Goal: Task Accomplishment & Management: Manage account settings

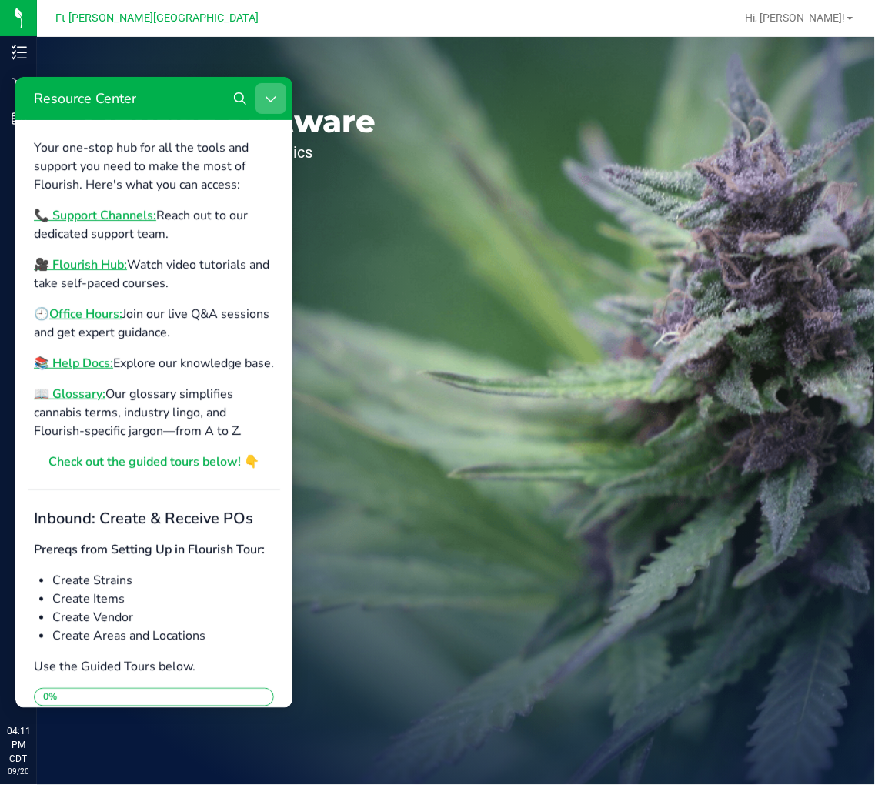
click at [266, 89] on button "Close Resource Center" at bounding box center [270, 97] width 31 height 31
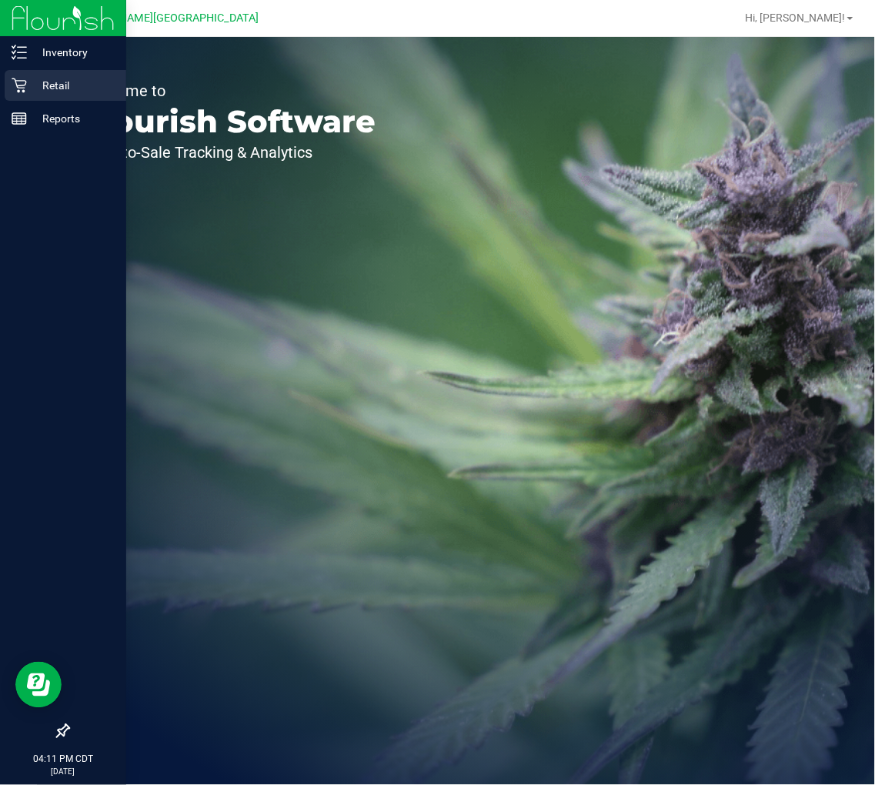
click at [23, 79] on icon at bounding box center [19, 85] width 15 height 15
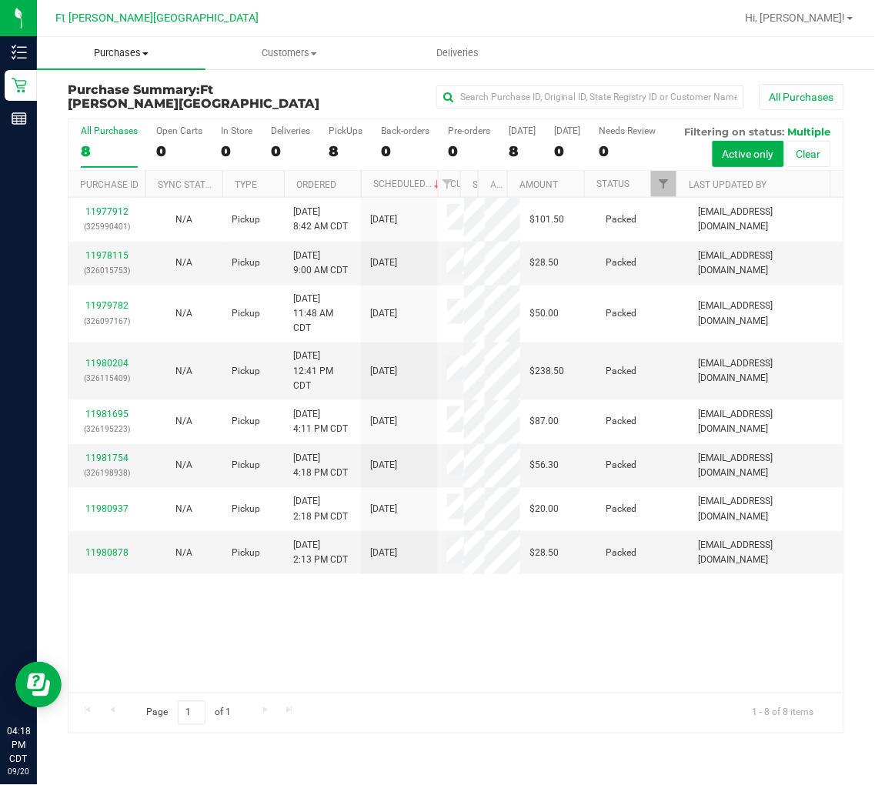
click at [116, 57] on span "Purchases" at bounding box center [121, 53] width 169 height 14
click at [116, 105] on span "Fulfillment" at bounding box center [84, 111] width 95 height 13
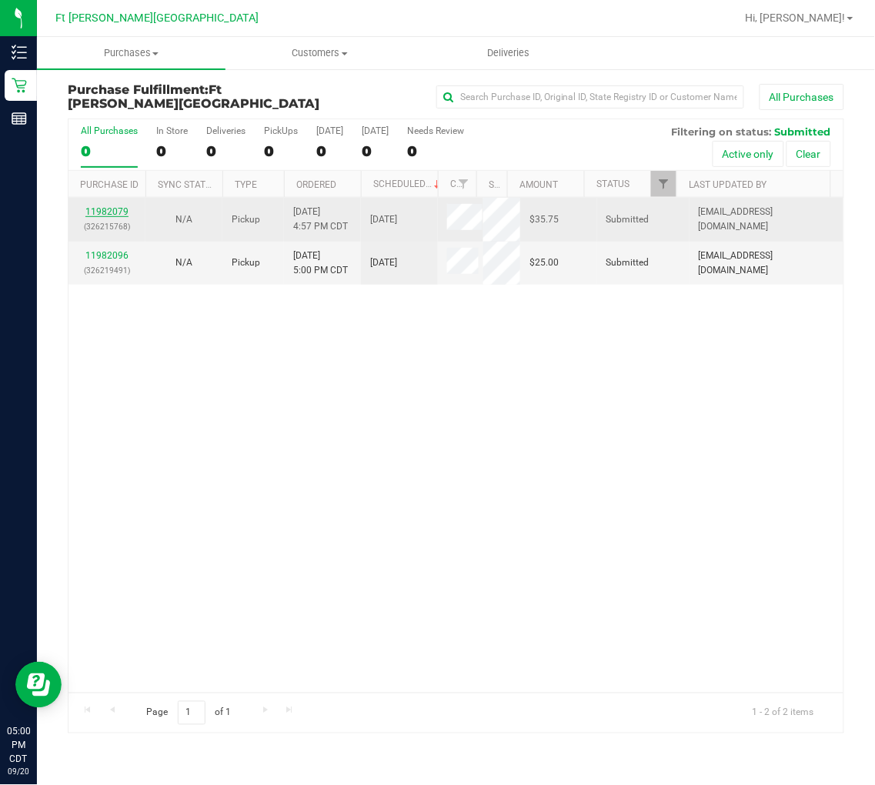
click at [111, 210] on link "11982079" at bounding box center [106, 211] width 43 height 11
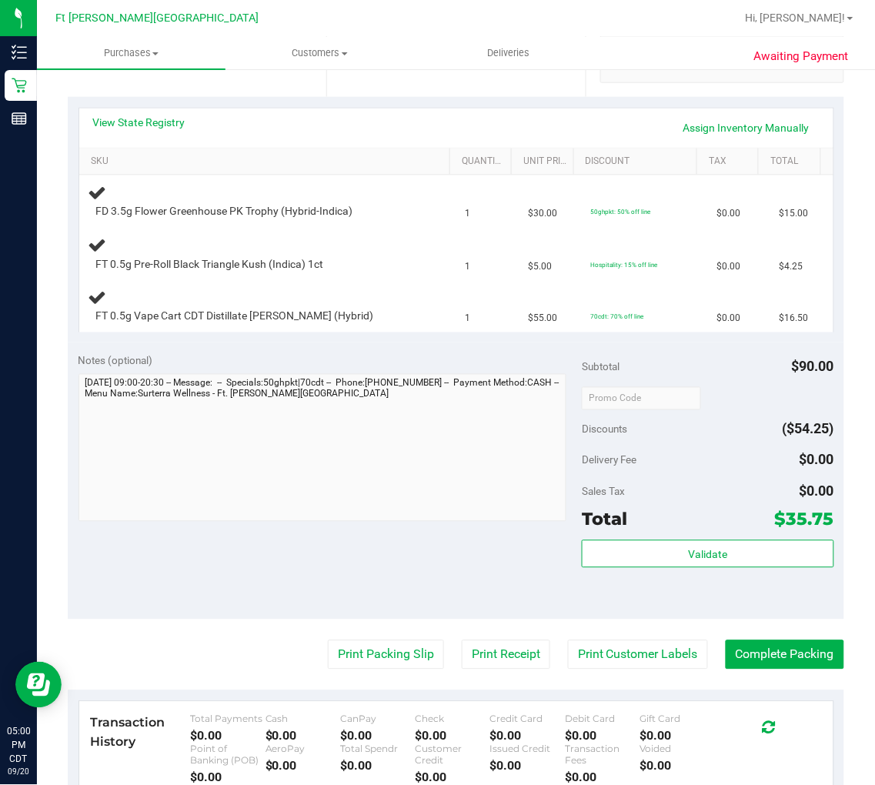
scroll to position [342, 0]
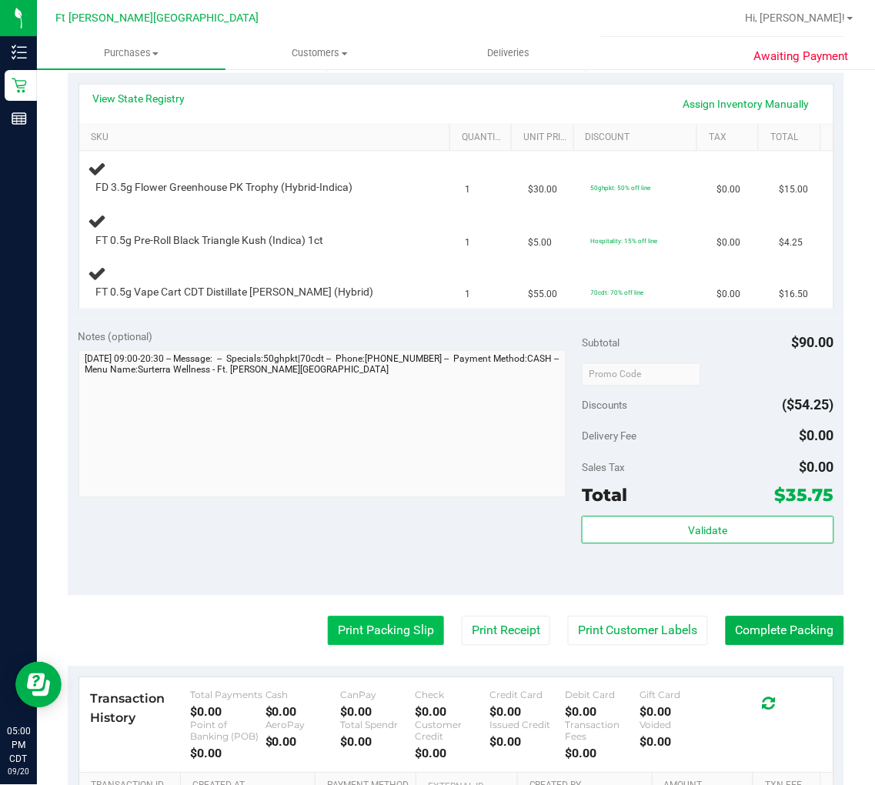
click at [368, 633] on button "Print Packing Slip" at bounding box center [386, 630] width 116 height 29
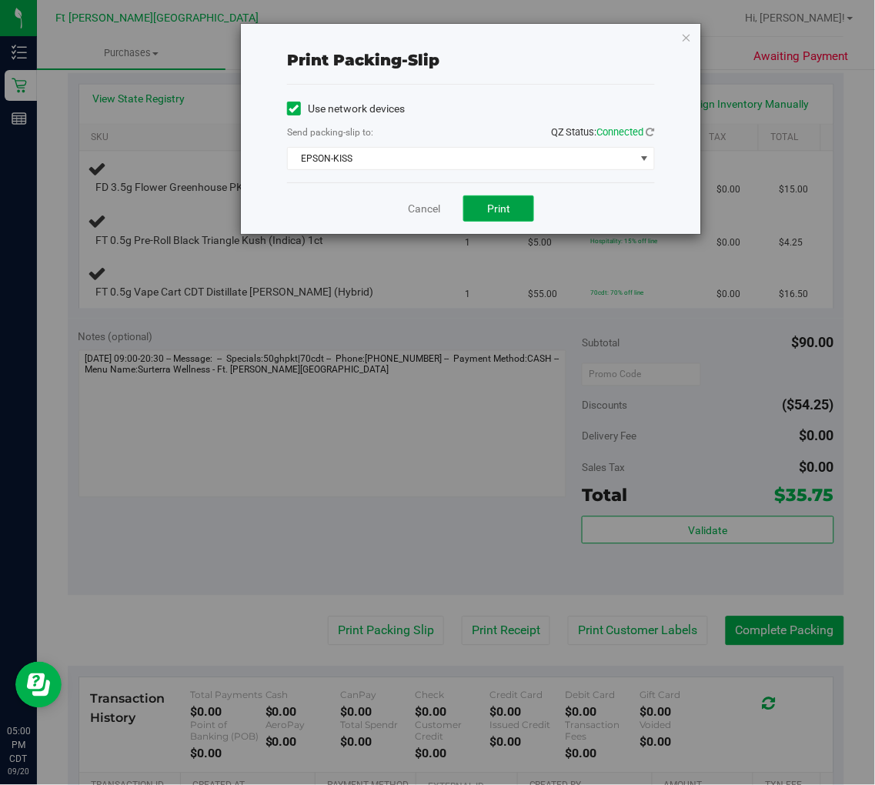
click at [506, 202] on span "Print" at bounding box center [498, 208] width 23 height 12
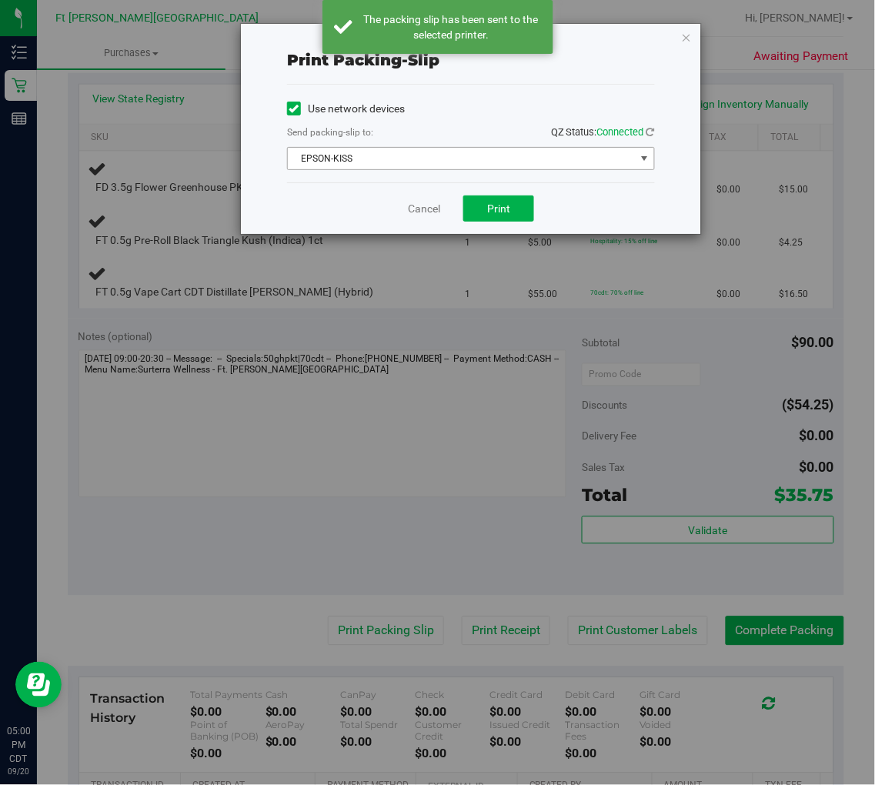
click at [623, 162] on span "EPSON-KISS" at bounding box center [461, 159] width 347 height 22
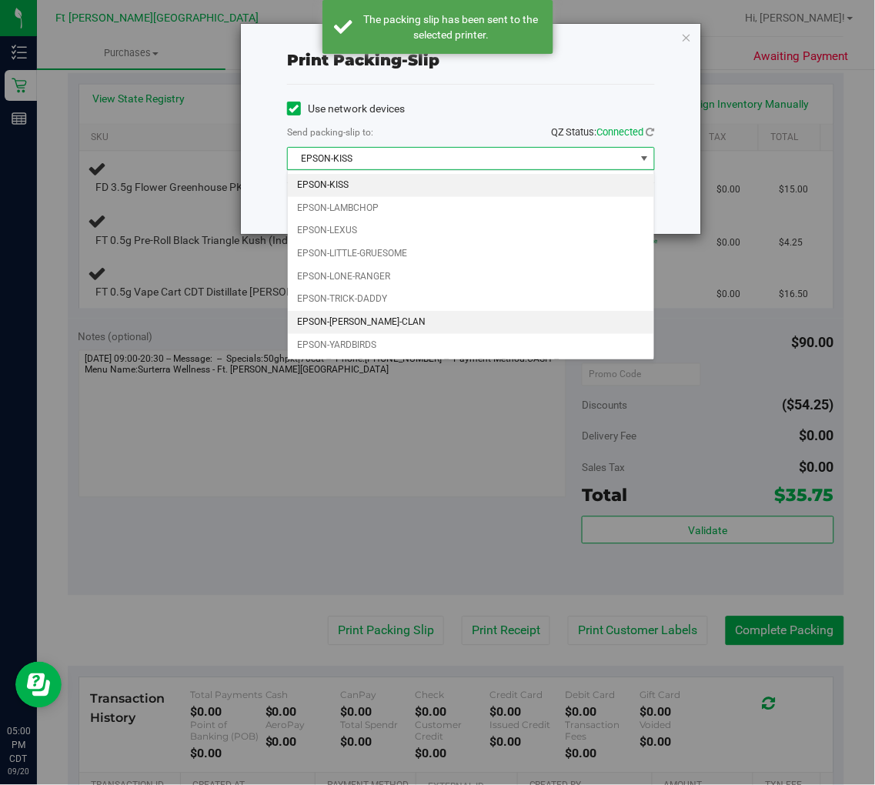
click at [399, 315] on li "EPSON-WU-TANG-CLAN" at bounding box center [471, 322] width 366 height 23
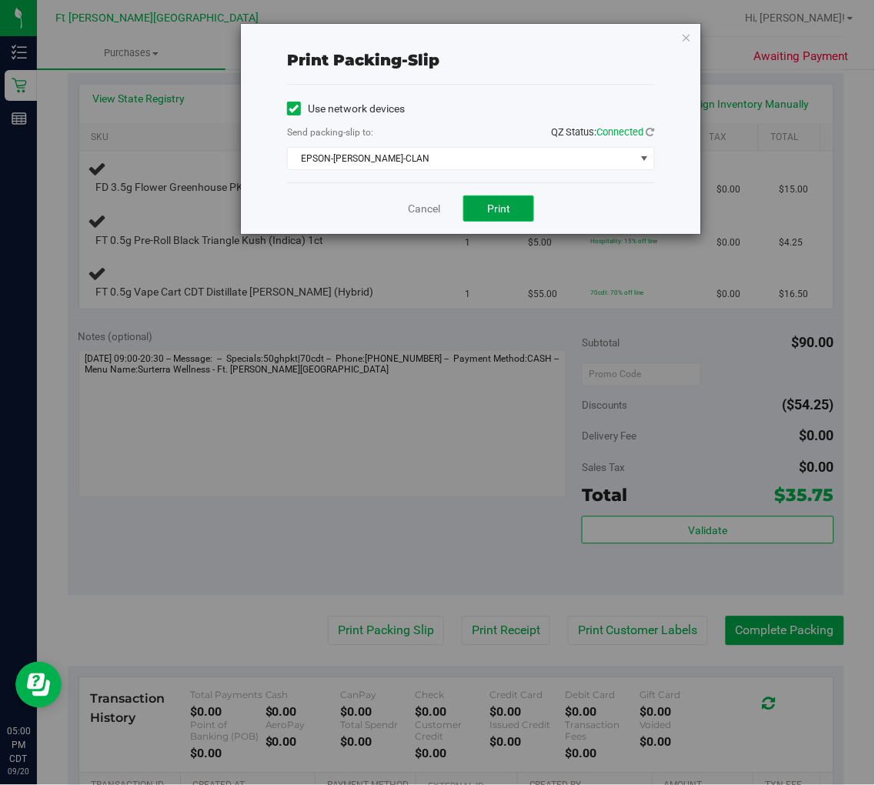
click at [496, 216] on button "Print" at bounding box center [498, 208] width 71 height 26
click at [436, 210] on link "Cancel" at bounding box center [424, 209] width 32 height 16
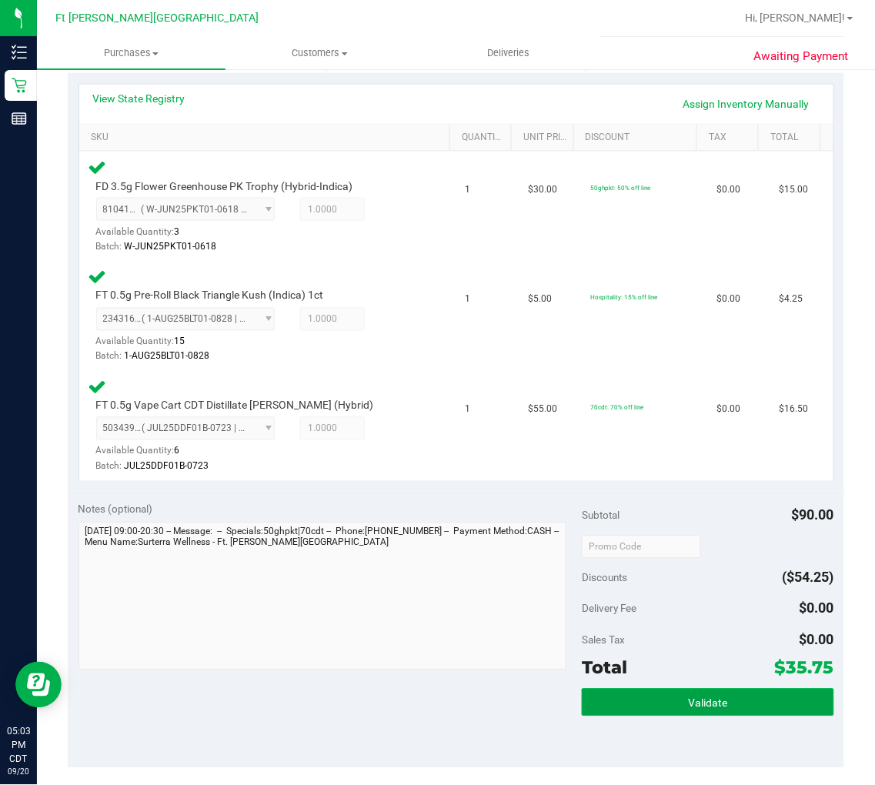
click at [713, 703] on span "Validate" at bounding box center [707, 703] width 39 height 12
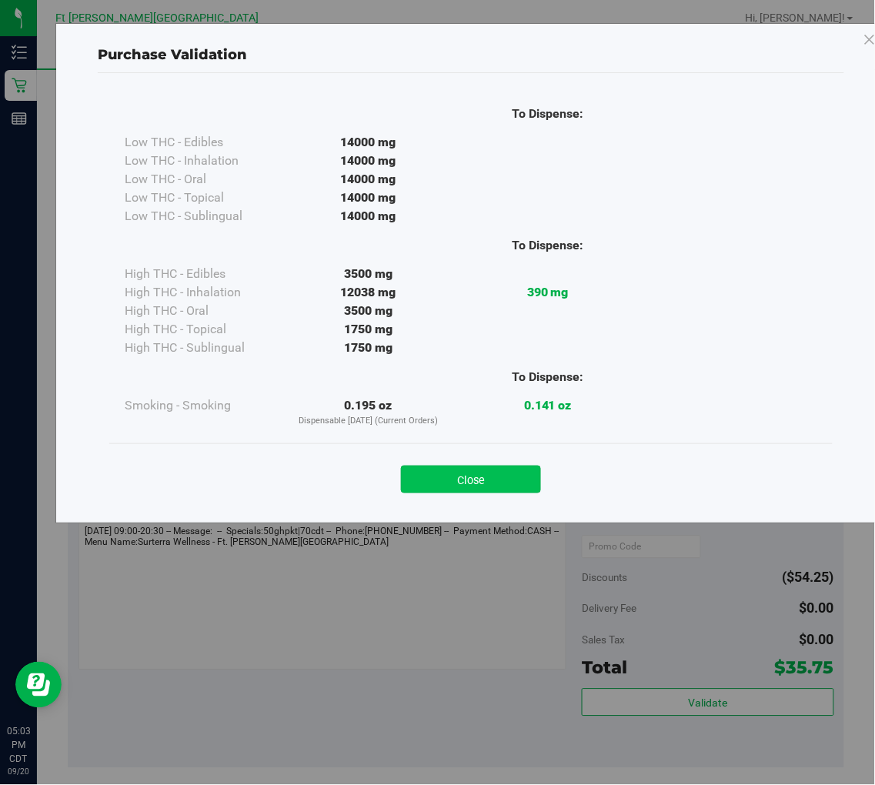
click at [463, 478] on button "Close" at bounding box center [471, 480] width 140 height 28
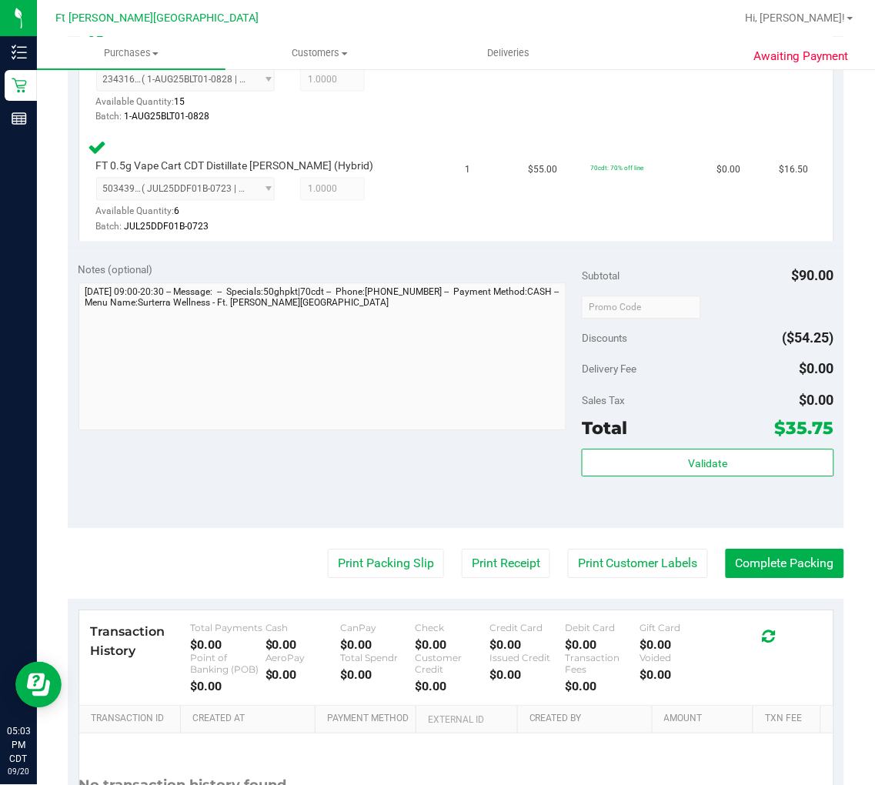
scroll to position [683, 0]
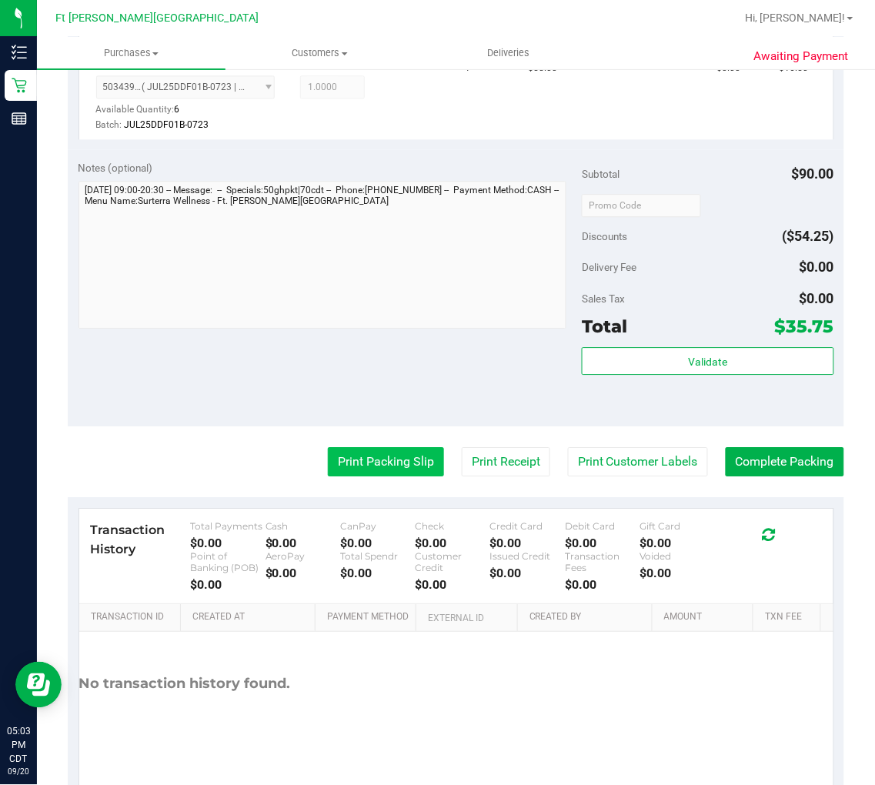
click at [359, 459] on button "Print Packing Slip" at bounding box center [386, 461] width 116 height 29
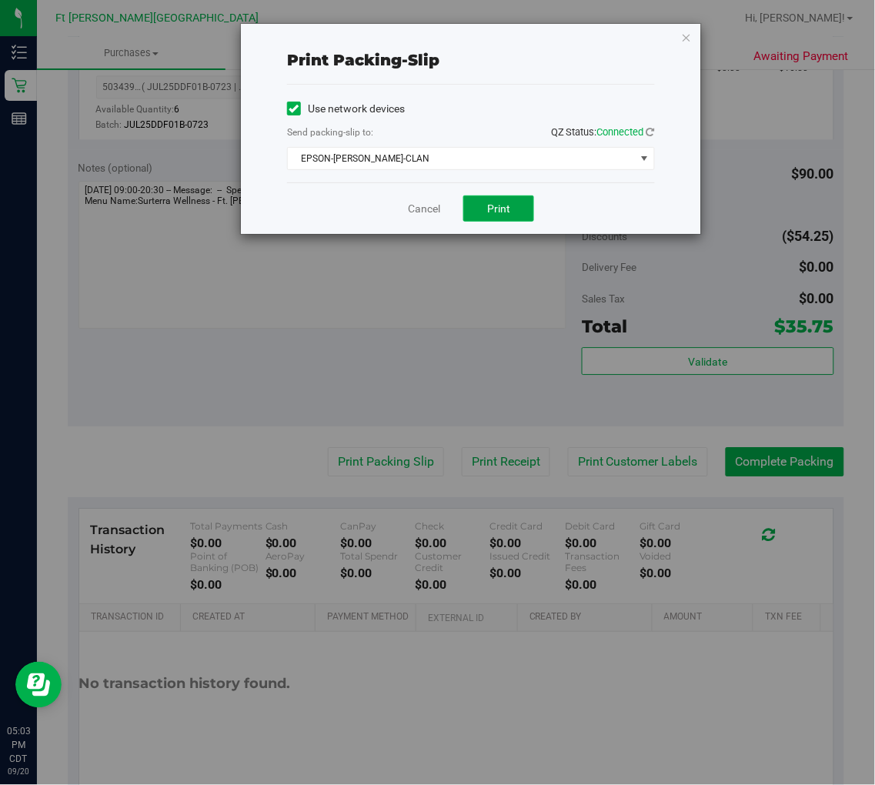
click at [509, 205] on span "Print" at bounding box center [498, 208] width 23 height 12
click at [419, 209] on link "Cancel" at bounding box center [424, 209] width 32 height 16
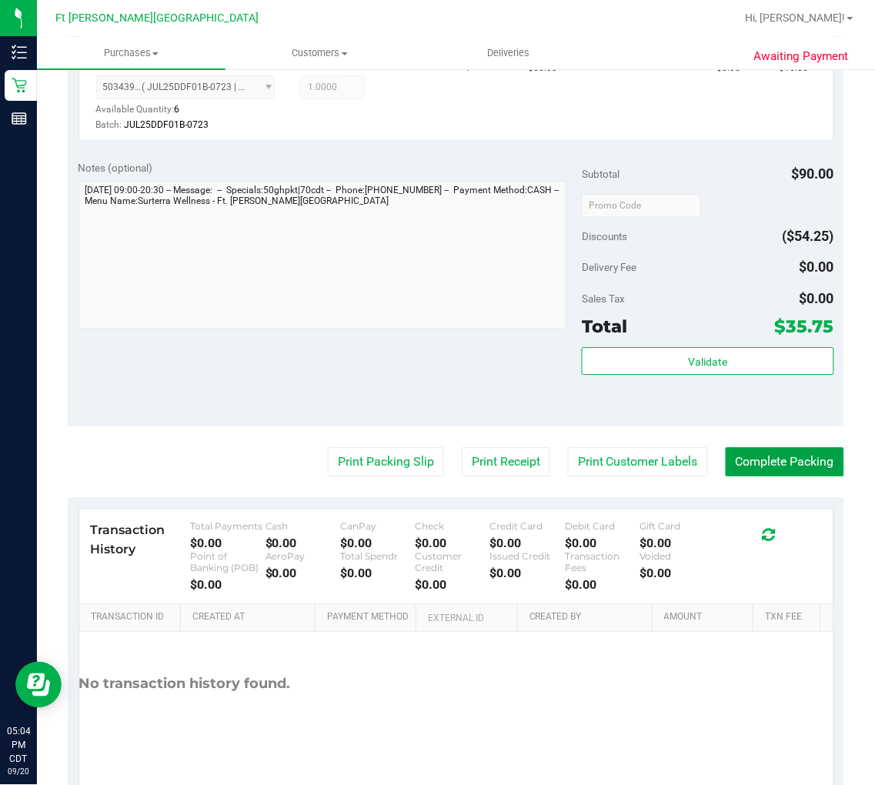
click at [779, 455] on button "Complete Packing" at bounding box center [785, 461] width 118 height 29
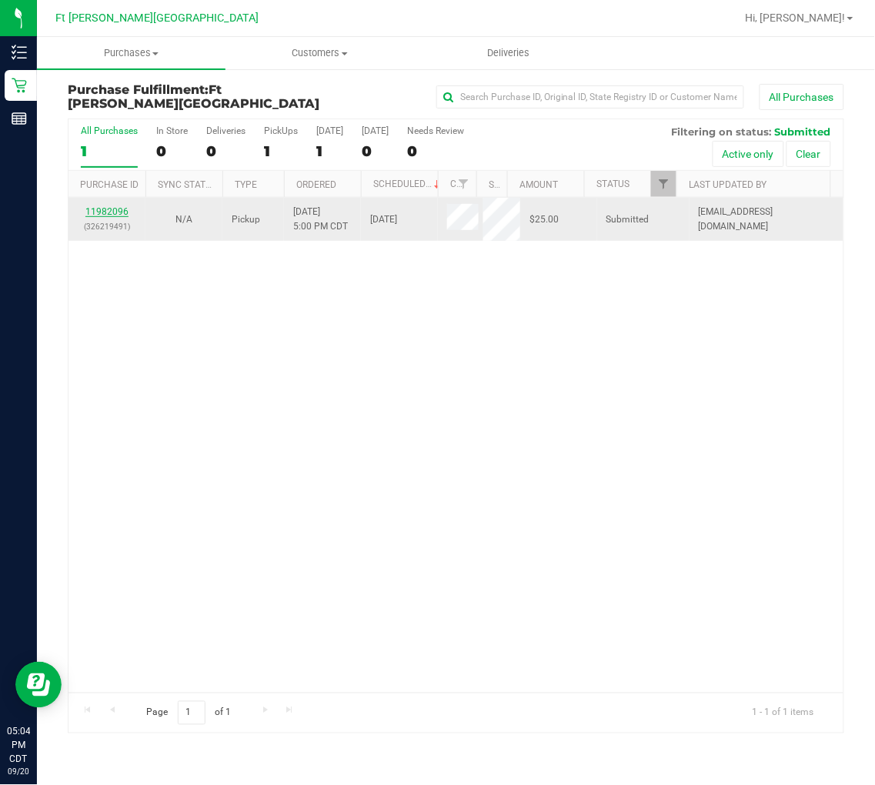
click at [95, 206] on link "11982096" at bounding box center [106, 211] width 43 height 11
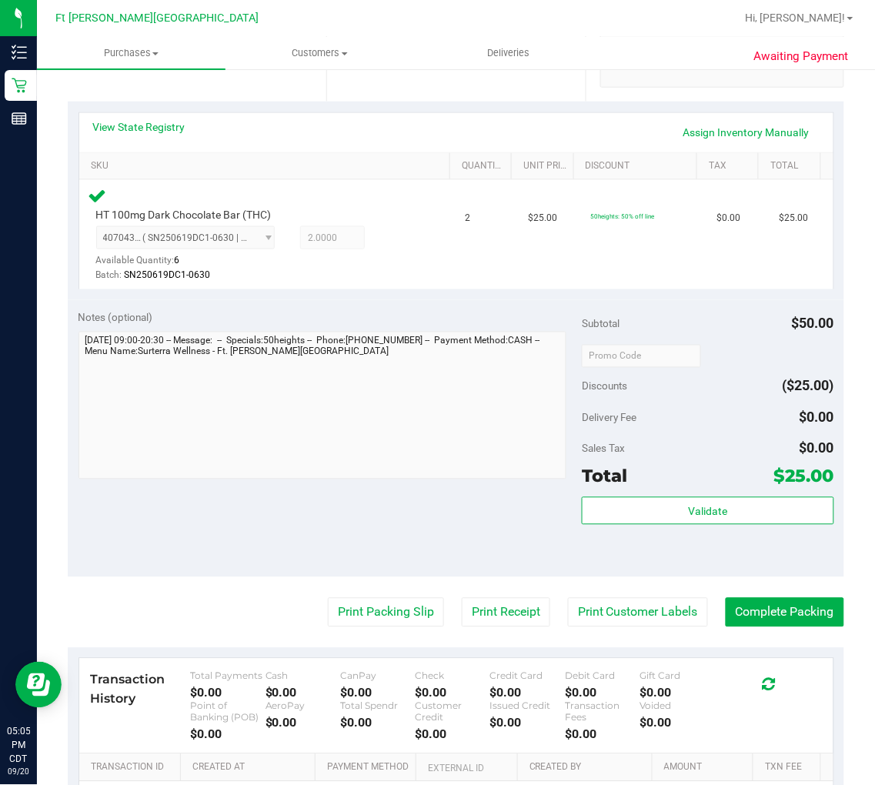
scroll to position [342, 0]
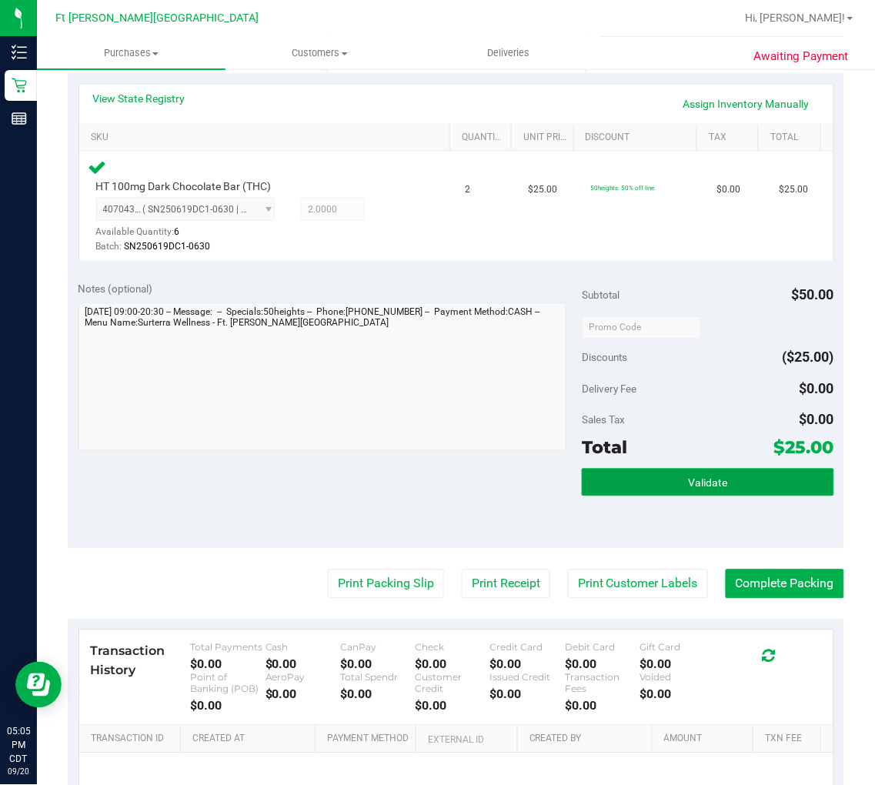
click at [731, 480] on button "Validate" at bounding box center [708, 483] width 252 height 28
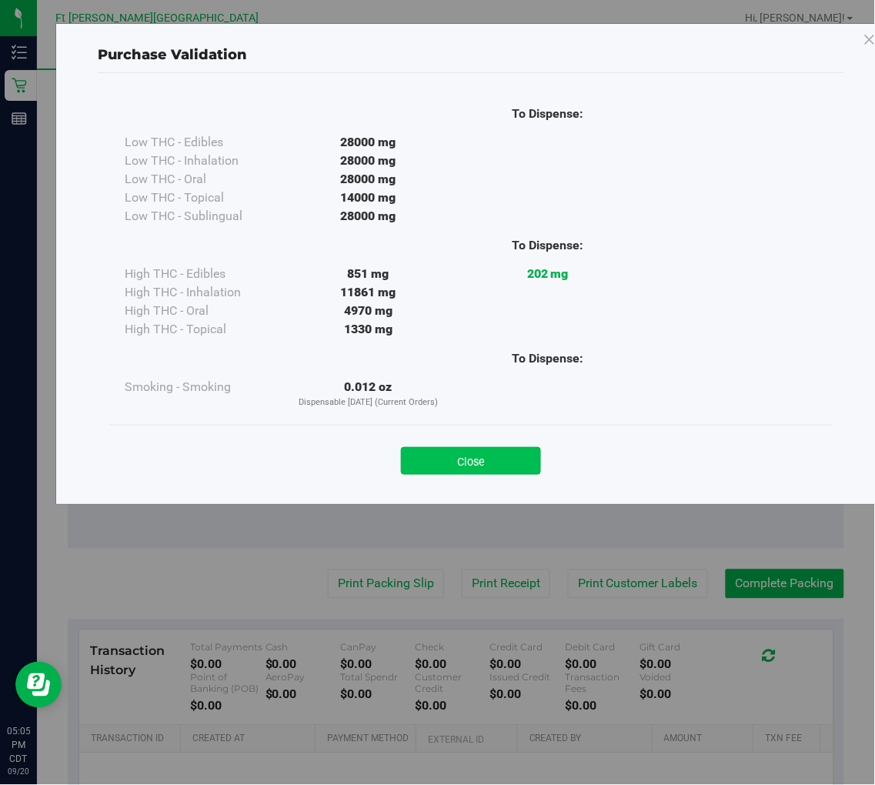
click at [451, 456] on button "Close" at bounding box center [471, 461] width 140 height 28
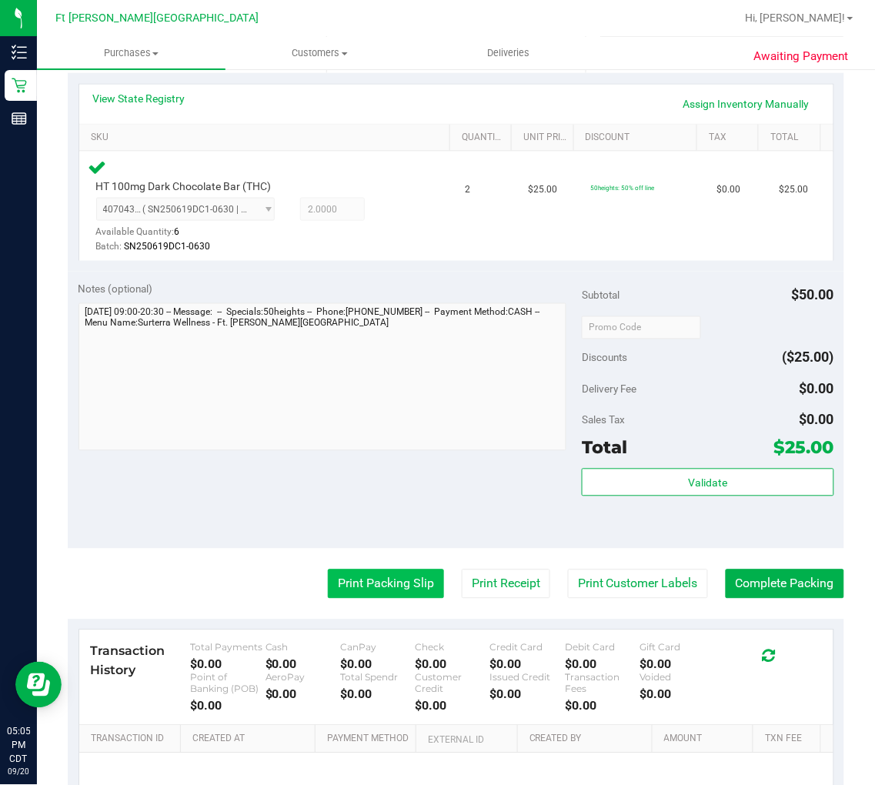
click at [382, 579] on button "Print Packing Slip" at bounding box center [386, 583] width 116 height 29
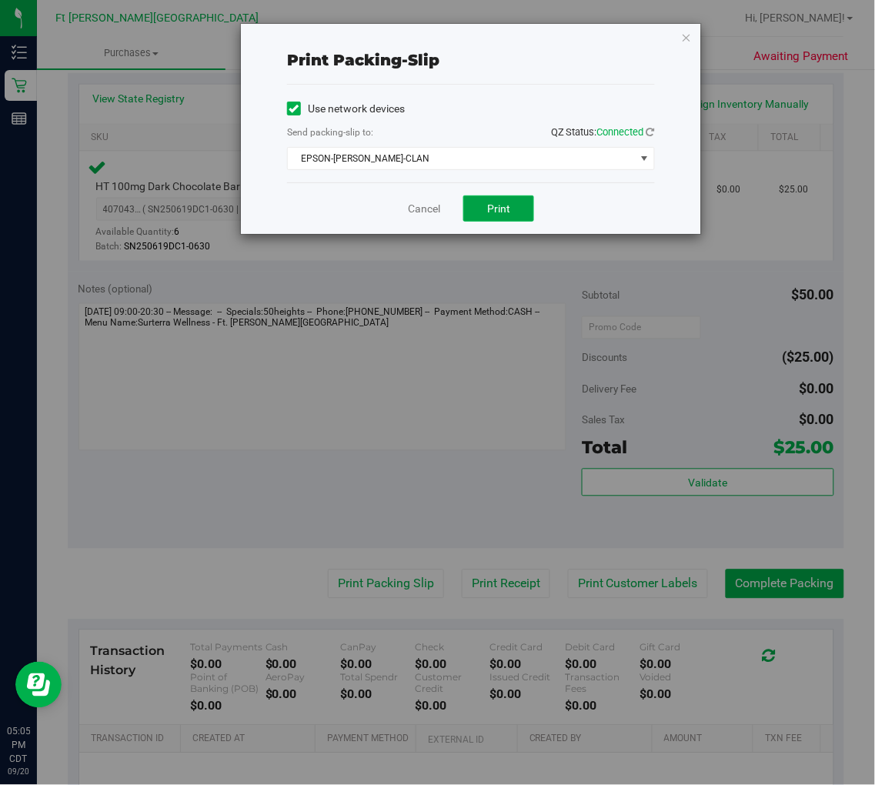
click at [508, 209] on span "Print" at bounding box center [498, 208] width 23 height 12
click at [425, 202] on link "Cancel" at bounding box center [424, 209] width 32 height 16
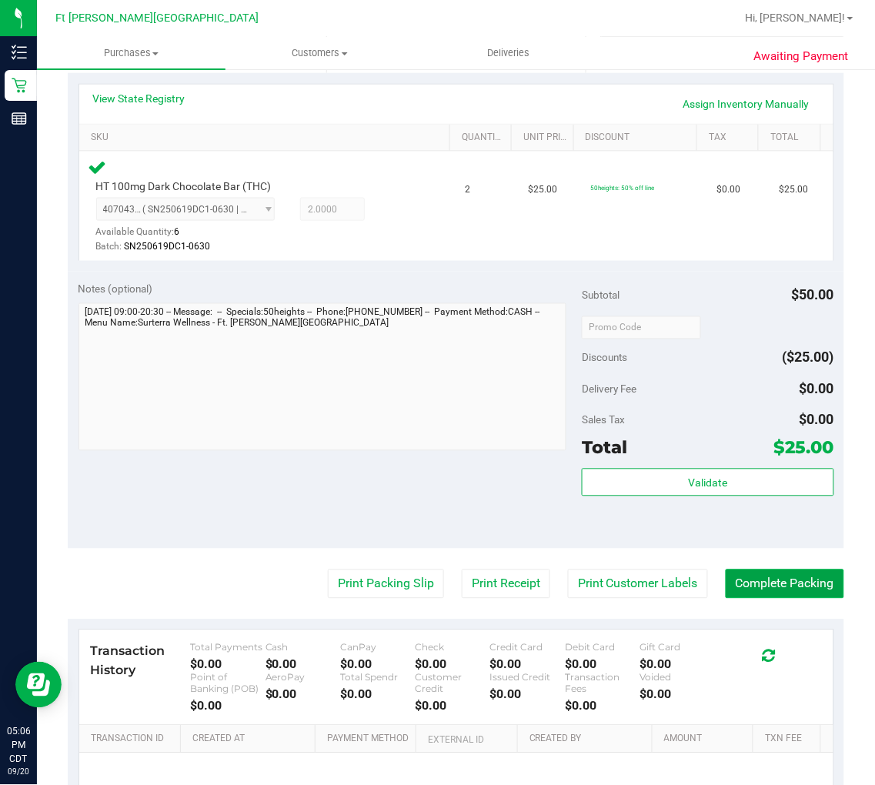
click at [754, 576] on button "Complete Packing" at bounding box center [785, 583] width 118 height 29
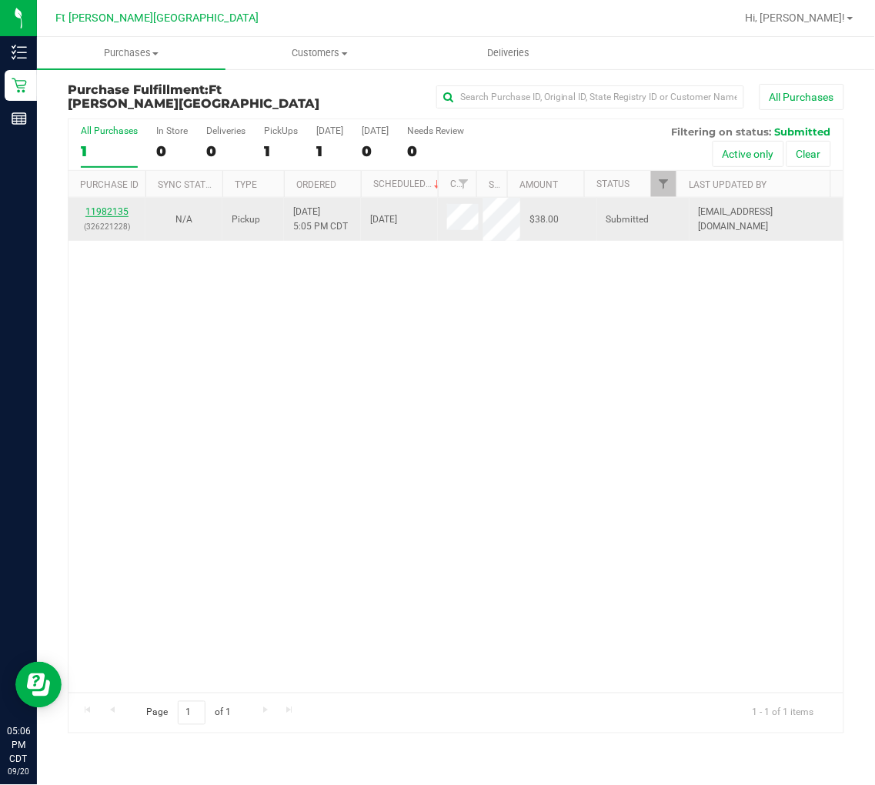
click at [103, 217] on link "11982135" at bounding box center [106, 211] width 43 height 11
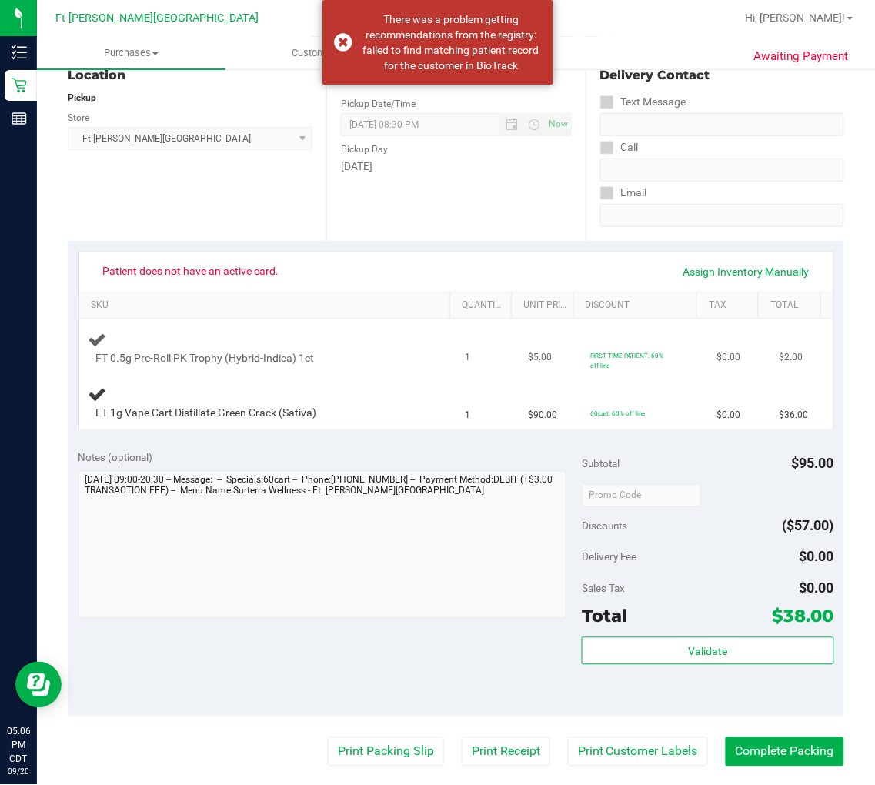
scroll to position [256, 0]
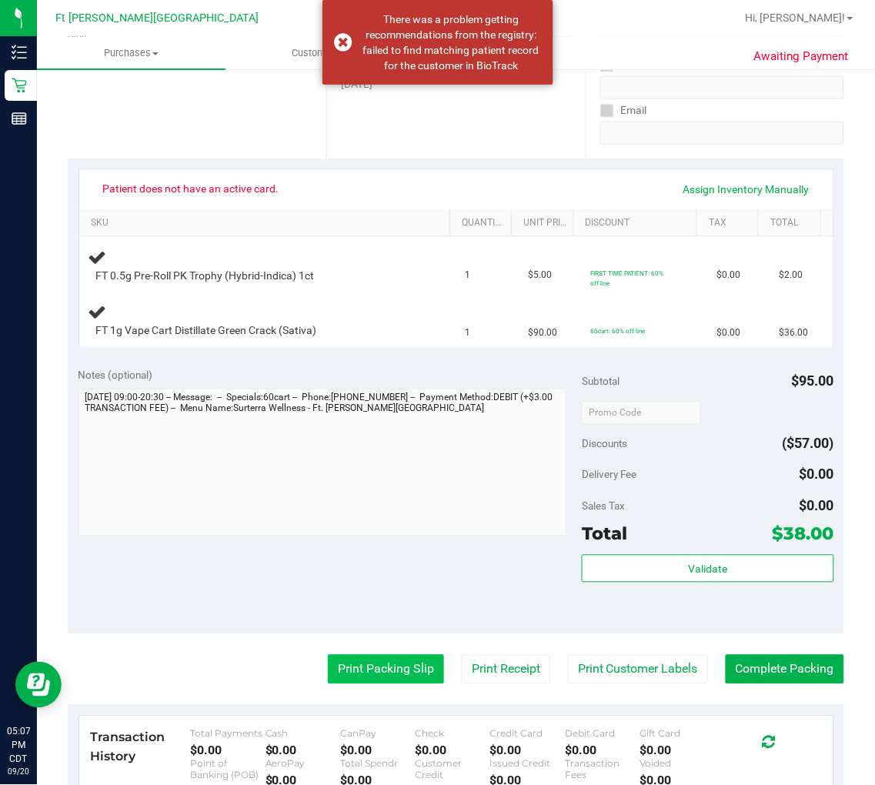
click at [364, 667] on button "Print Packing Slip" at bounding box center [386, 669] width 116 height 29
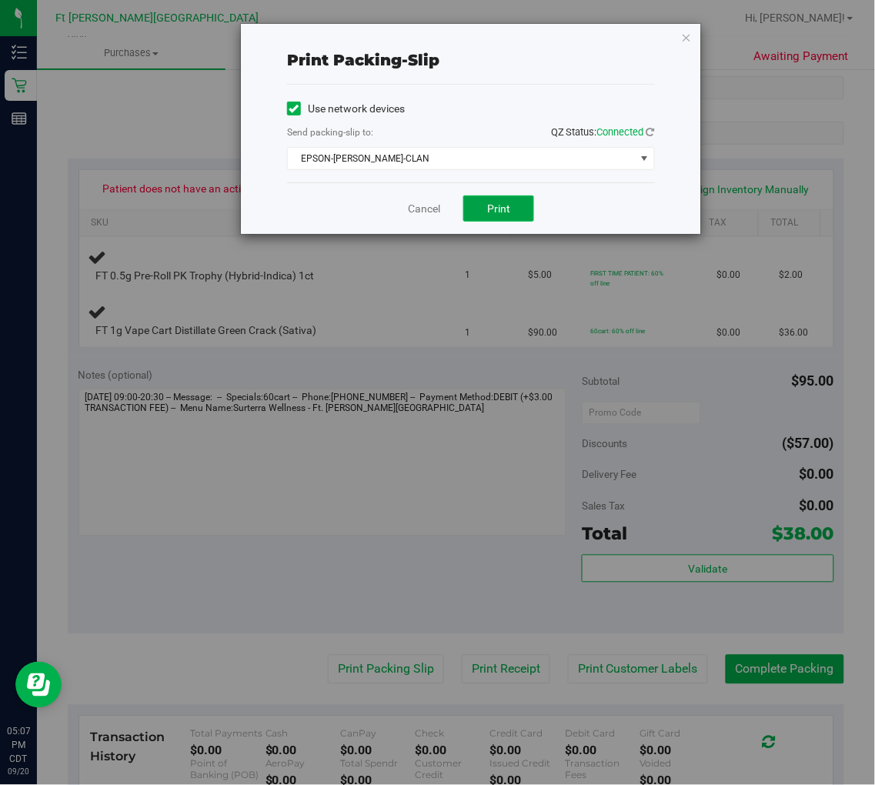
click at [524, 205] on button "Print" at bounding box center [498, 208] width 71 height 26
click at [431, 203] on link "Cancel" at bounding box center [424, 209] width 32 height 16
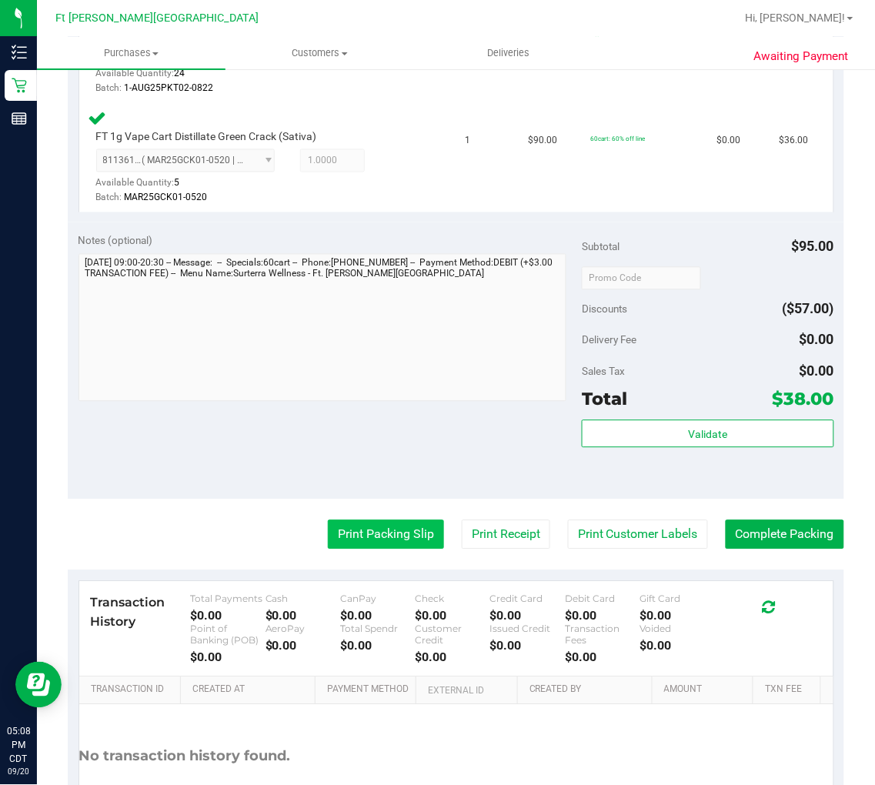
scroll to position [598, 0]
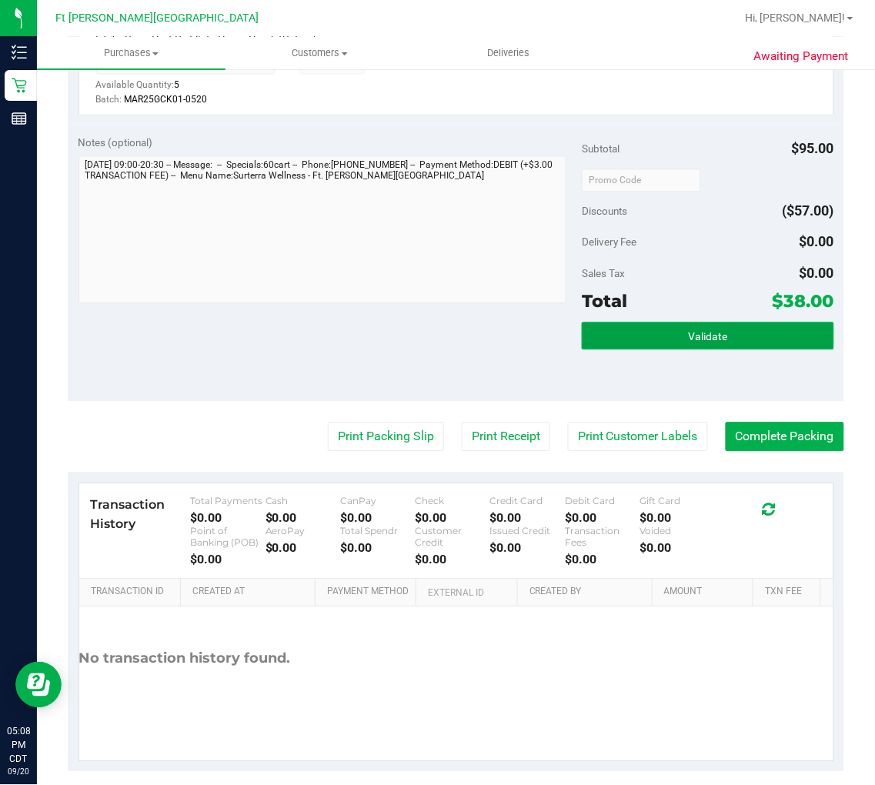
click at [639, 324] on button "Validate" at bounding box center [708, 336] width 252 height 28
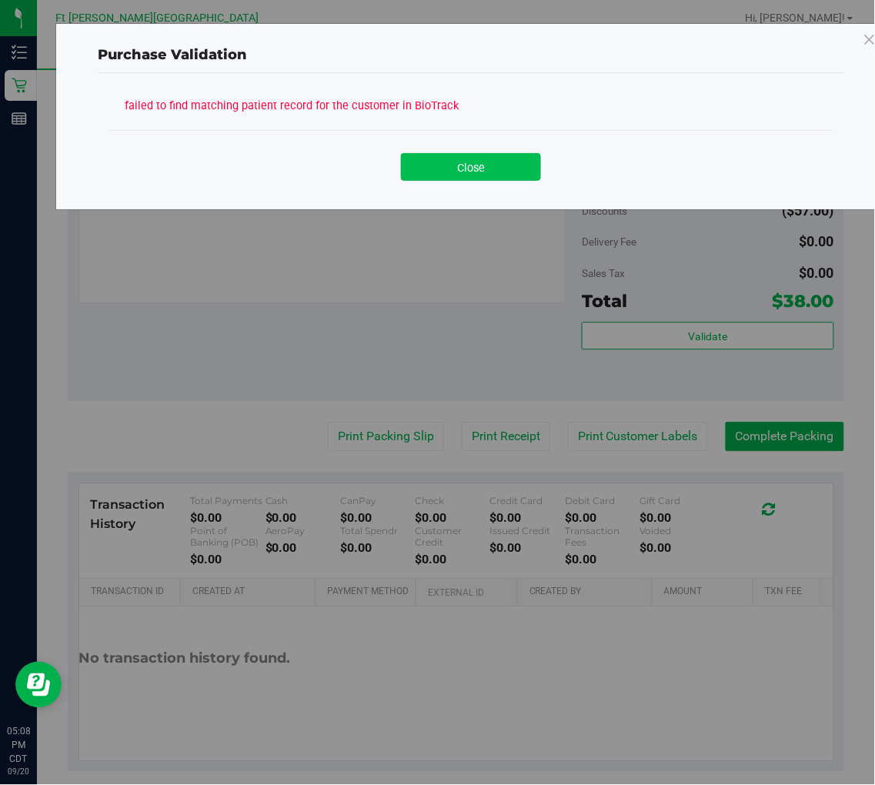
click at [465, 172] on button "Close" at bounding box center [471, 167] width 140 height 28
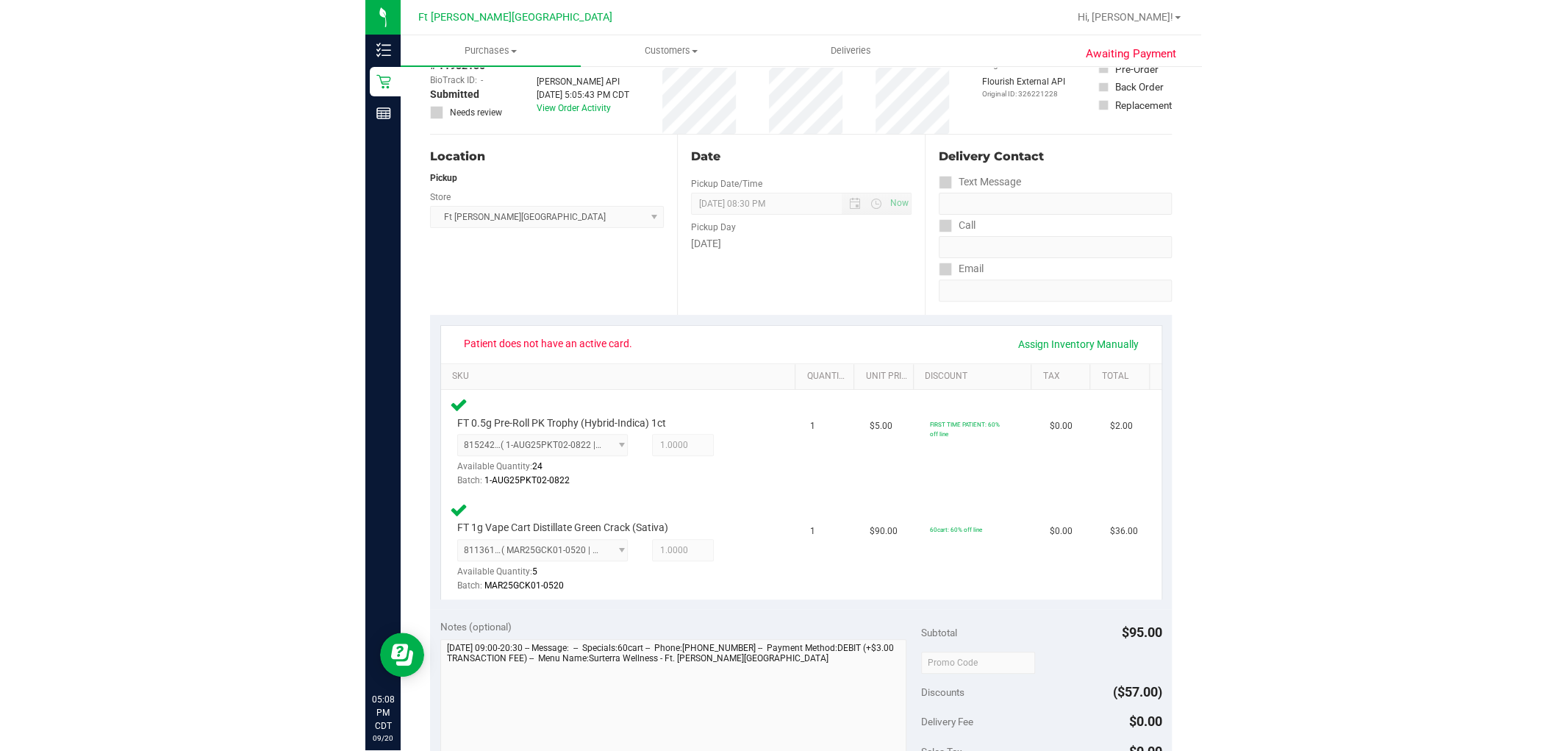
scroll to position [0, 0]
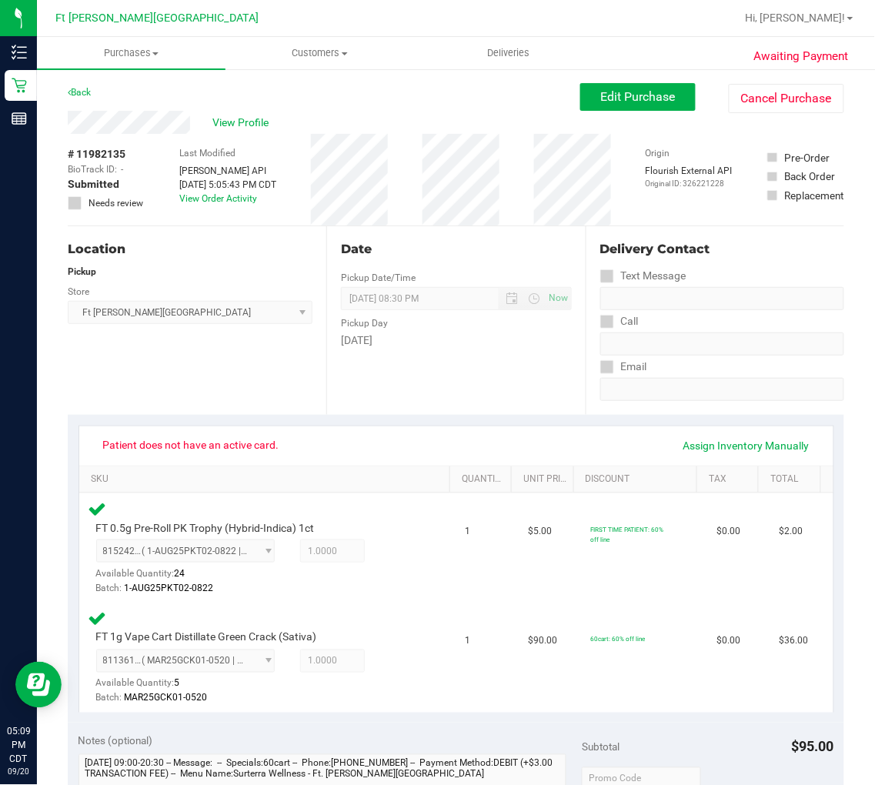
click at [63, 127] on div "Awaiting Payment Back Edit Purchase Cancel Purchase View Profile # 11982135 Bio…" at bounding box center [456, 734] width 838 height 1333
click at [141, 126] on div "View Profile" at bounding box center [324, 122] width 512 height 23
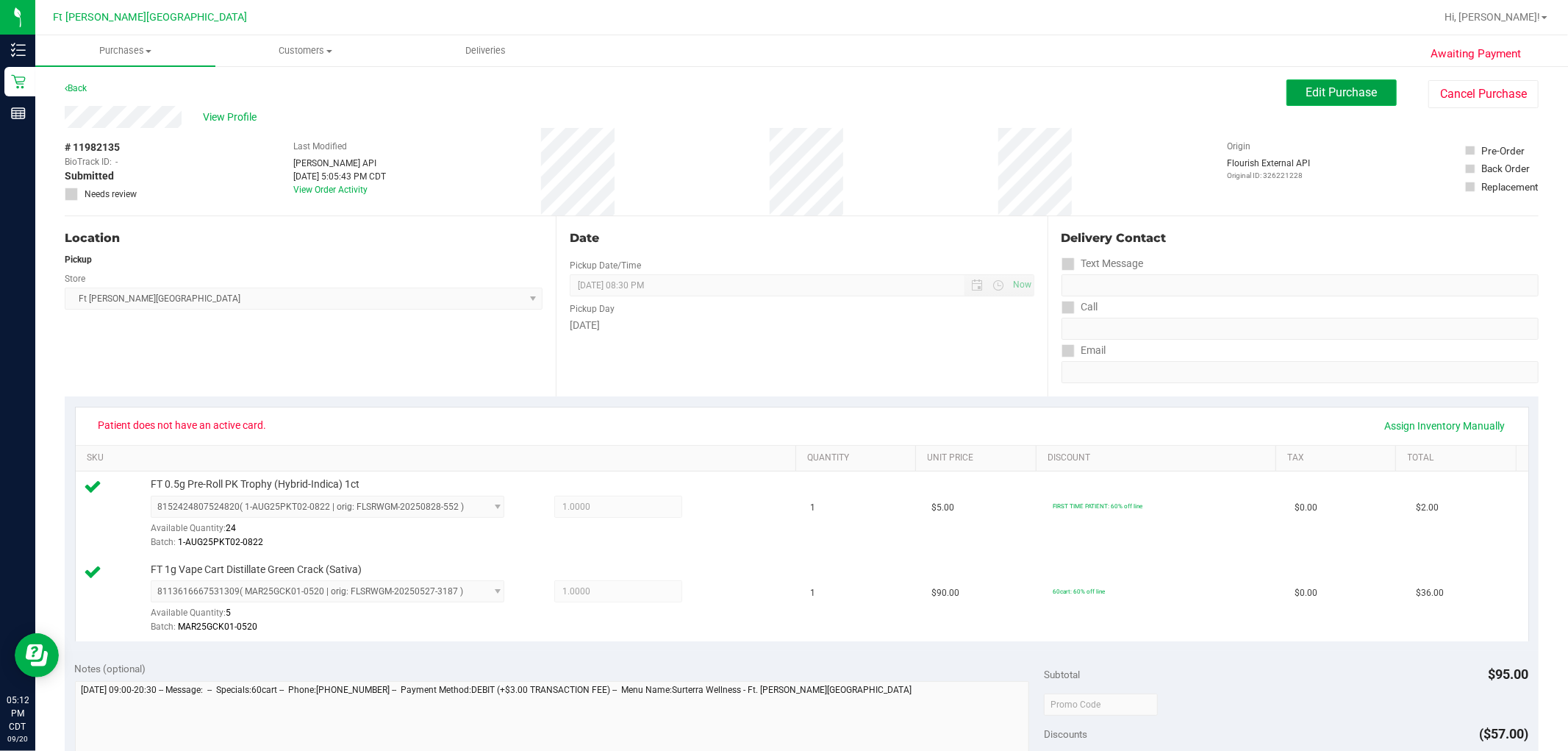
click at [835, 91] on span "Edit Purchase" at bounding box center [1342, 92] width 72 height 14
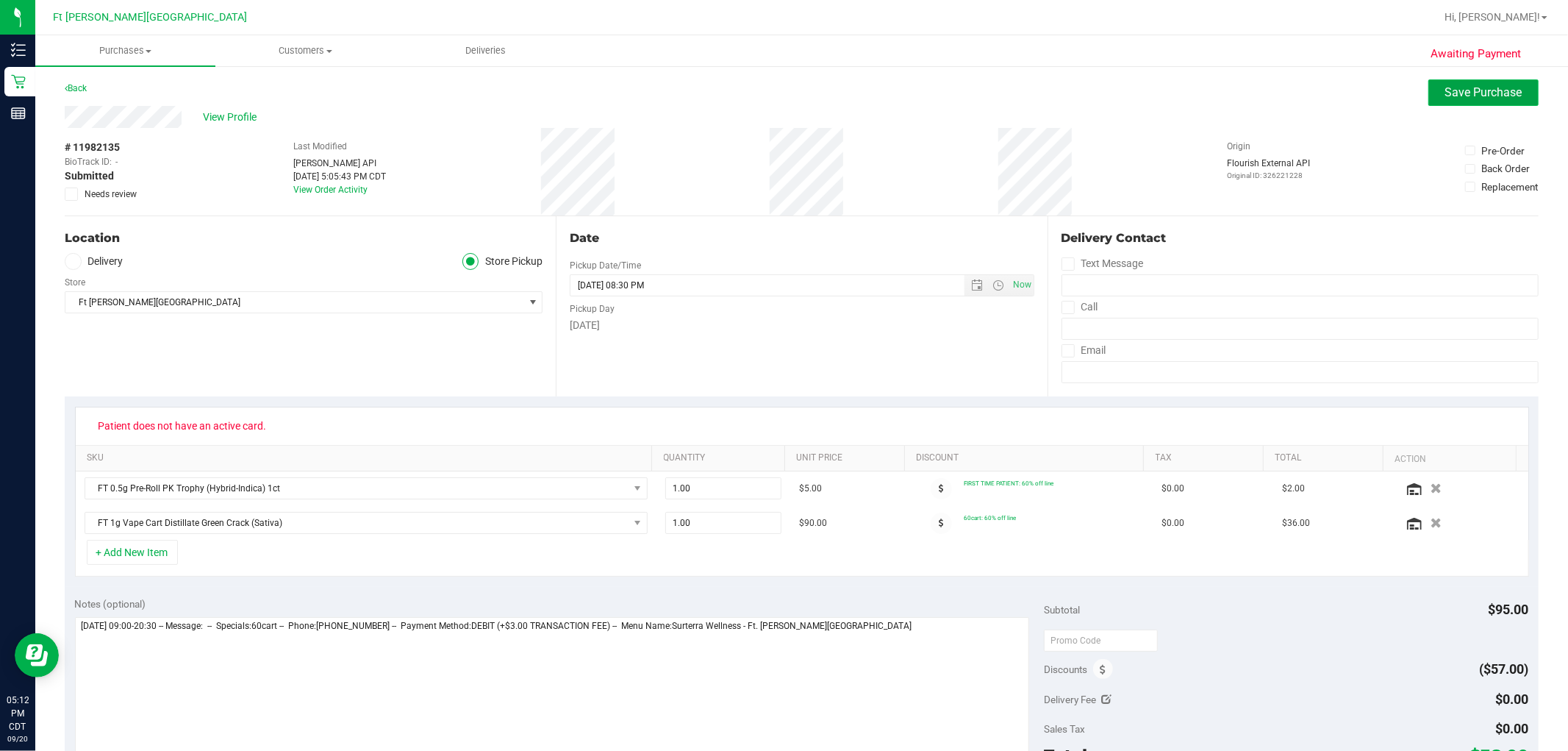
click at [835, 92] on span "Save Purchase" at bounding box center [1484, 92] width 77 height 14
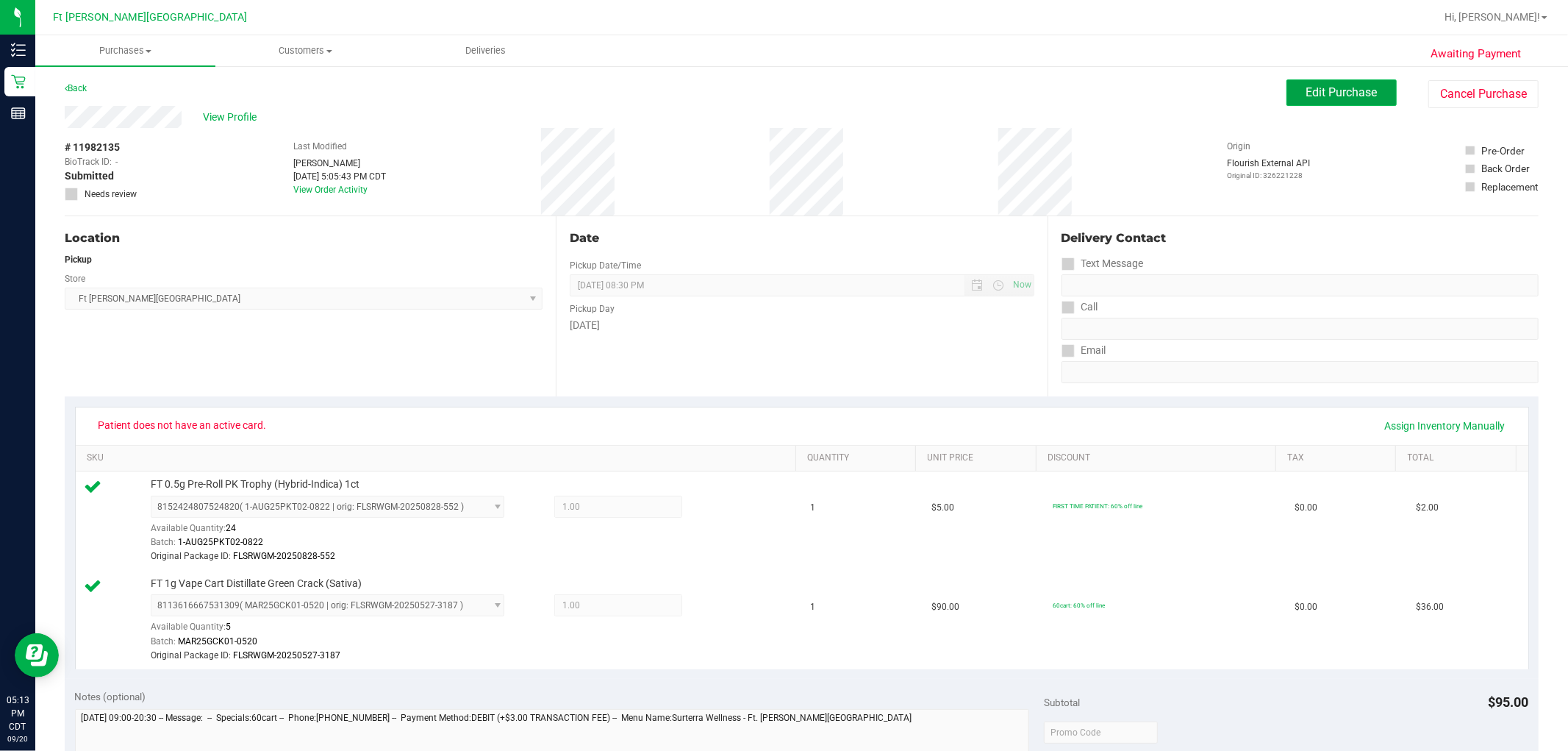
click at [835, 89] on span "Edit Purchase" at bounding box center [1342, 92] width 72 height 14
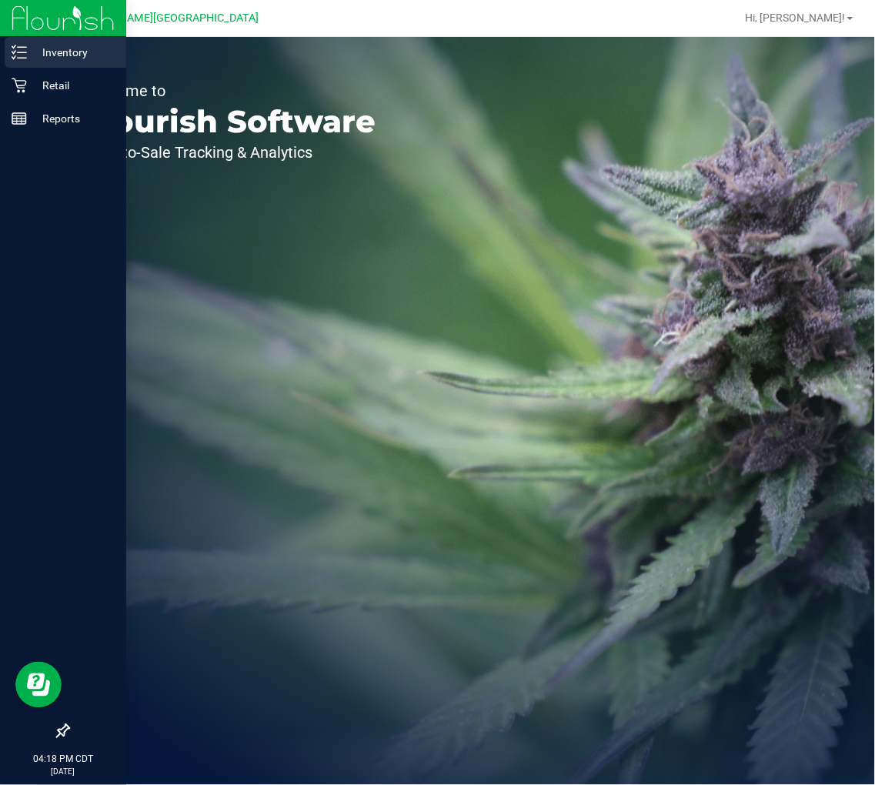
click at [45, 42] on div "Inventory" at bounding box center [66, 52] width 122 height 31
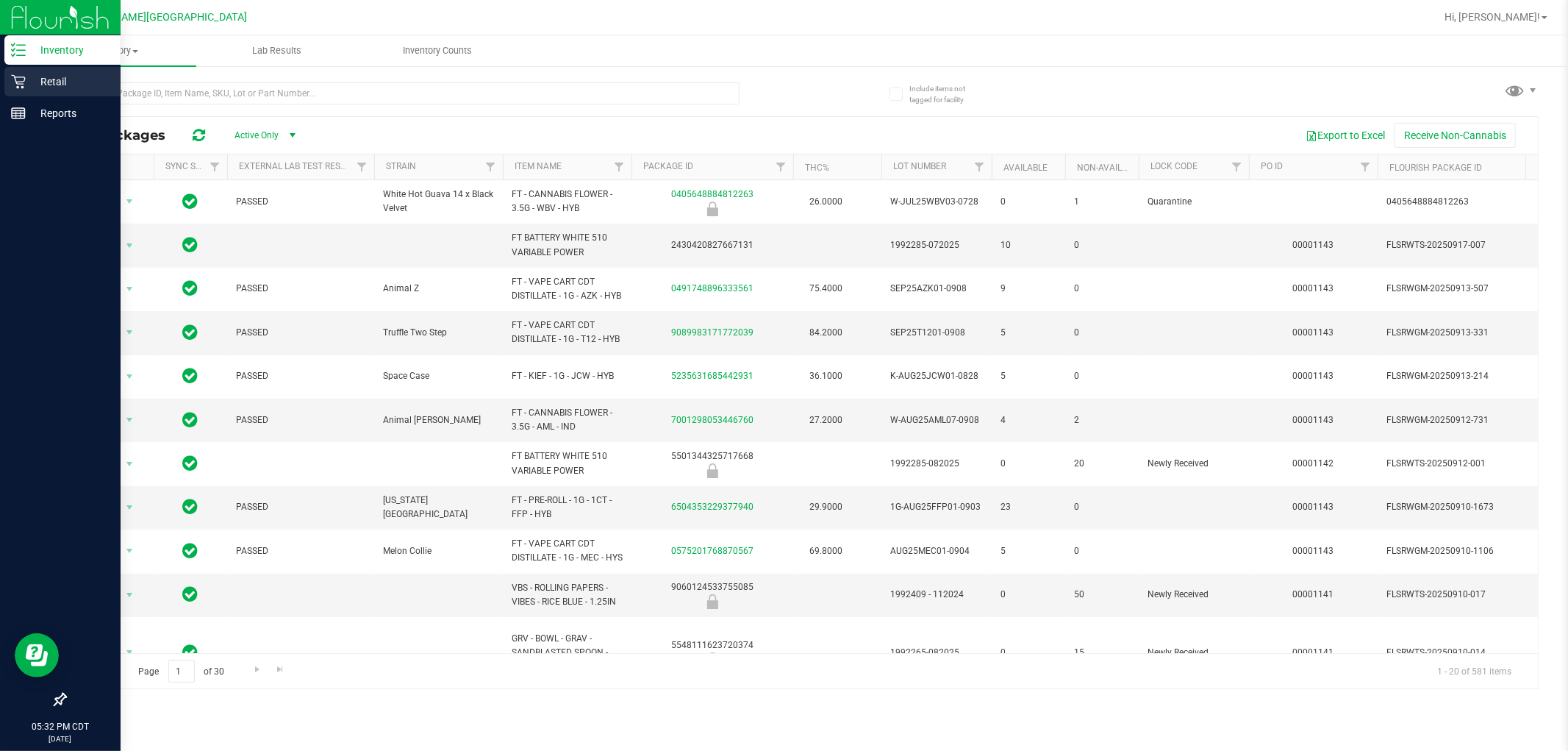
click at [33, 74] on p "Retail" at bounding box center [70, 81] width 88 height 17
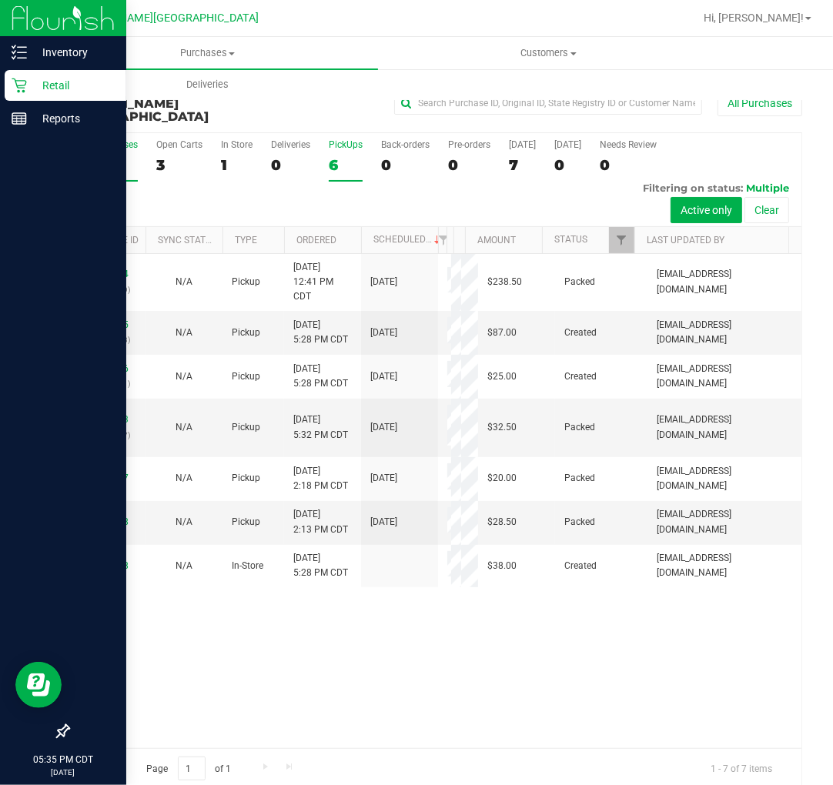
click at [345, 156] on div "6" at bounding box center [346, 165] width 34 height 18
click at [0, 0] on input "PickUps 6" at bounding box center [0, 0] width 0 height 0
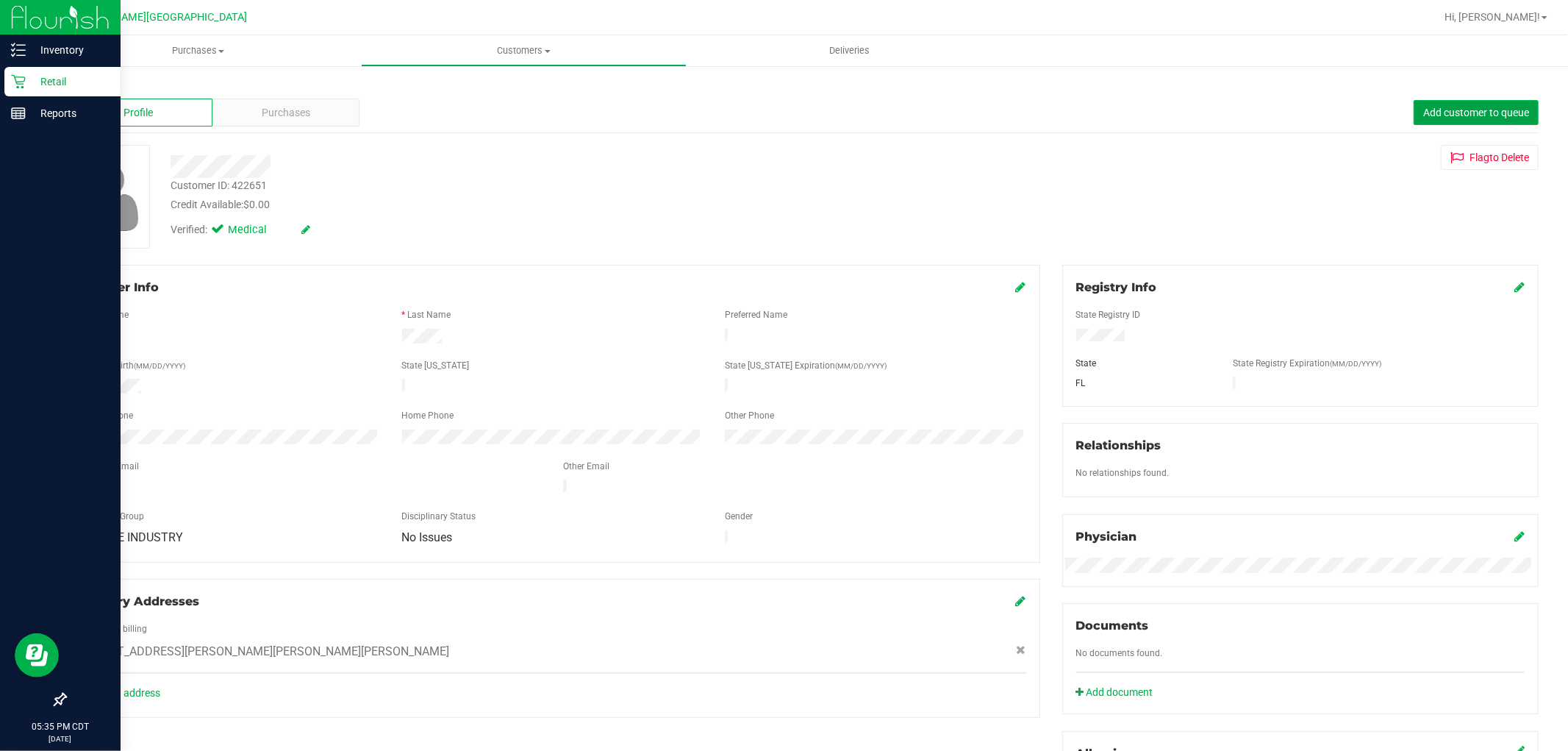
click at [835, 109] on span "Add customer to queue" at bounding box center [1476, 113] width 106 height 11
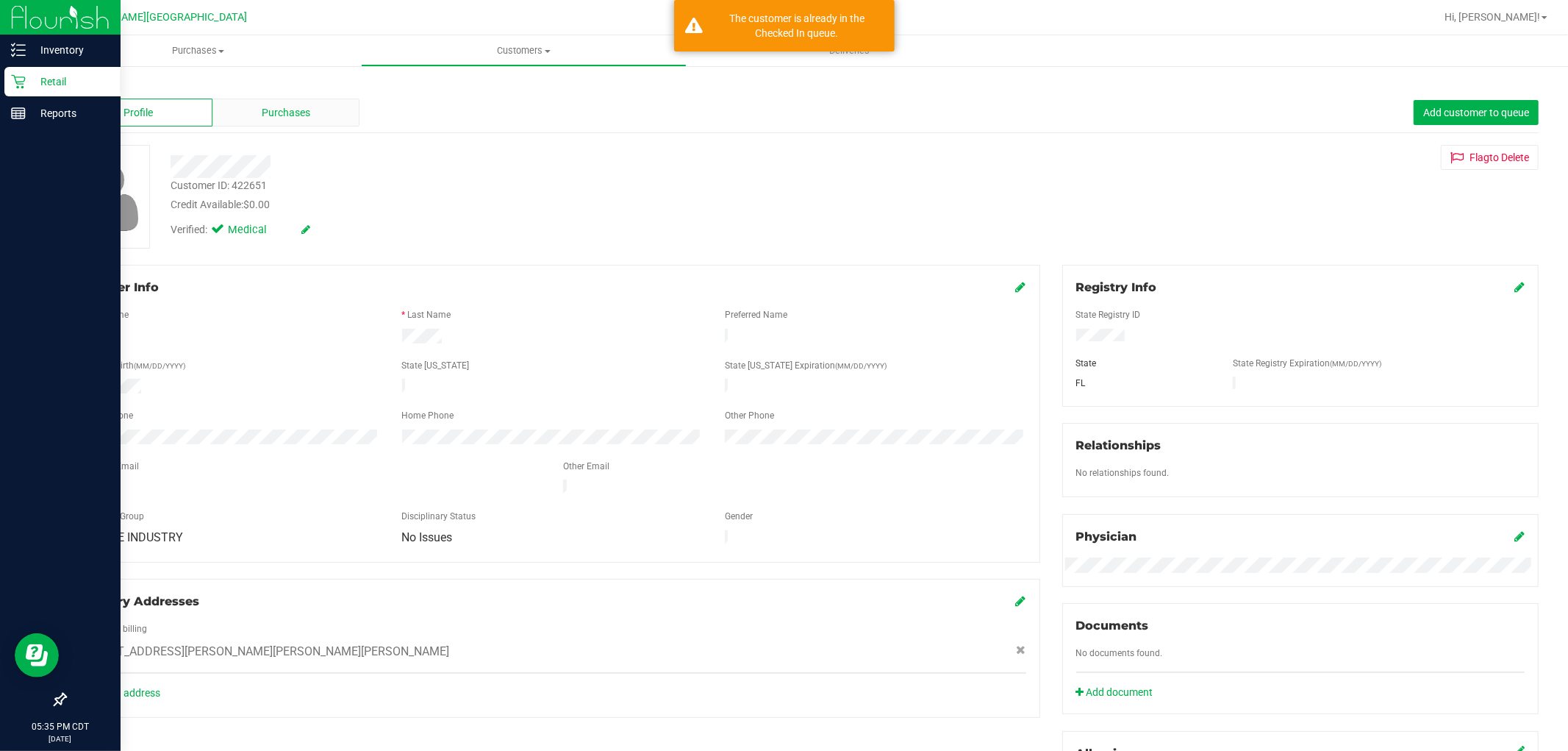
click at [311, 119] on div "Purchases" at bounding box center [286, 112] width 148 height 28
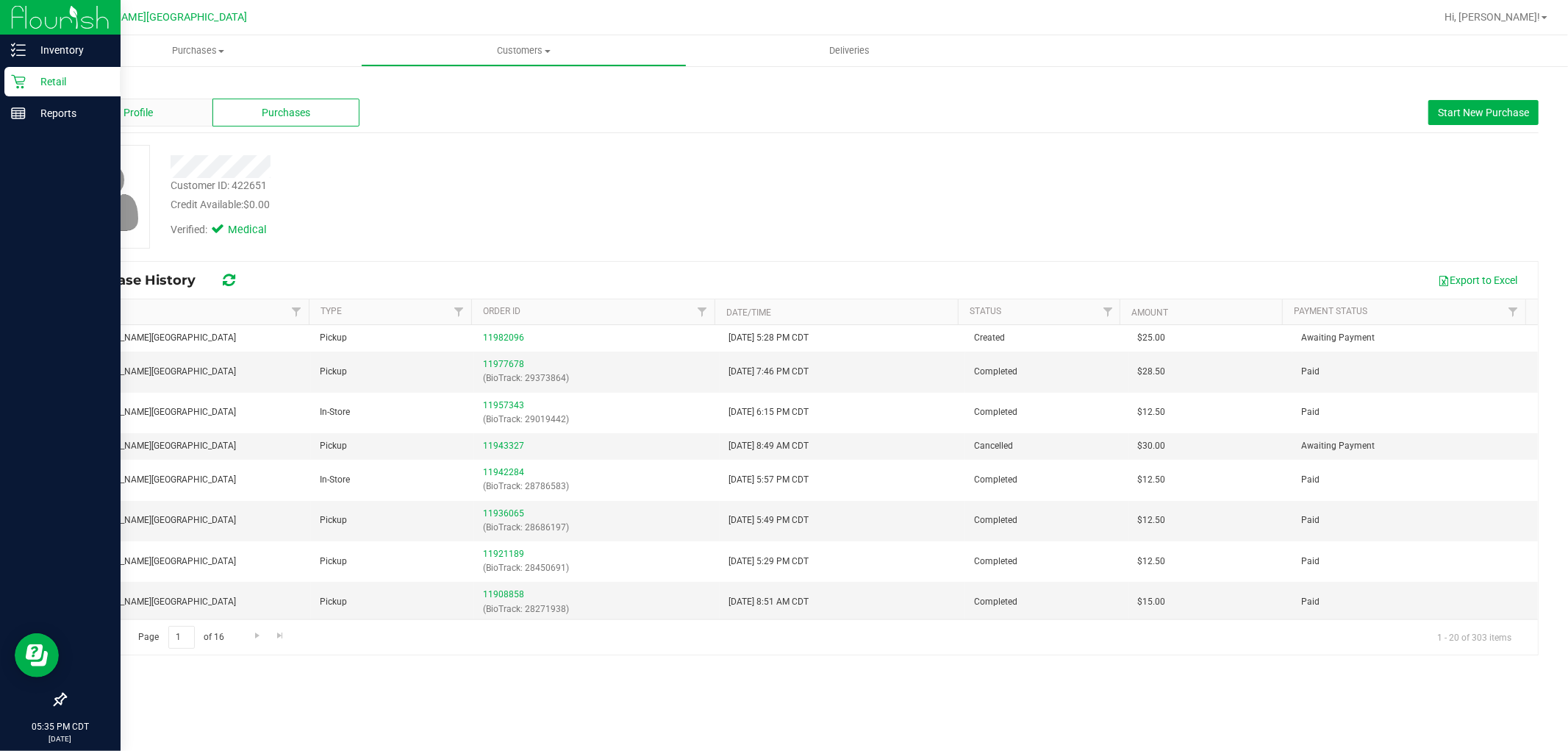
click at [138, 112] on span "Profile" at bounding box center [138, 113] width 30 height 15
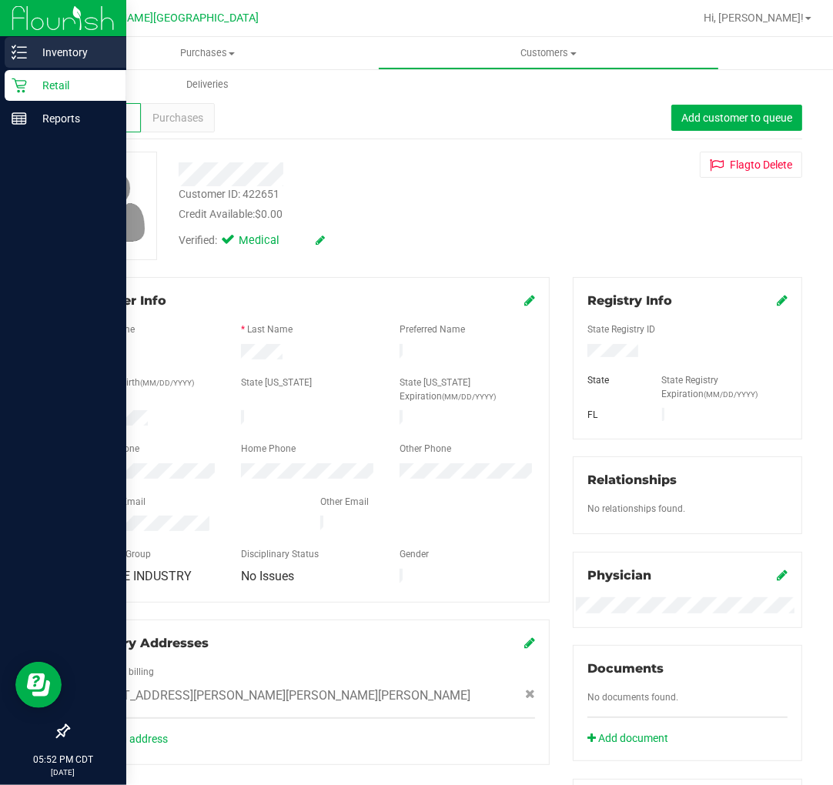
click at [25, 49] on icon at bounding box center [19, 52] width 15 height 15
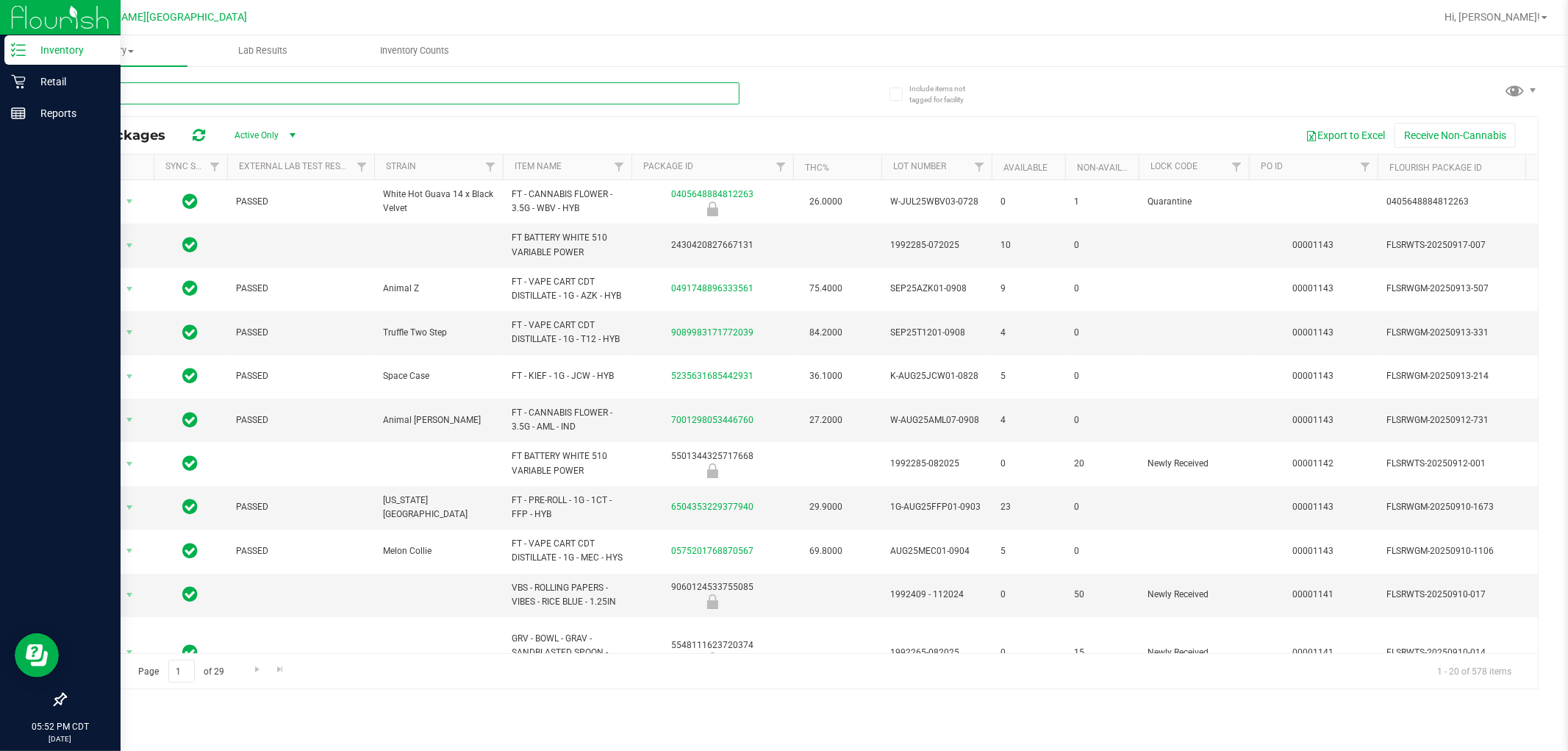
click at [190, 92] on input "text" at bounding box center [402, 93] width 675 height 22
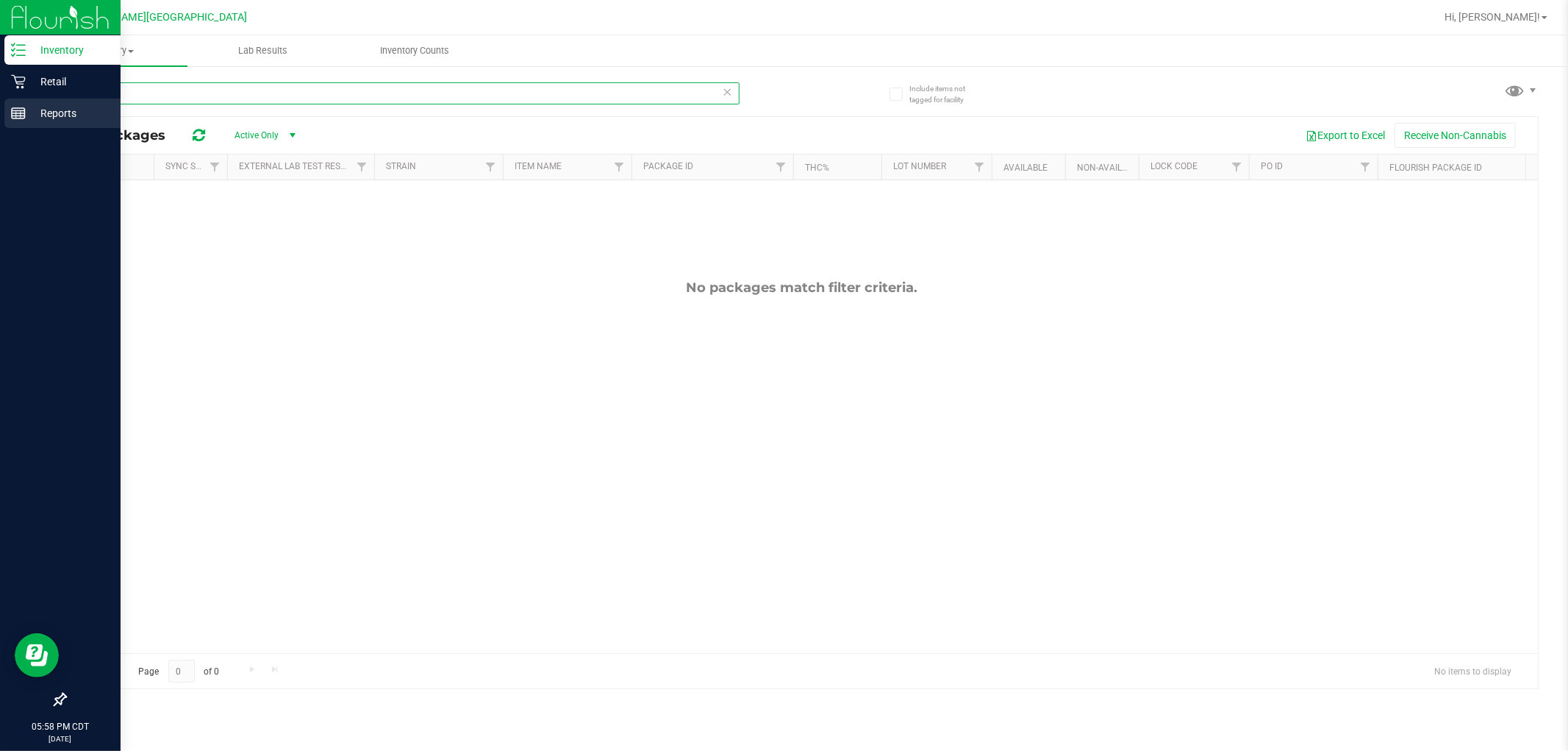
drag, startPoint x: 119, startPoint y: 97, endPoint x: 30, endPoint y: 103, distance: 89.2
click at [30, 103] on div "Inventory Retail Reports 05:58 PM CDT 09/20/2025 09/20 Ft Walton Beach WC Hi, A…" at bounding box center [784, 376] width 1568 height 751
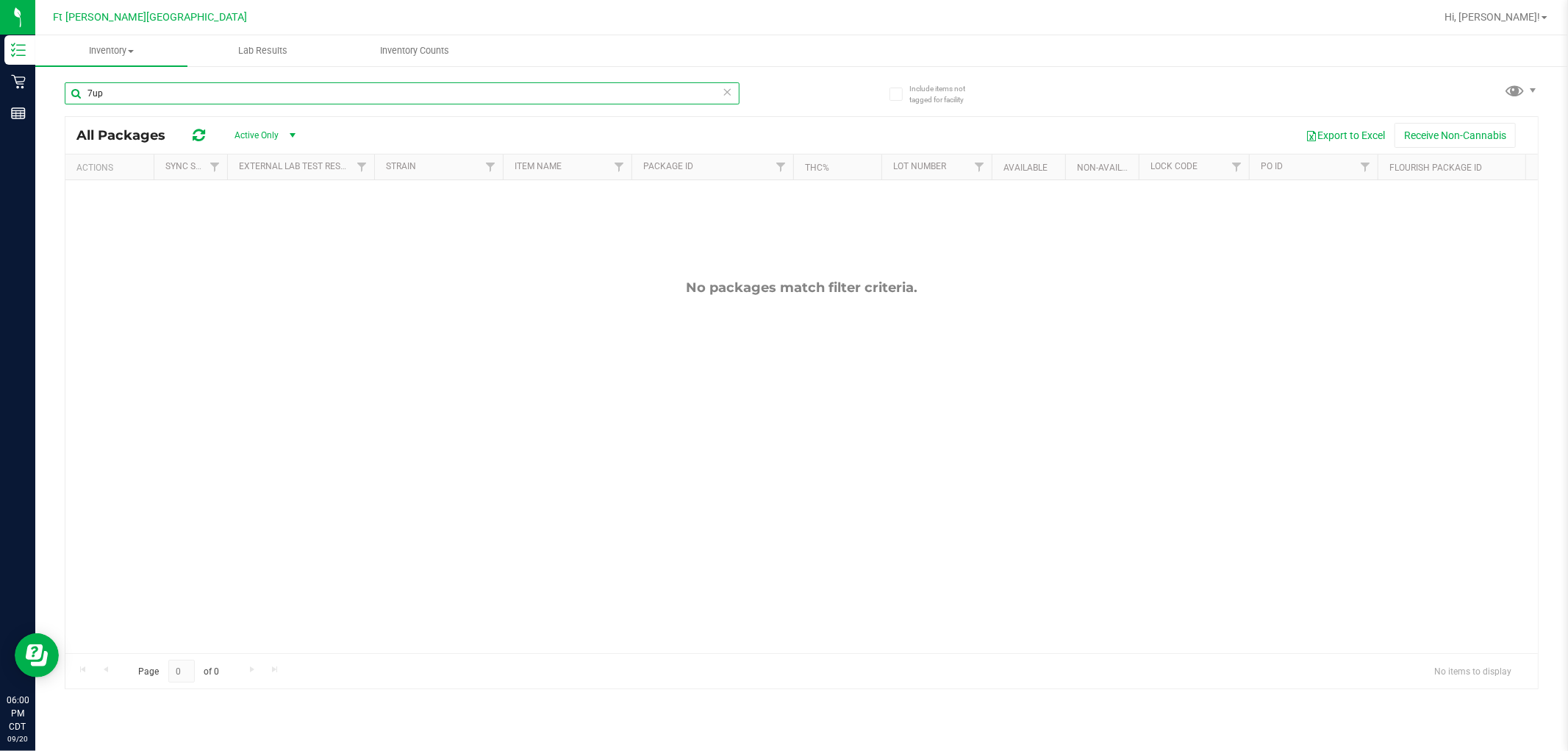
drag, startPoint x: 143, startPoint y: 101, endPoint x: 56, endPoint y: 99, distance: 87.0
click at [56, 99] on div "Include items not tagged for facility 7up All Packages Active Only Active Only …" at bounding box center [802, 289] width 1533 height 448
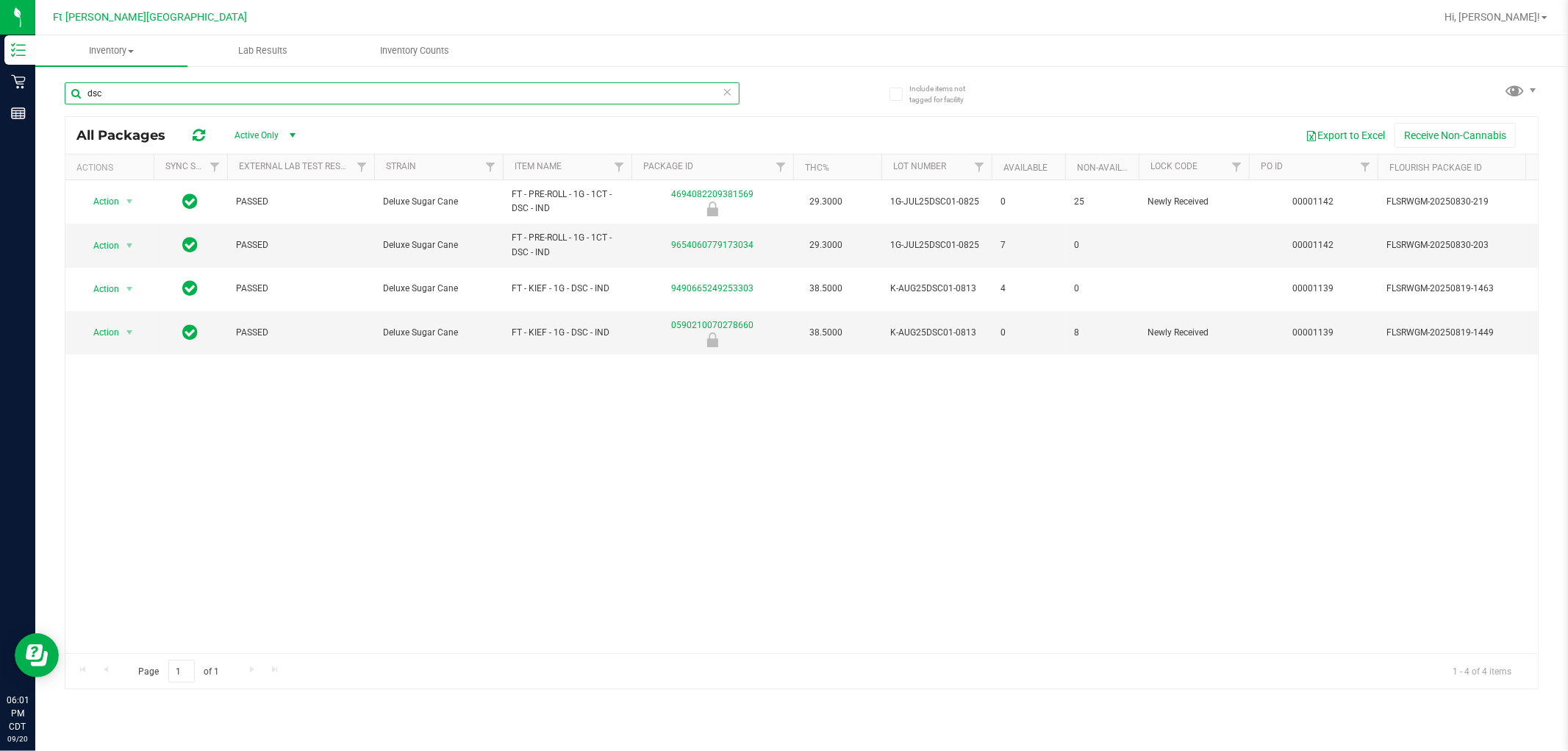
drag, startPoint x: 119, startPoint y: 98, endPoint x: 65, endPoint y: 100, distance: 54.0
click at [65, 100] on input "dsc" at bounding box center [402, 93] width 675 height 22
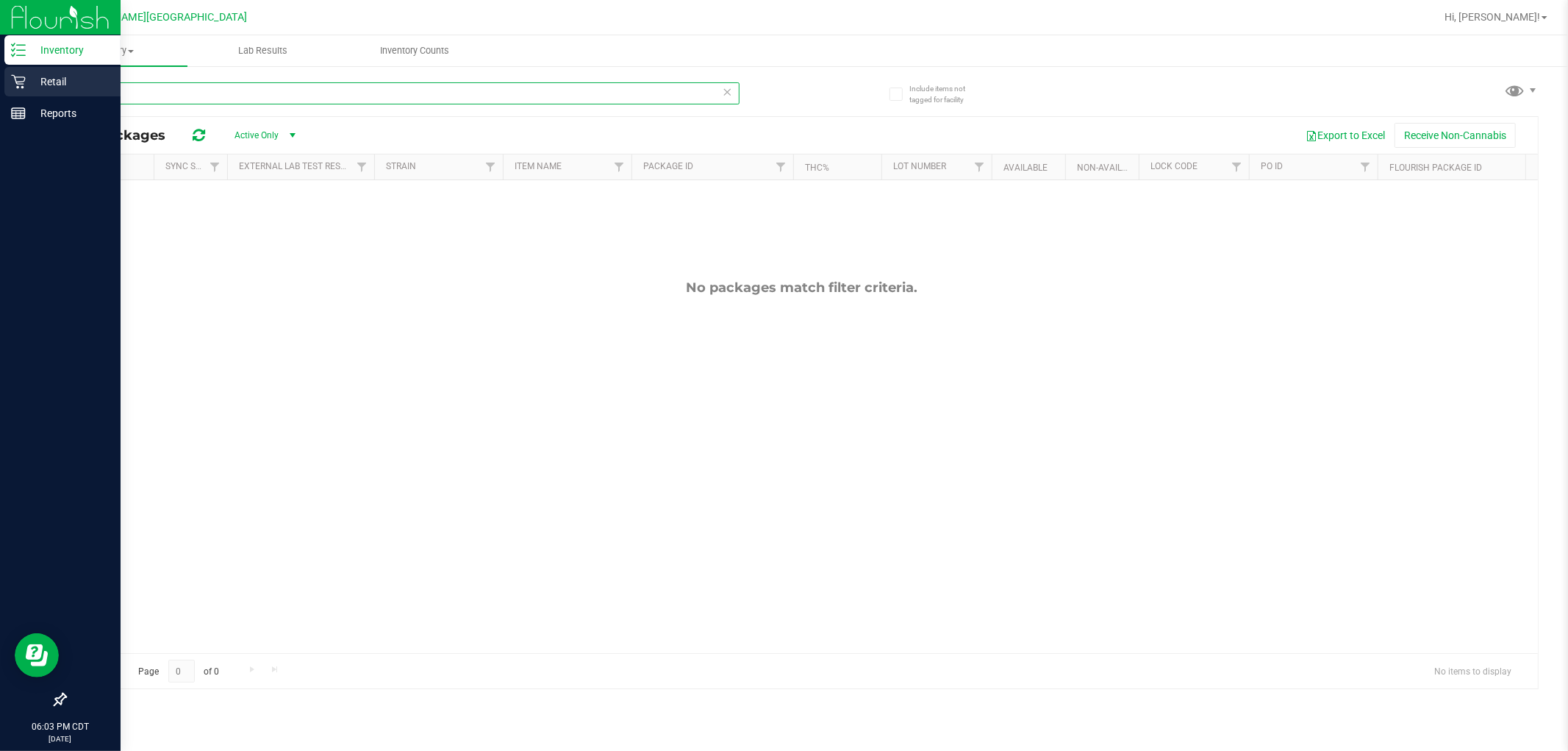
drag, startPoint x: 147, startPoint y: 97, endPoint x: 27, endPoint y: 81, distance: 121.1
click at [27, 81] on div "Inventory Retail Reports 06:03 PM CDT 09/20/2025 09/20 Ft Walton Beach WC Hi, A…" at bounding box center [784, 376] width 1568 height 751
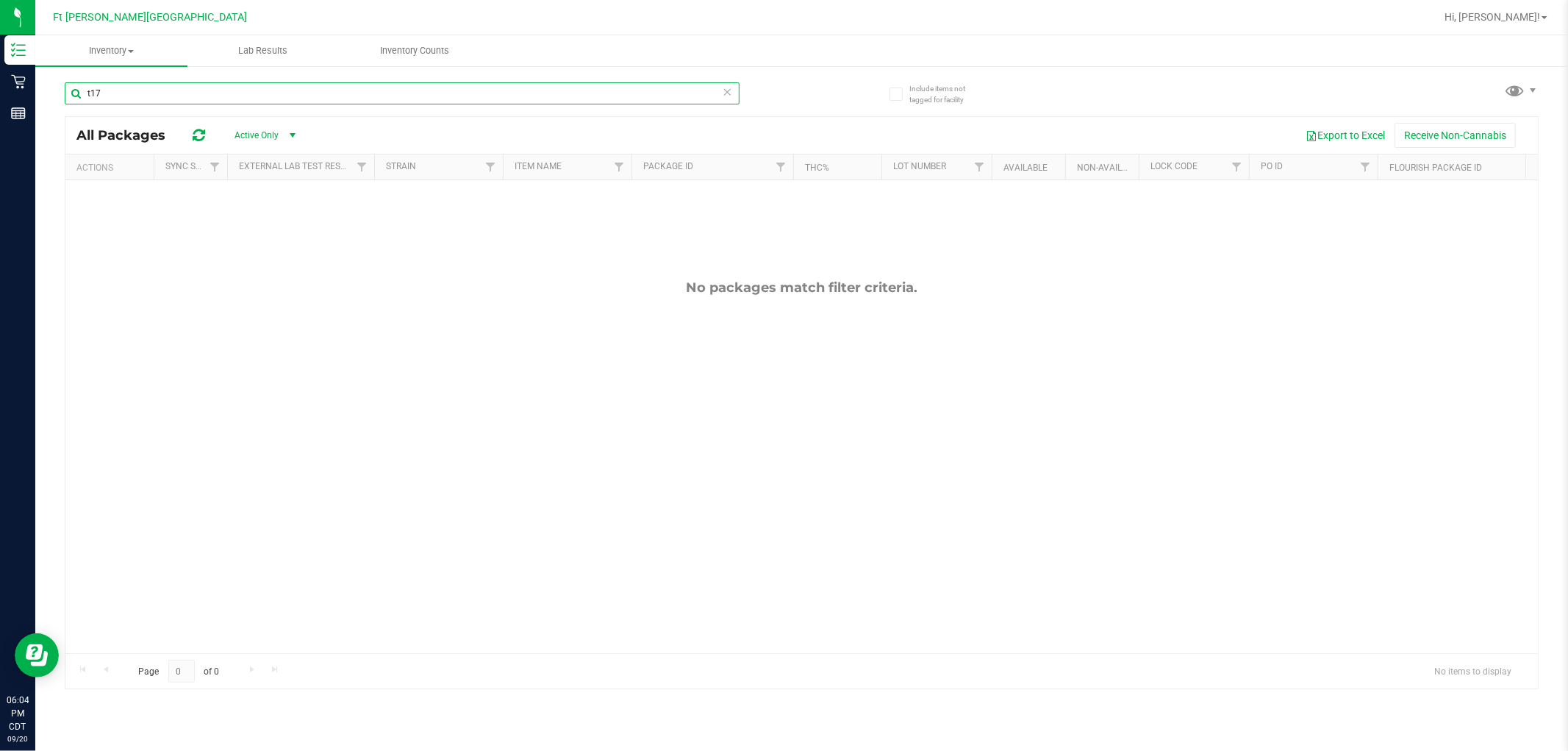
drag, startPoint x: 120, startPoint y: 84, endPoint x: 40, endPoint y: 106, distance: 83.0
click at [40, 106] on div "Include items not tagged for facility t17 All Packages Active Only Active Only …" at bounding box center [802, 289] width 1533 height 448
drag, startPoint x: 127, startPoint y: 94, endPoint x: 69, endPoint y: 105, distance: 59.0
click at [69, 105] on div "top gear" at bounding box center [402, 98] width 675 height 33
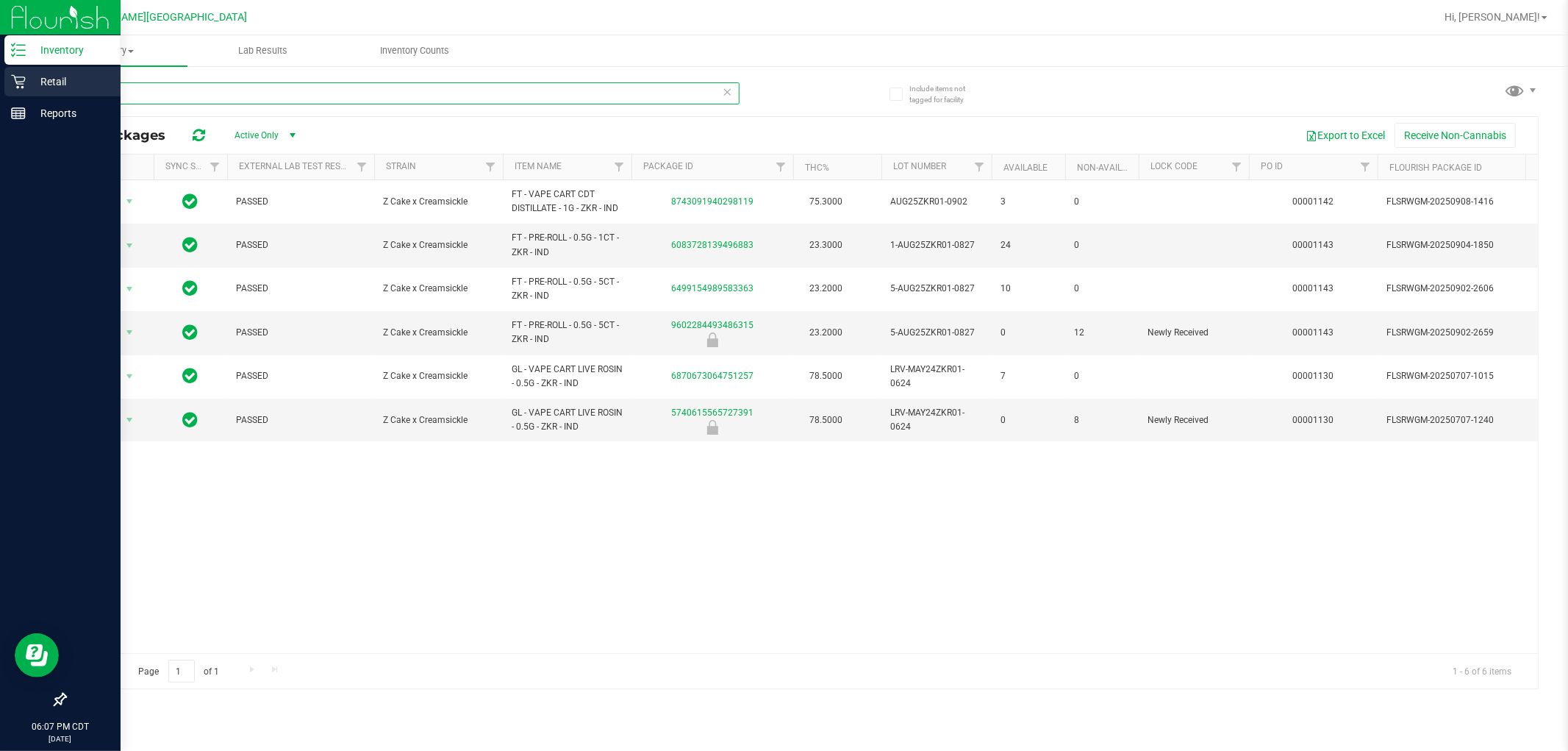
drag, startPoint x: 123, startPoint y: 93, endPoint x: 27, endPoint y: 94, distance: 96.0
click at [27, 94] on div "Inventory Retail Reports 06:07 PM CDT 09/20/2025 09/20 Ft Walton Beach WC Hi, A…" at bounding box center [784, 376] width 1568 height 751
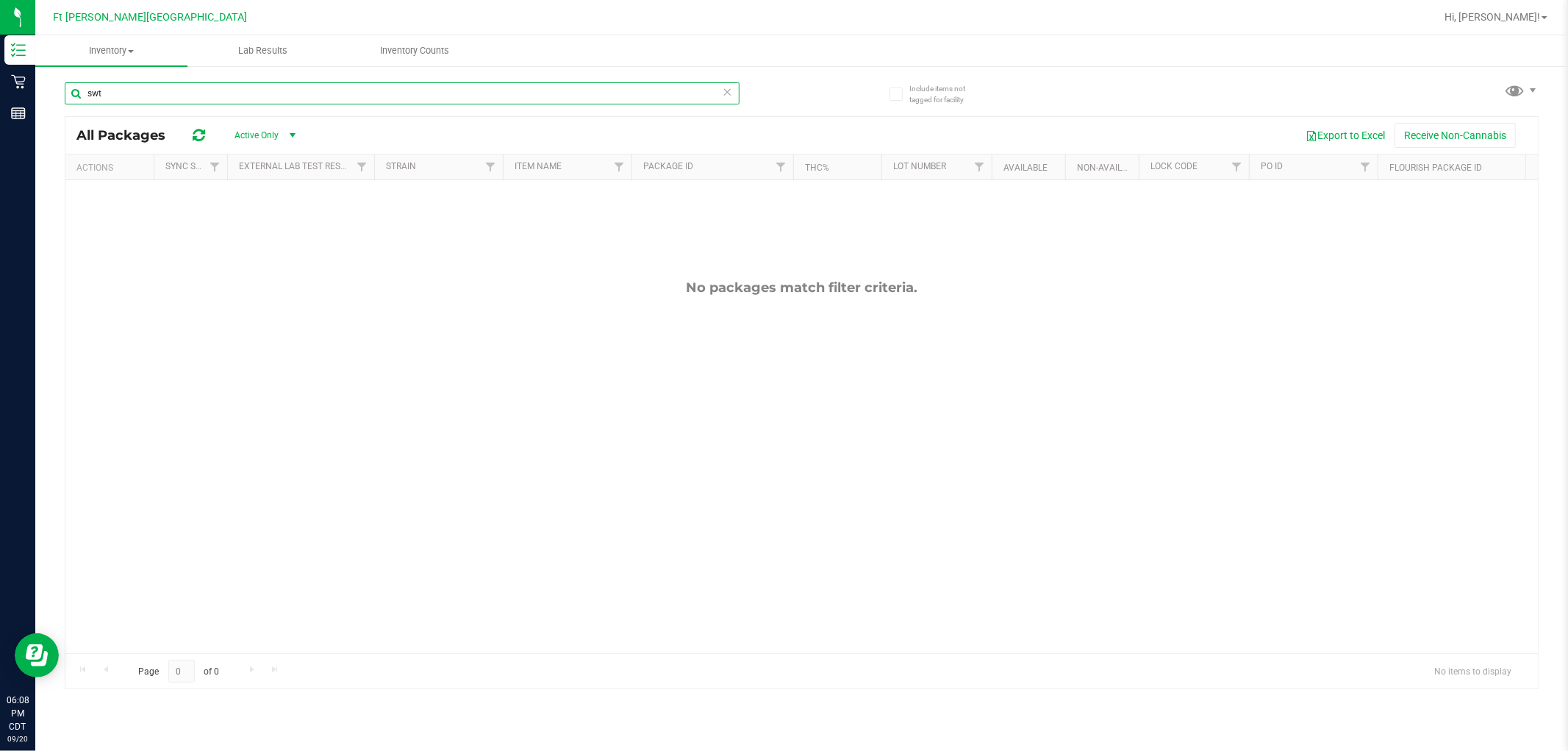
drag, startPoint x: 130, startPoint y: 97, endPoint x: 62, endPoint y: 103, distance: 68.3
click at [62, 103] on div "Include items not tagged for facility swt All Packages Active Only Active Only …" at bounding box center [802, 289] width 1533 height 448
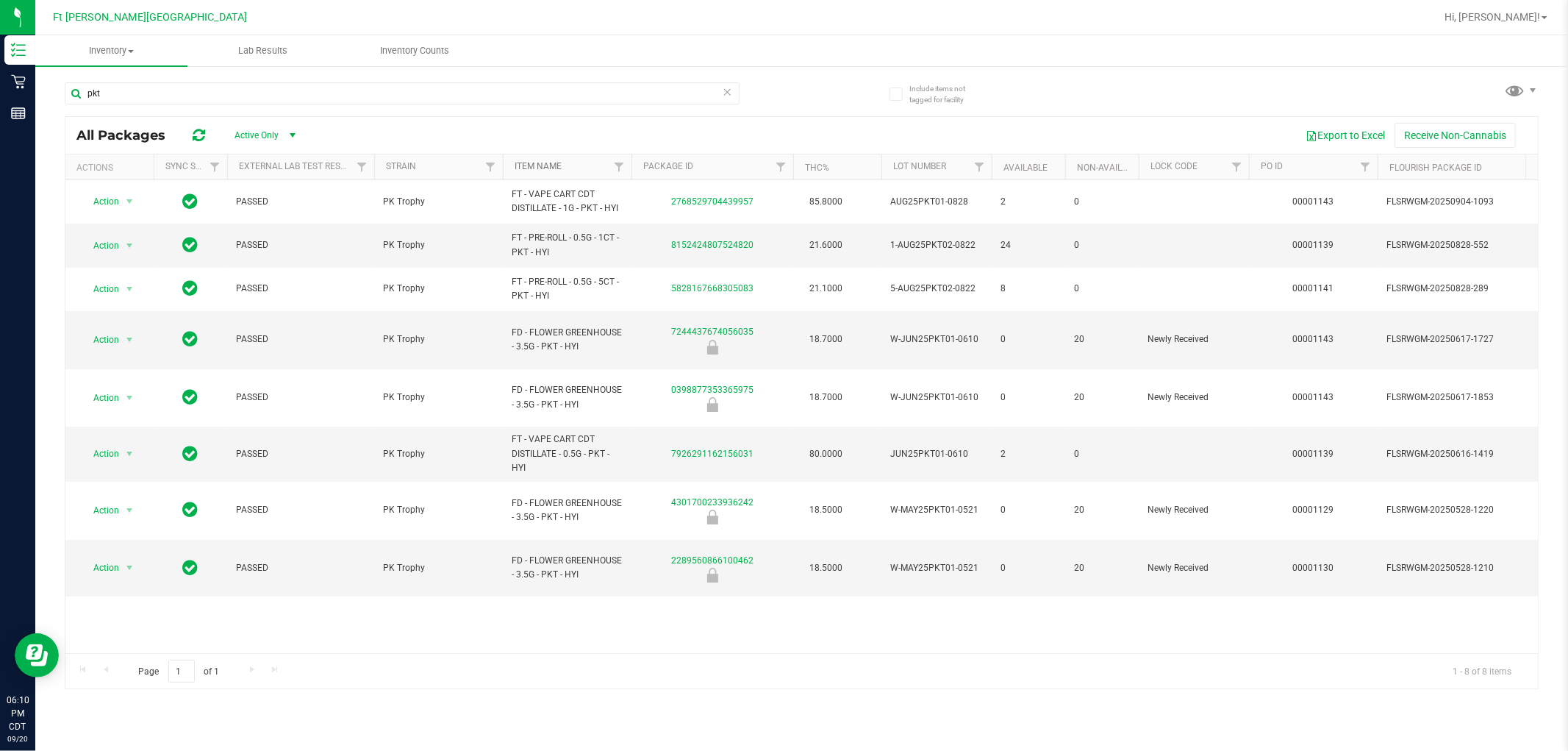
click at [545, 167] on link "Item Name" at bounding box center [538, 166] width 47 height 11
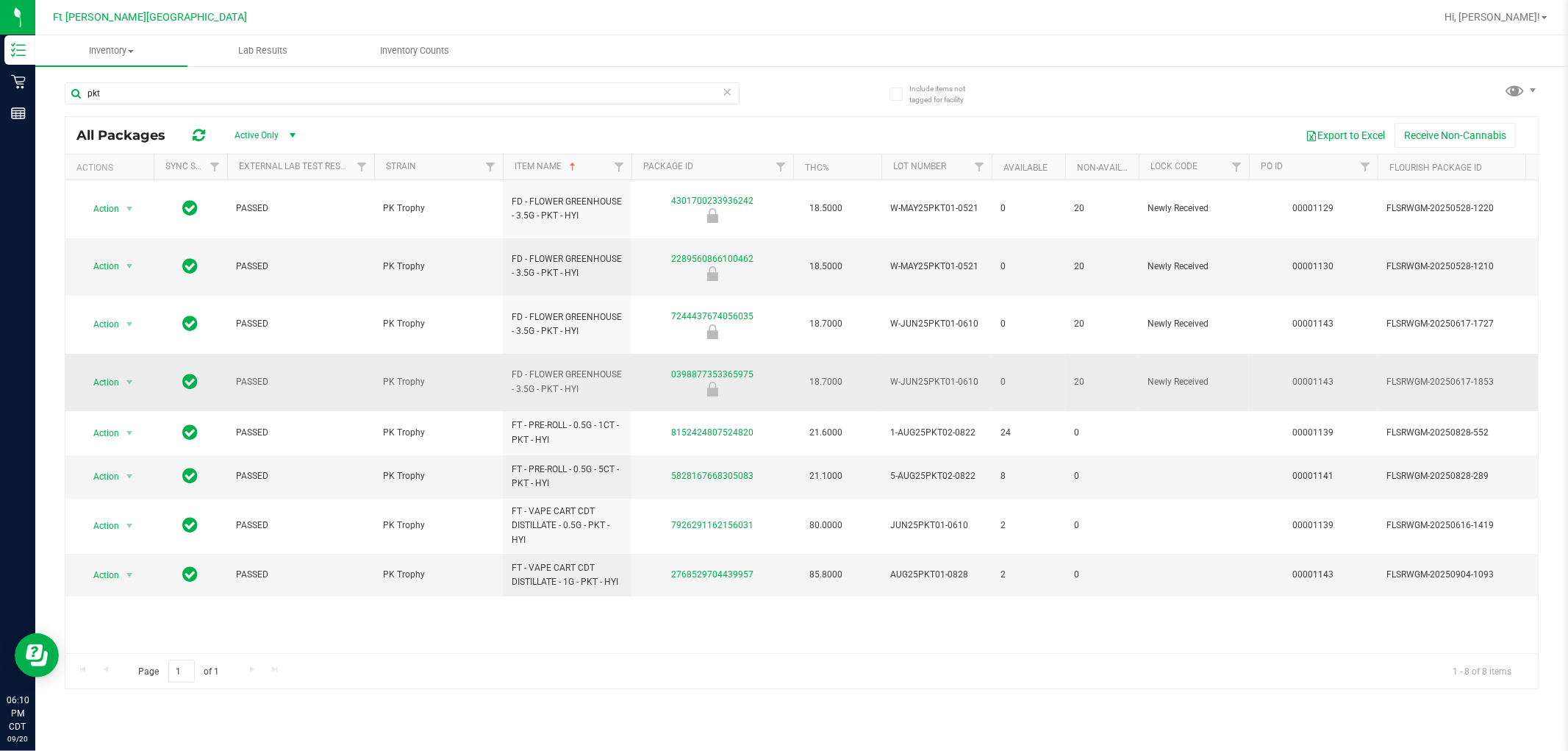
click at [835, 354] on td "20" at bounding box center [1102, 382] width 74 height 58
drag, startPoint x: 156, startPoint y: 97, endPoint x: 75, endPoint y: 105, distance: 81.4
click at [75, 105] on div "pkt" at bounding box center [402, 98] width 675 height 33
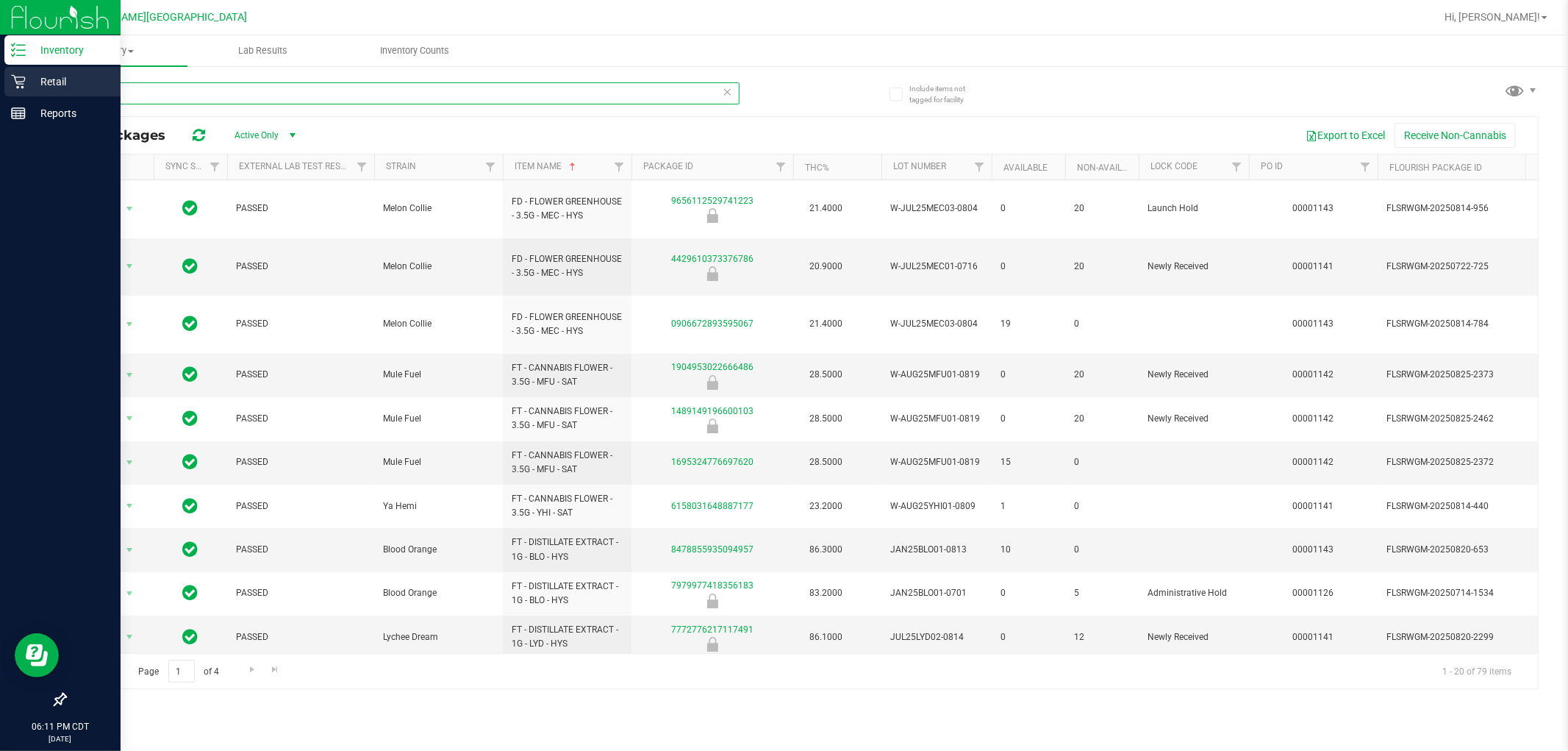
drag, startPoint x: 125, startPoint y: 93, endPoint x: 32, endPoint y: 89, distance: 93.1
click at [32, 89] on div "Inventory Retail Reports 06:11 PM CDT 09/20/2025 09/20 Ft Walton Beach WC Hi, A…" at bounding box center [784, 376] width 1568 height 751
type input "ground"
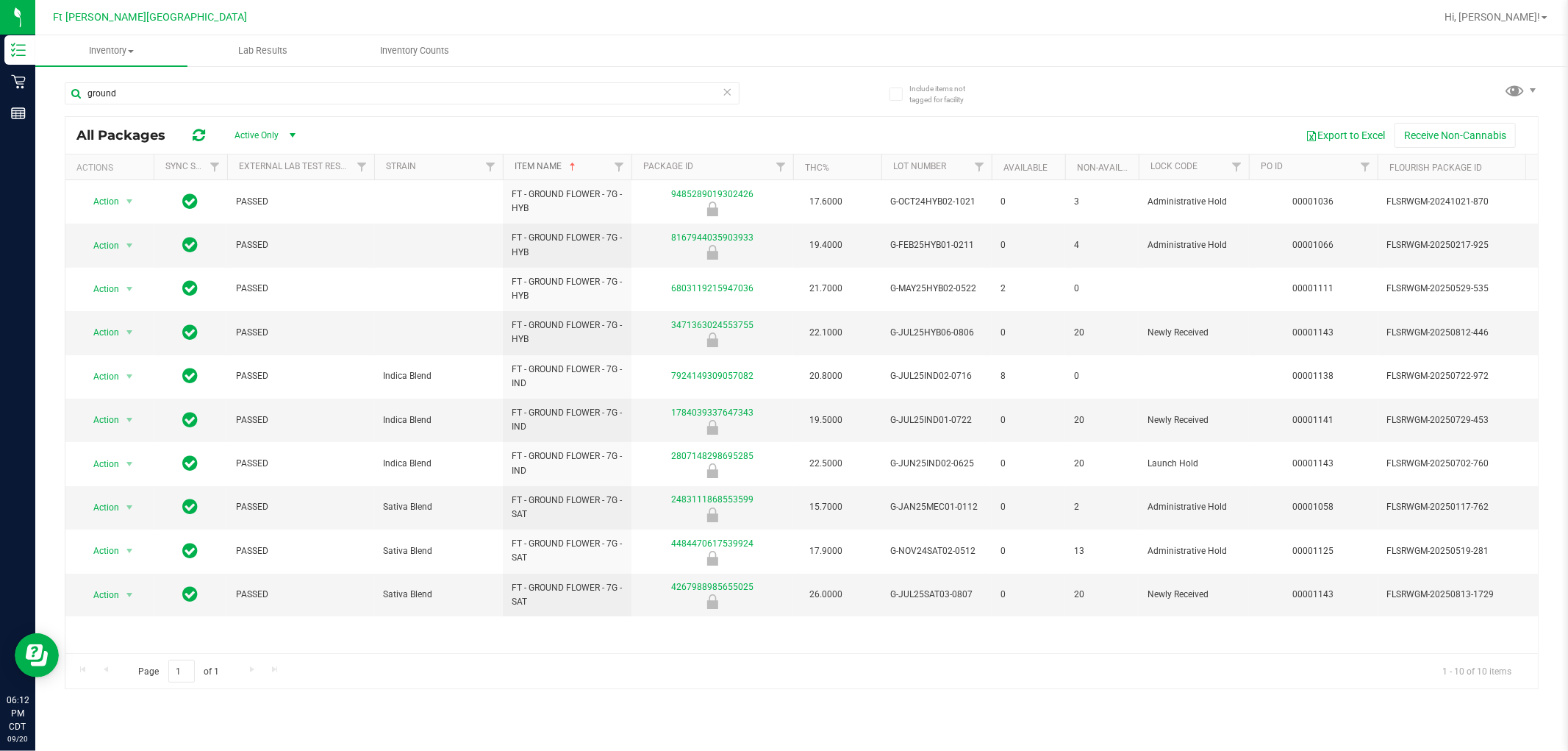
click at [549, 169] on link "Item Name" at bounding box center [547, 166] width 64 height 11
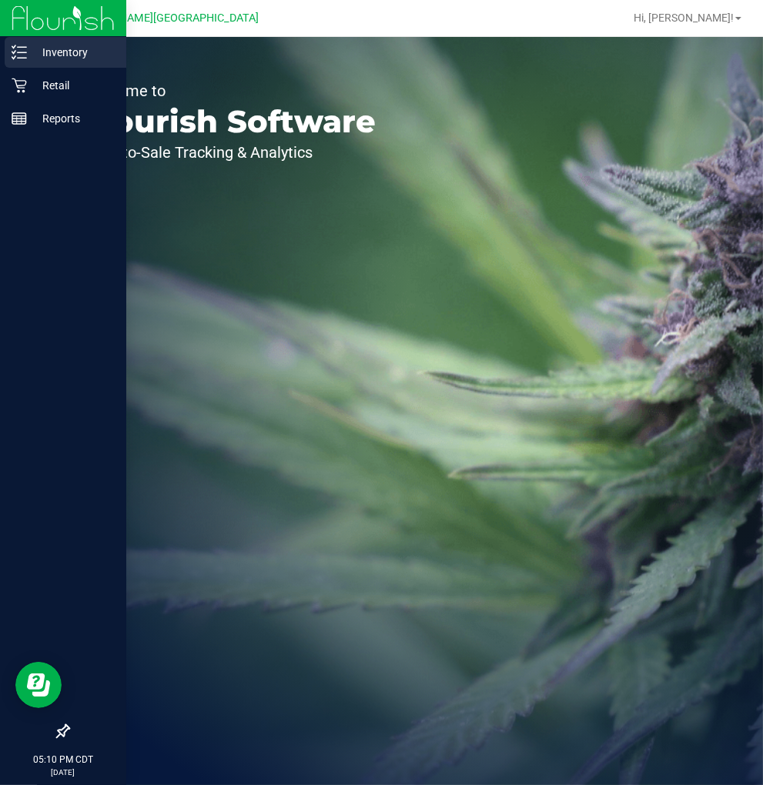
click at [56, 46] on p "Inventory" at bounding box center [73, 52] width 92 height 18
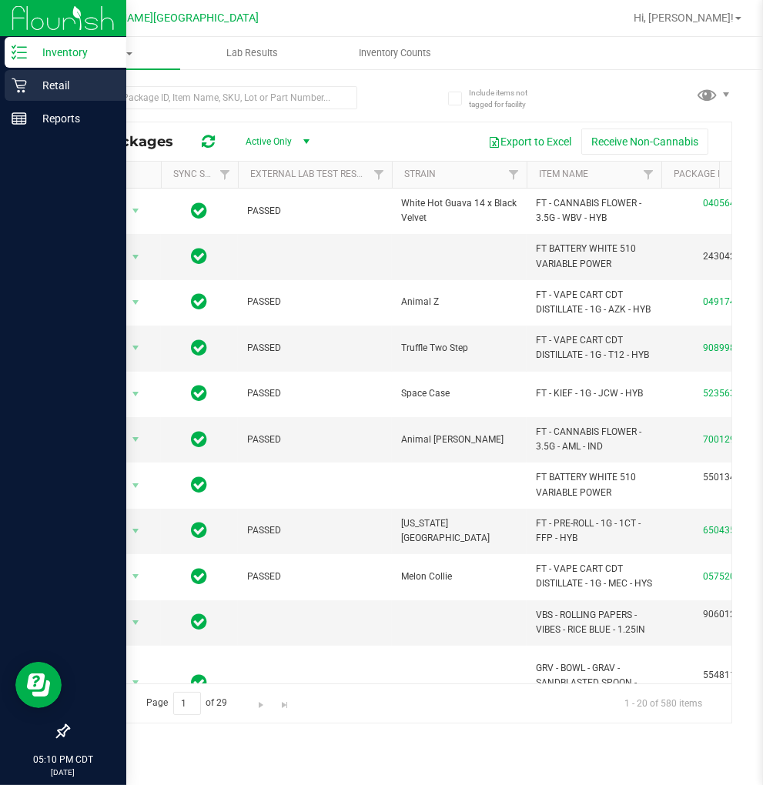
click at [68, 88] on p "Retail" at bounding box center [73, 85] width 92 height 18
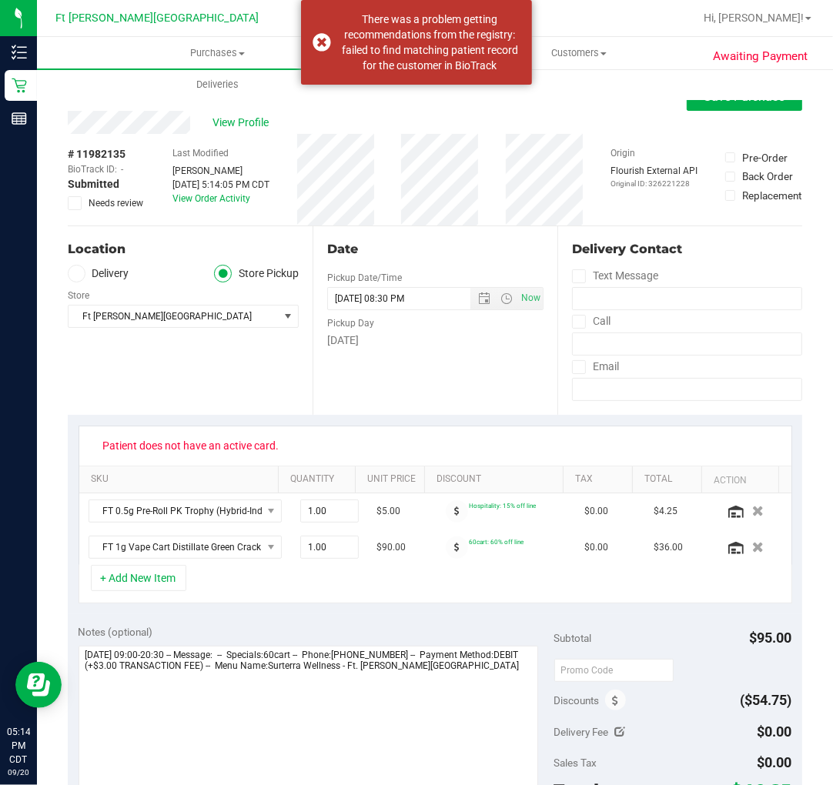
click at [596, 108] on div "Back Save Purchase" at bounding box center [435, 97] width 734 height 28
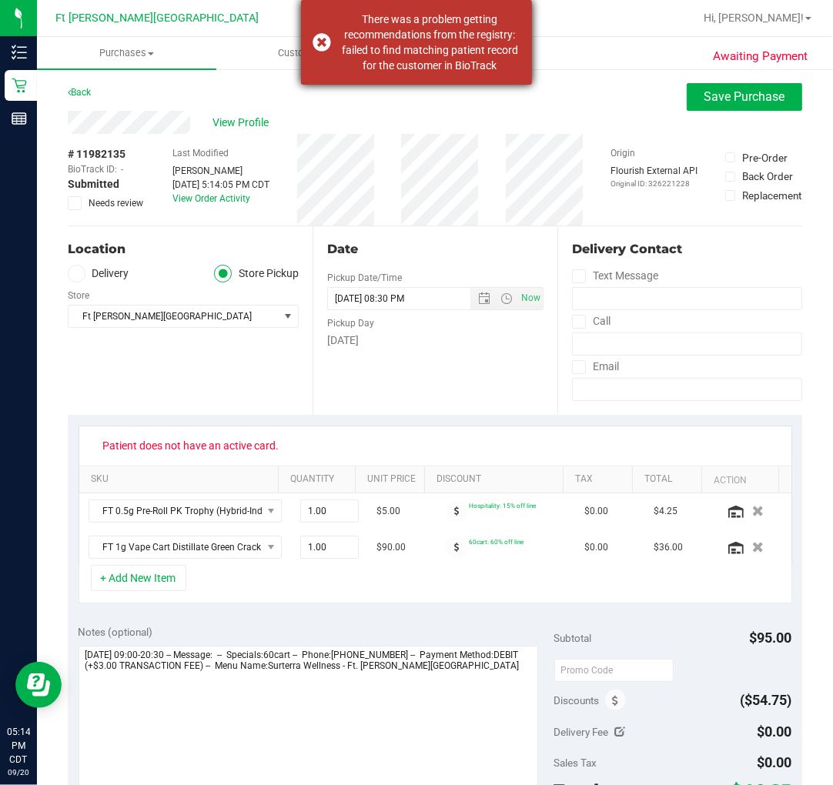
click at [315, 42] on div "There was a problem getting recommendations from the registry: failed to find m…" at bounding box center [416, 42] width 231 height 85
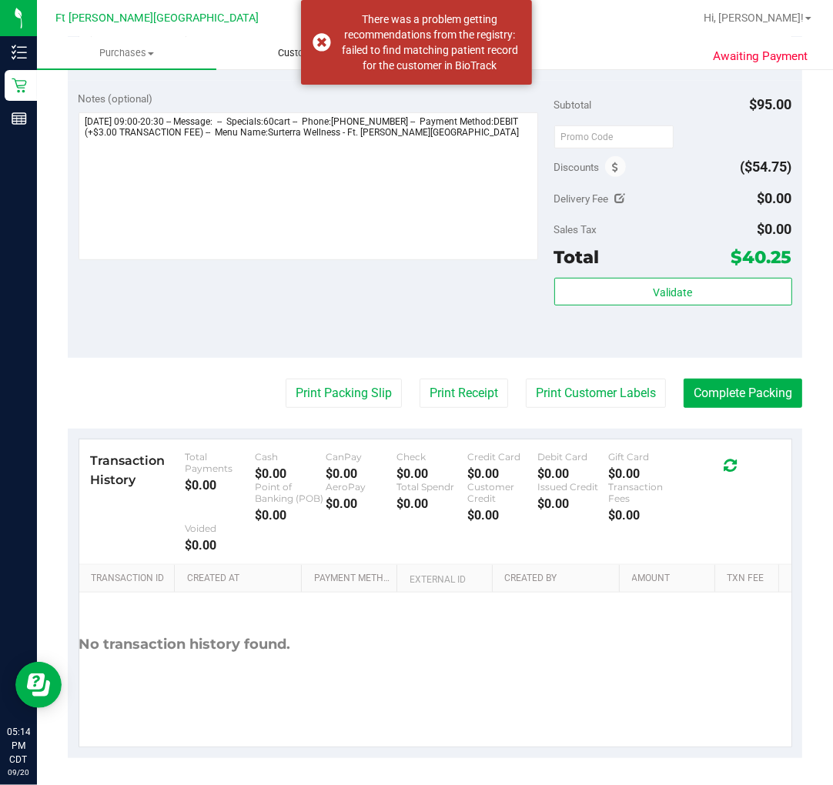
scroll to position [539, 0]
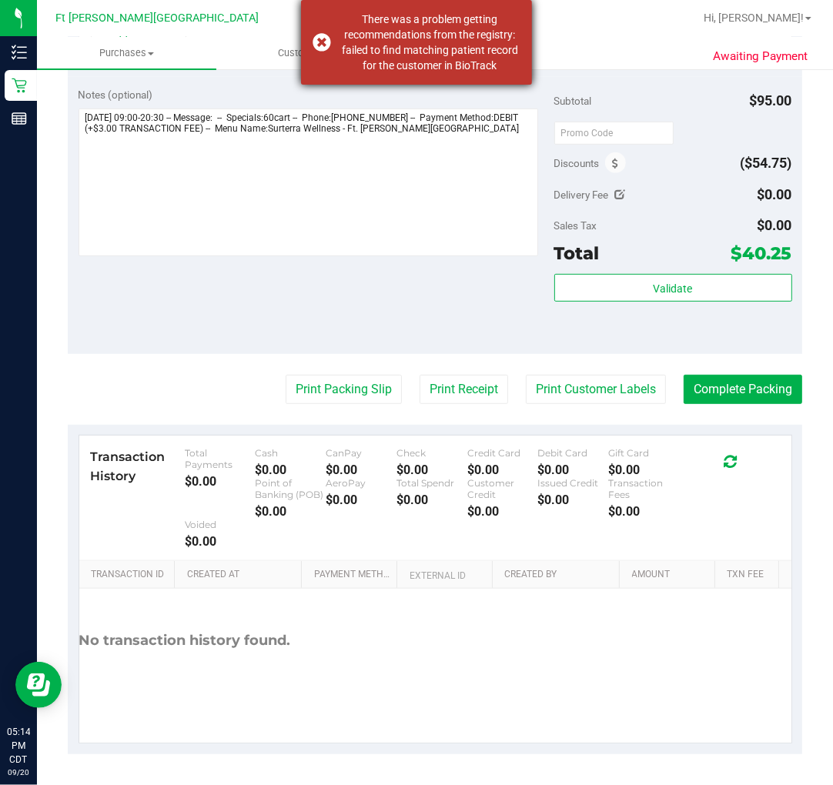
click at [332, 44] on div "There was a problem getting recommendations from the registry: failed to find m…" at bounding box center [416, 42] width 231 height 85
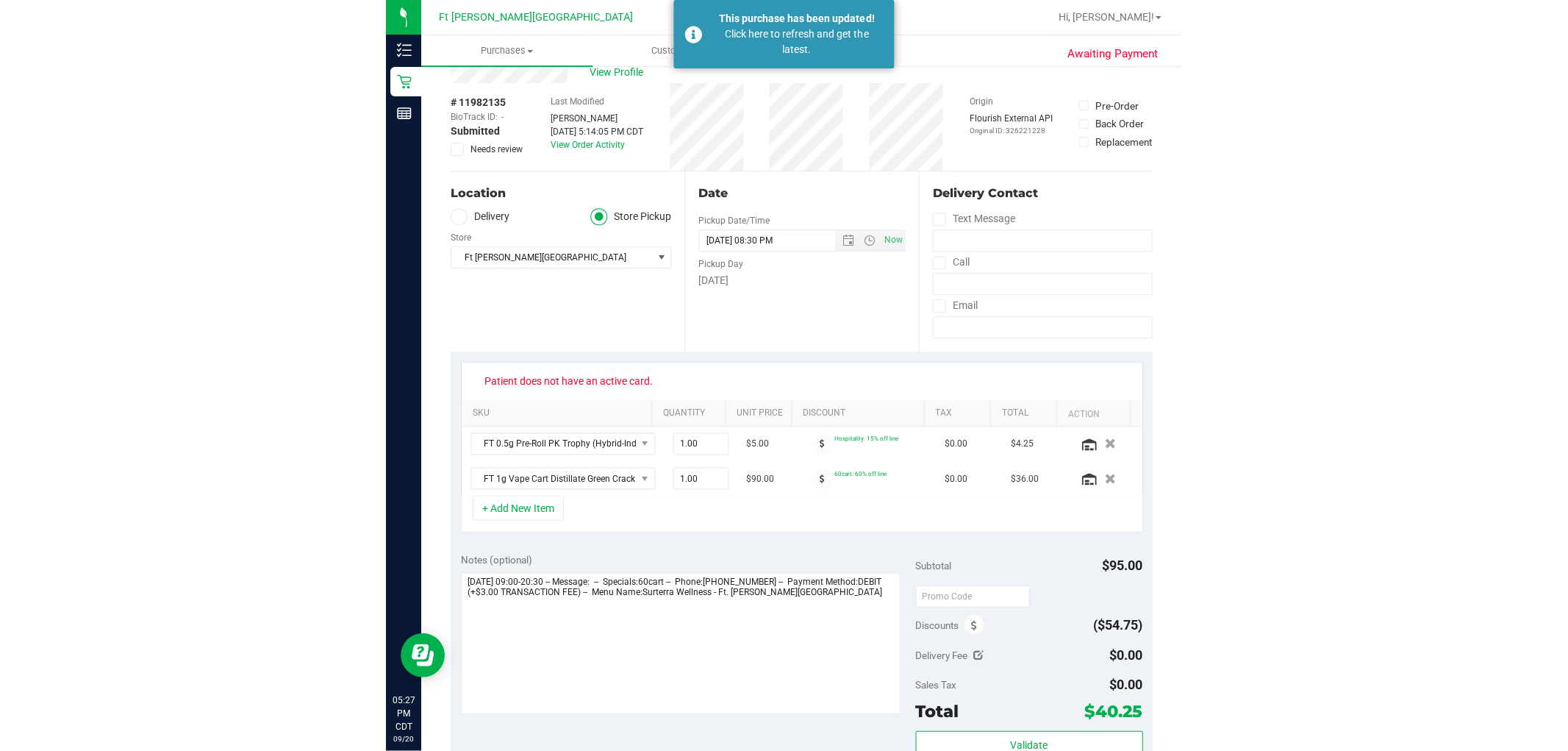
scroll to position [0, 0]
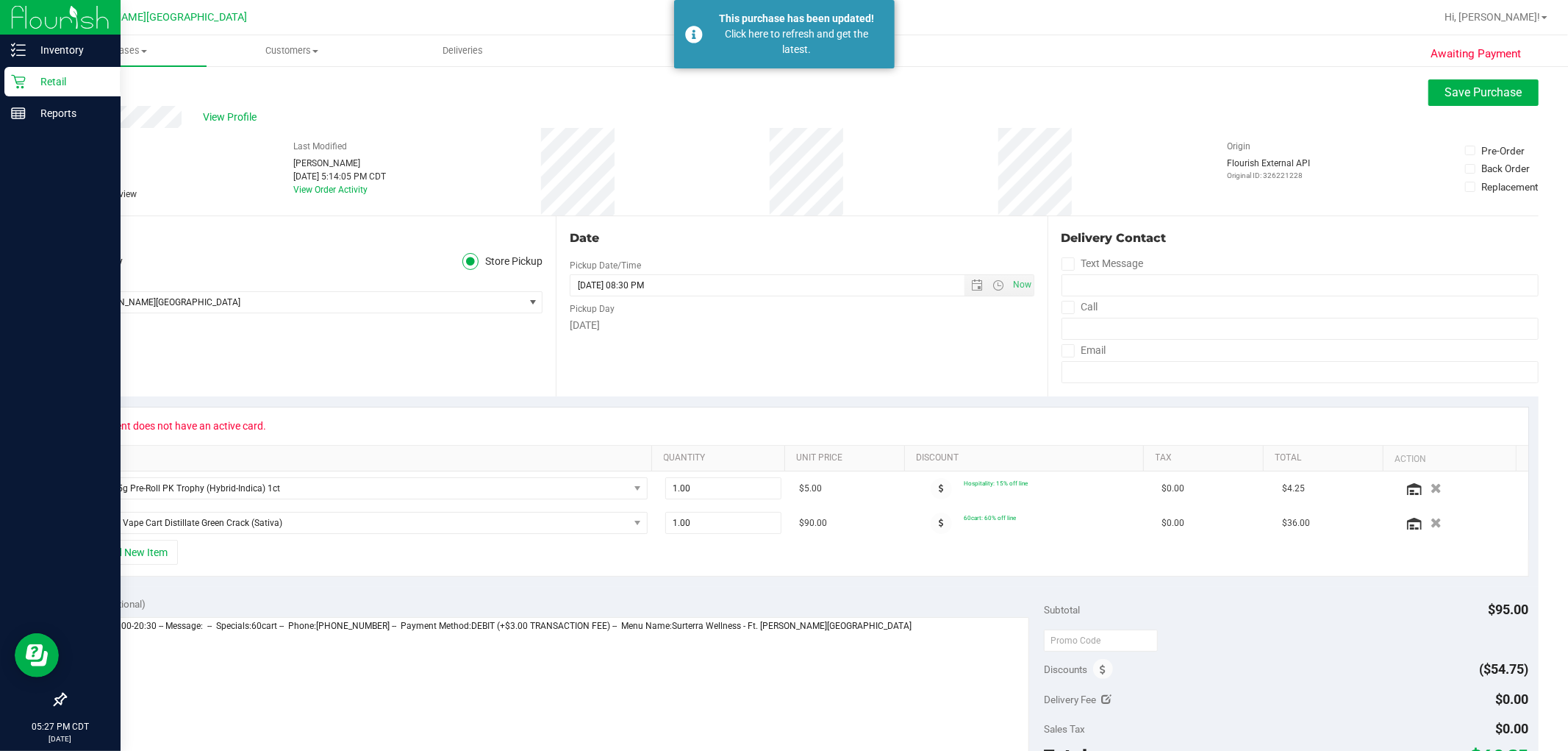
click at [27, 83] on p "Retail" at bounding box center [70, 81] width 88 height 17
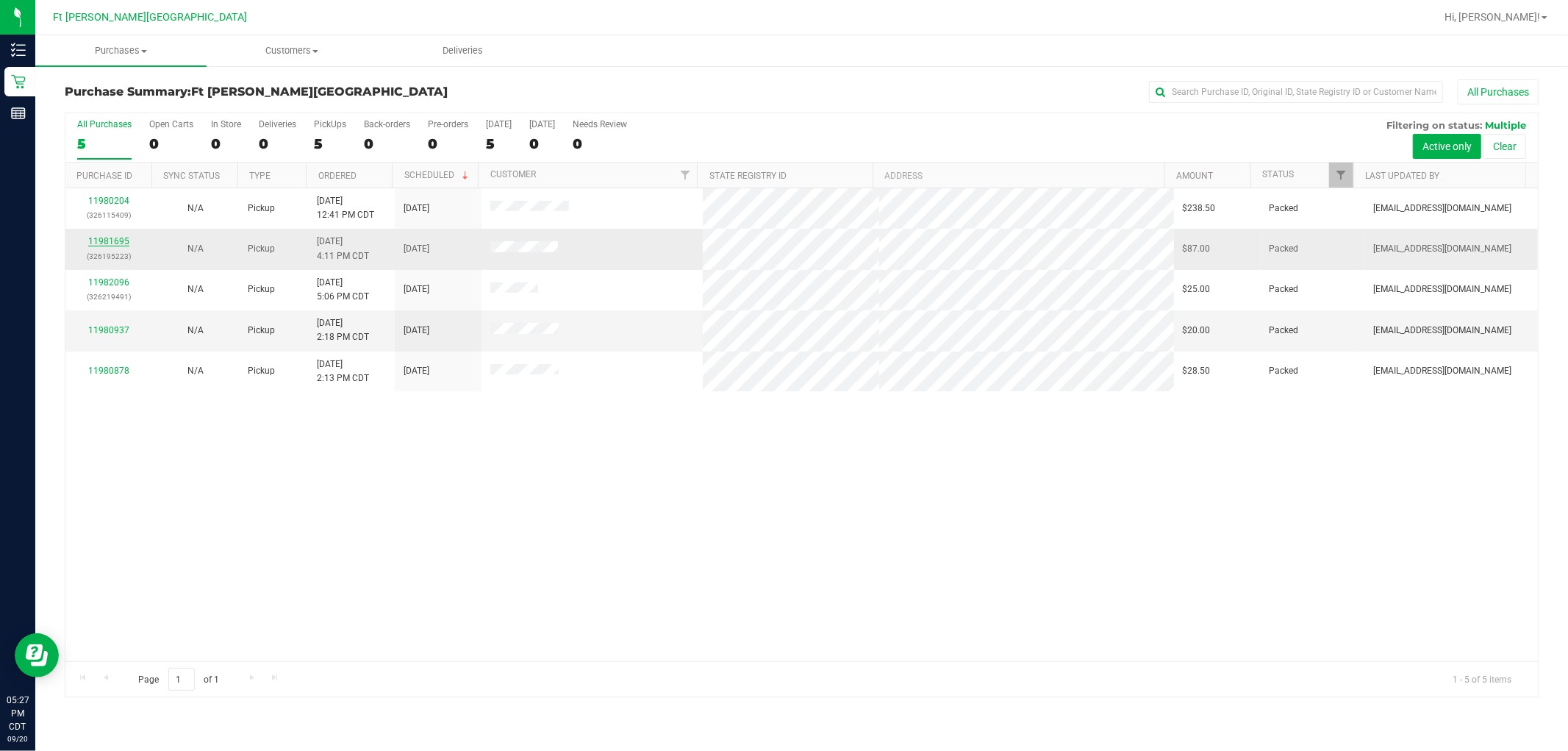
click at [112, 244] on link "11981695" at bounding box center [108, 241] width 41 height 11
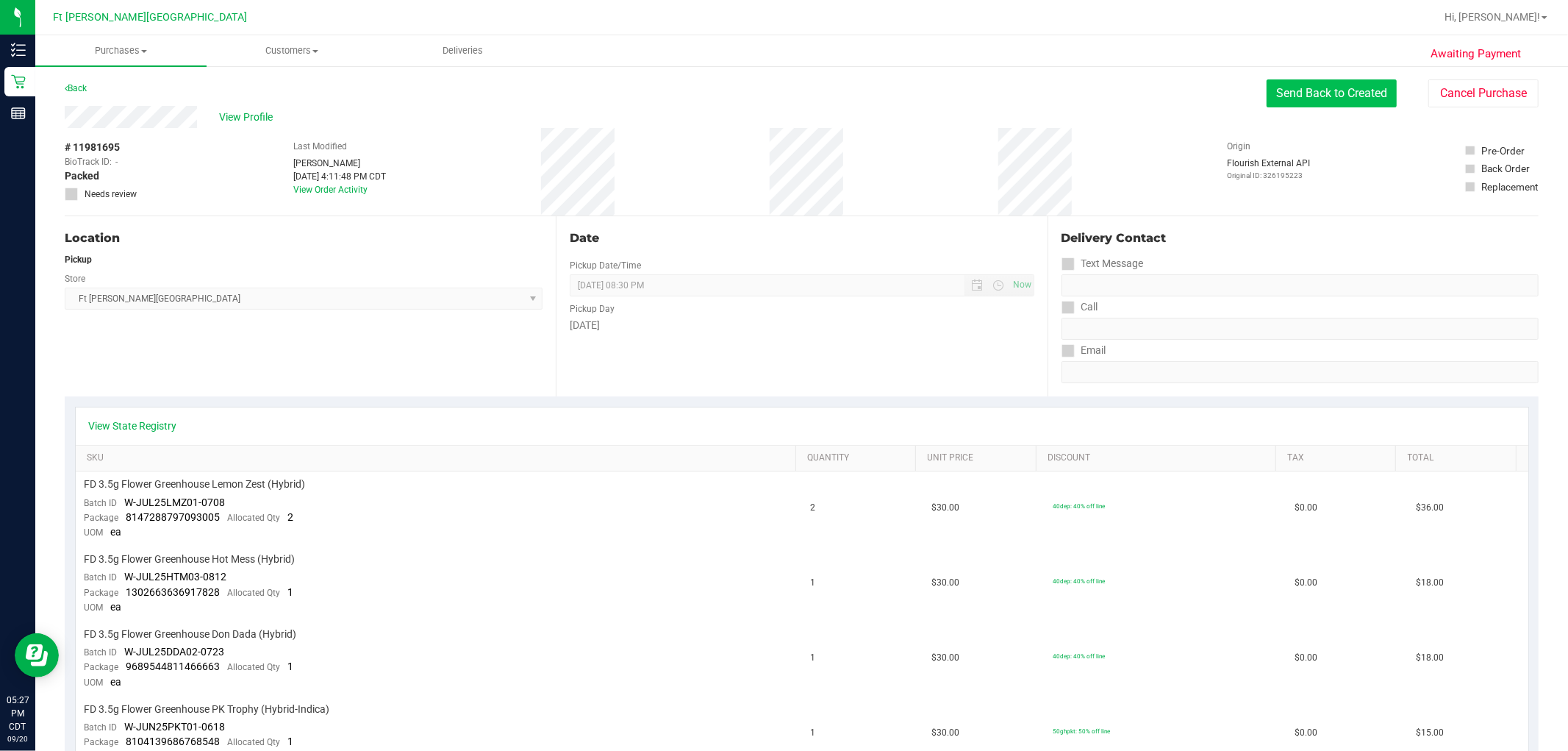
click at [795, 104] on button "Send Back to Created" at bounding box center [1332, 93] width 130 height 28
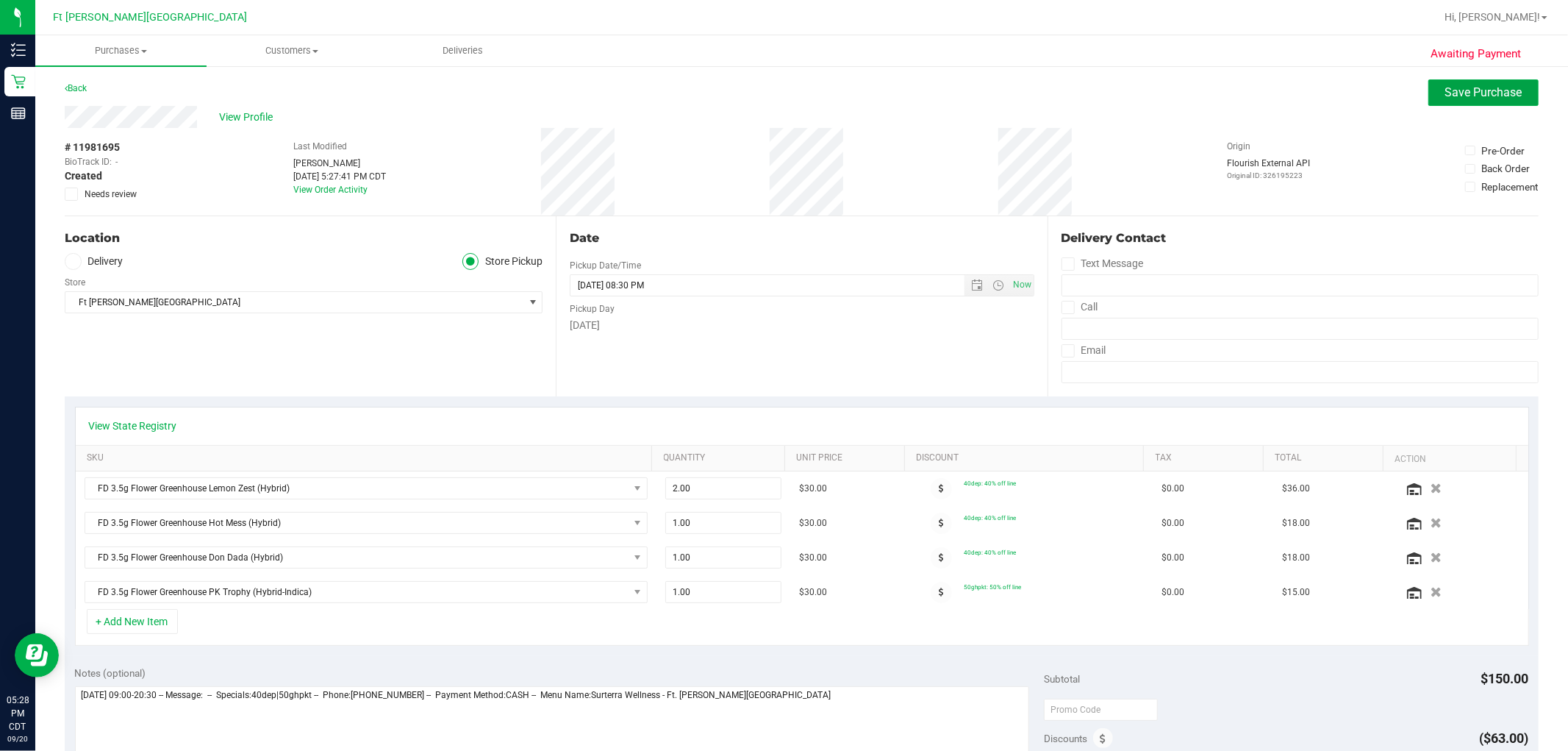
drag, startPoint x: 1485, startPoint y: 103, endPoint x: 1471, endPoint y: 114, distance: 17.8
click at [795, 111] on purchase-details "Back Save Purchase View Profile # 11981695 BioTrack ID: - Created Needs review …" at bounding box center [802, 671] width 1474 height 1184
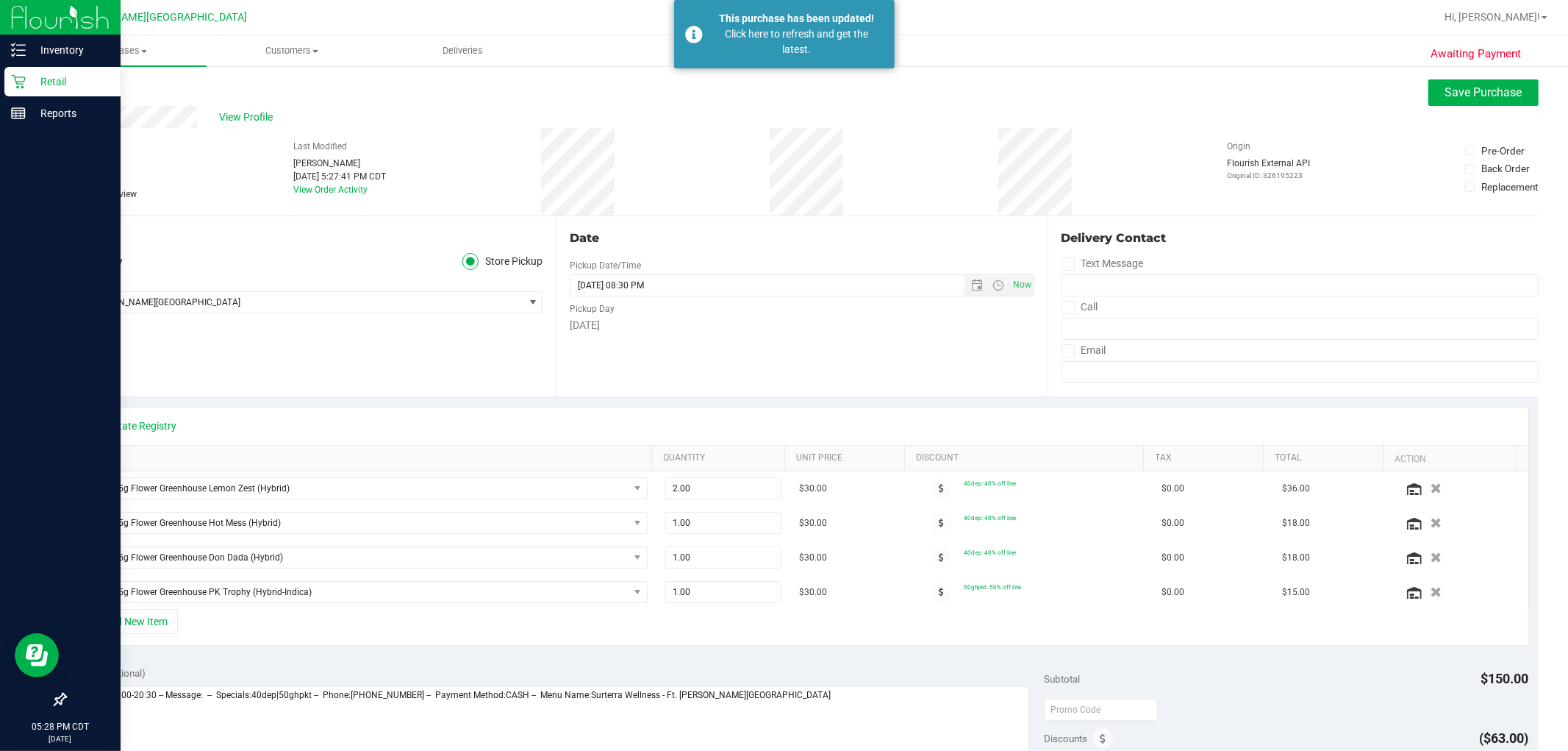
click at [53, 78] on p "Retail" at bounding box center [70, 81] width 88 height 17
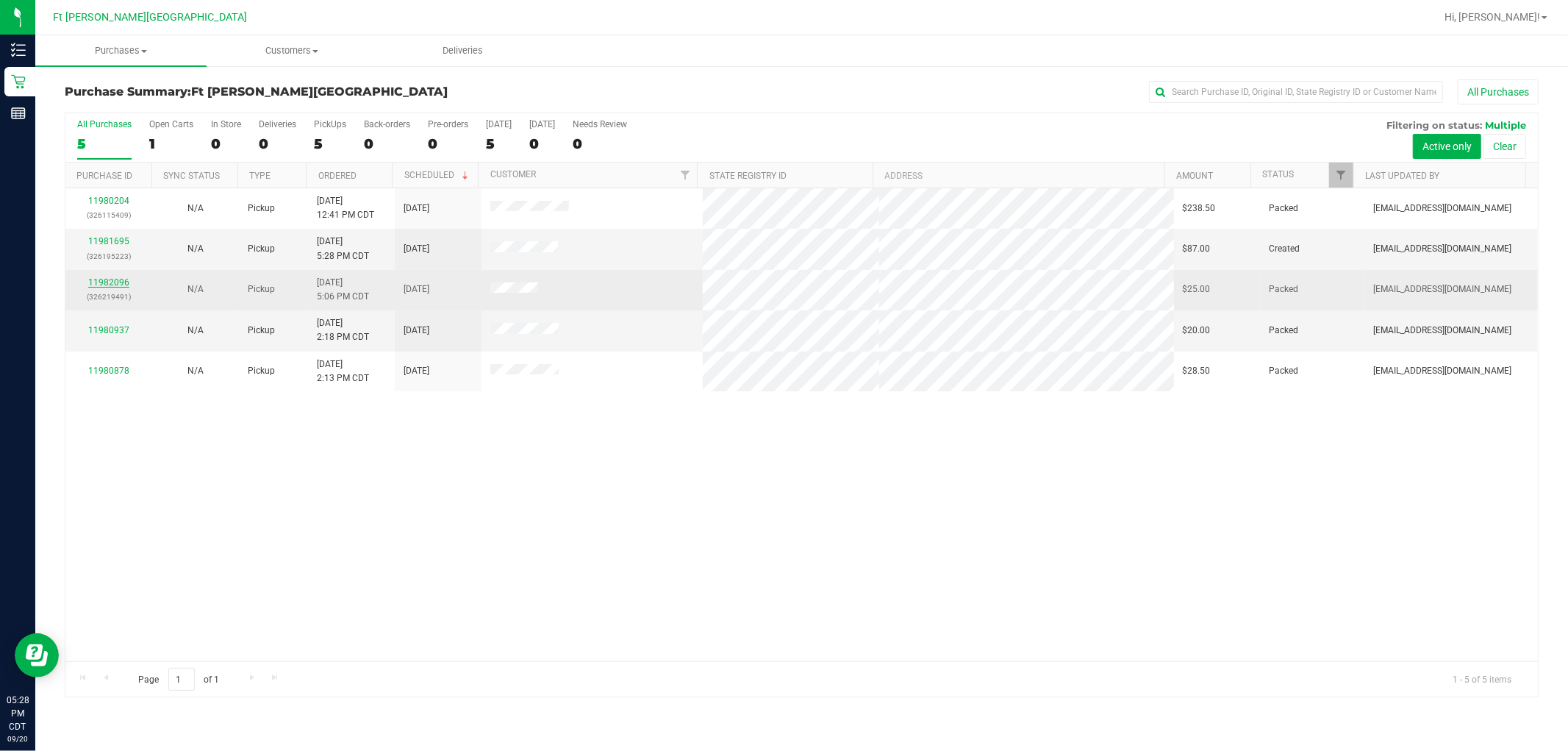
click at [101, 282] on link "11982096" at bounding box center [108, 282] width 41 height 11
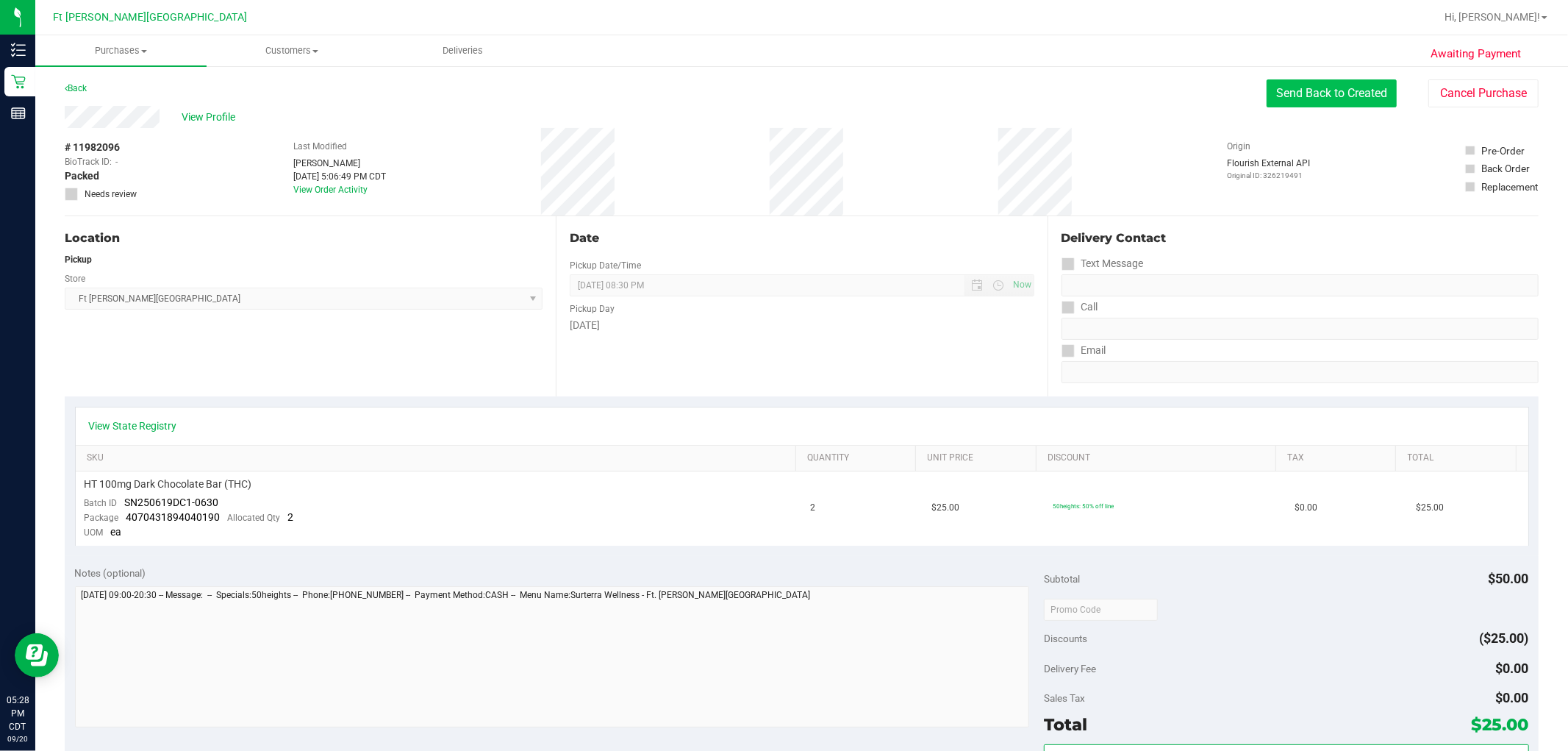
click at [795, 99] on button "Send Back to Created" at bounding box center [1332, 93] width 130 height 28
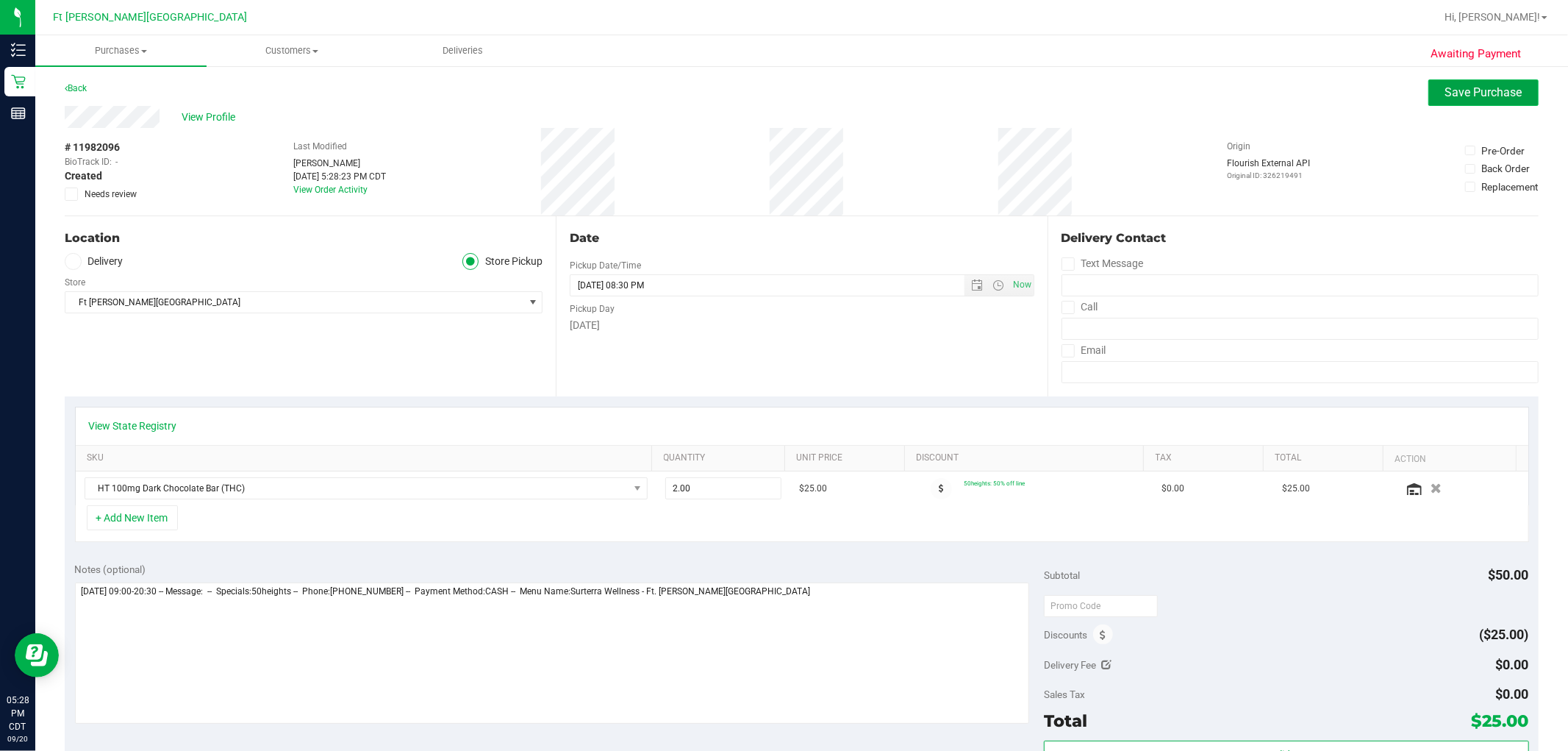
click at [795, 97] on span "Save Purchase" at bounding box center [1484, 92] width 77 height 14
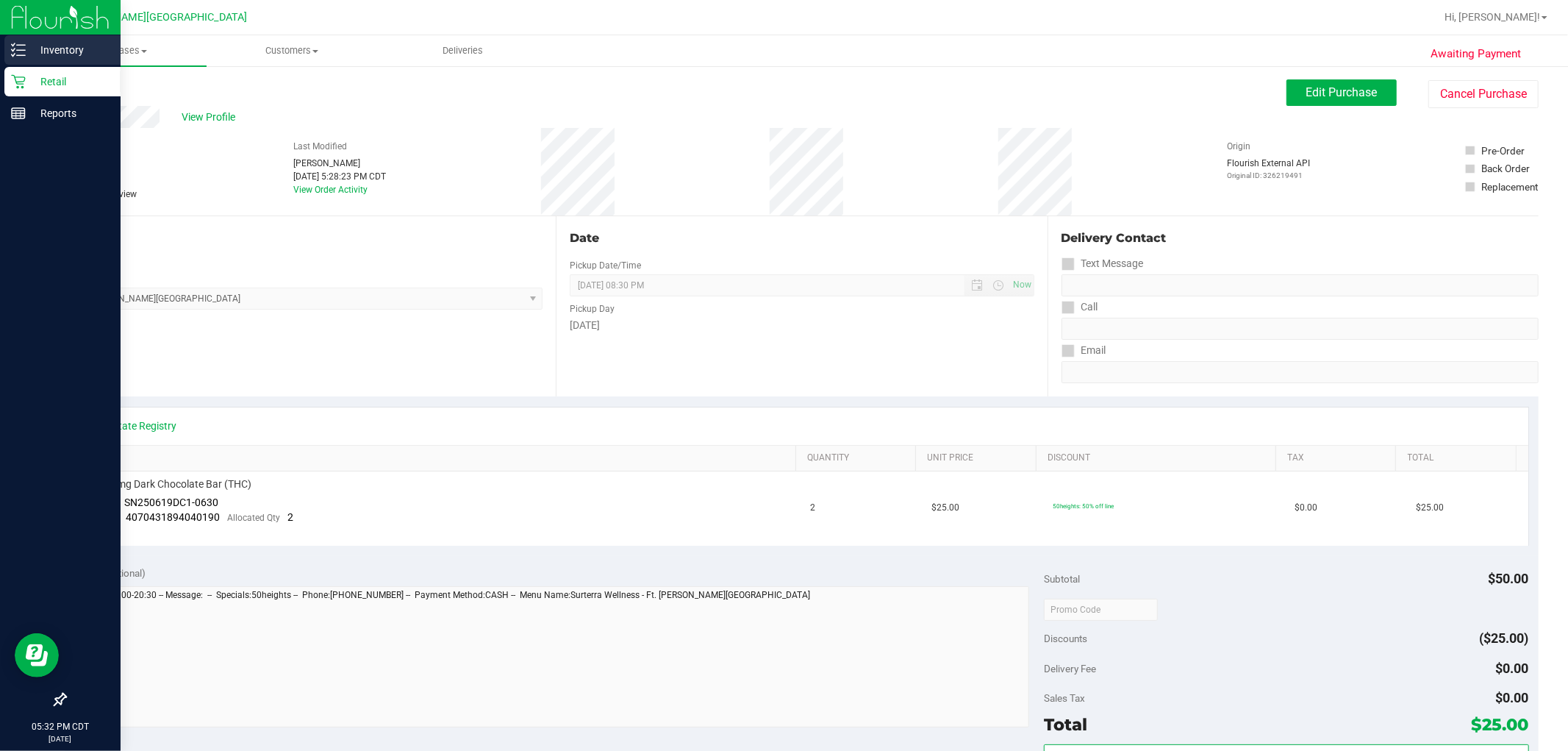
click at [55, 53] on p "Inventory" at bounding box center [70, 50] width 88 height 17
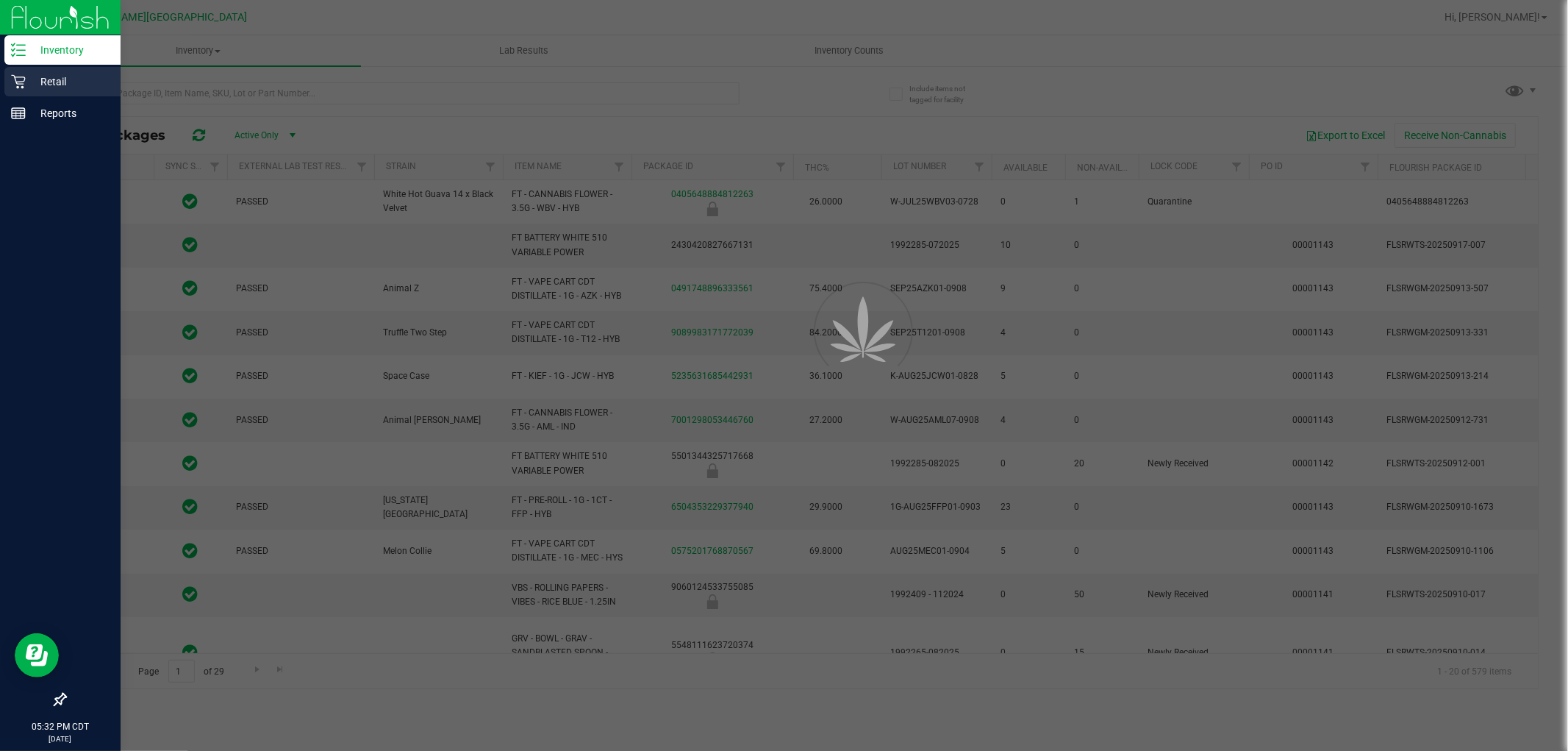
click at [50, 78] on p "Retail" at bounding box center [70, 81] width 88 height 17
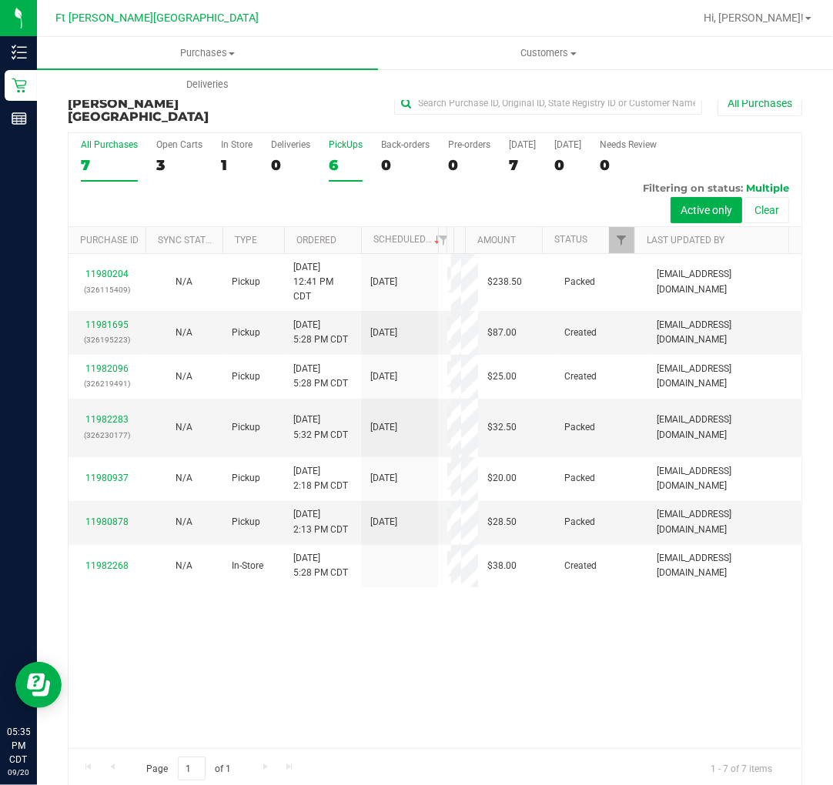
click at [339, 156] on div "6" at bounding box center [346, 165] width 34 height 18
click at [0, 0] on input "PickUps 6" at bounding box center [0, 0] width 0 height 0
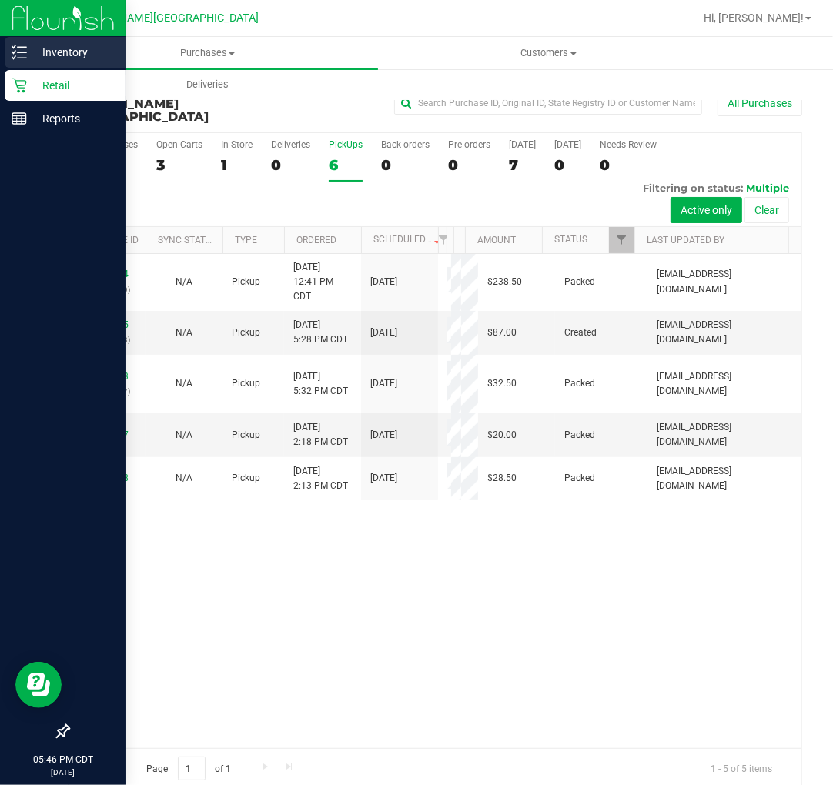
click at [54, 47] on p "Inventory" at bounding box center [73, 52] width 92 height 18
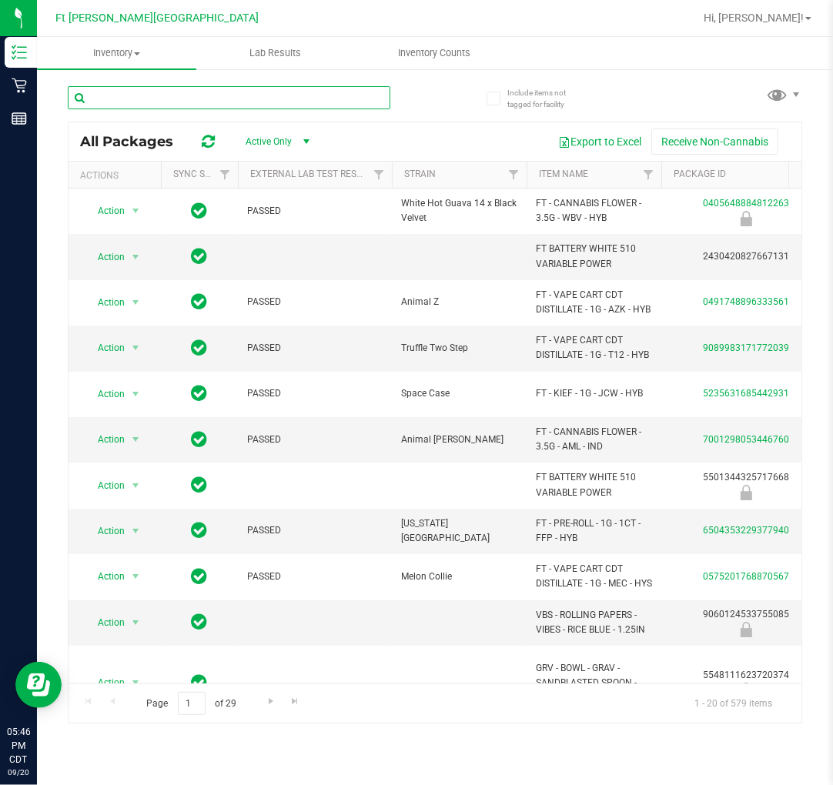
click at [181, 101] on input "text" at bounding box center [229, 97] width 322 height 23
type input "snp"
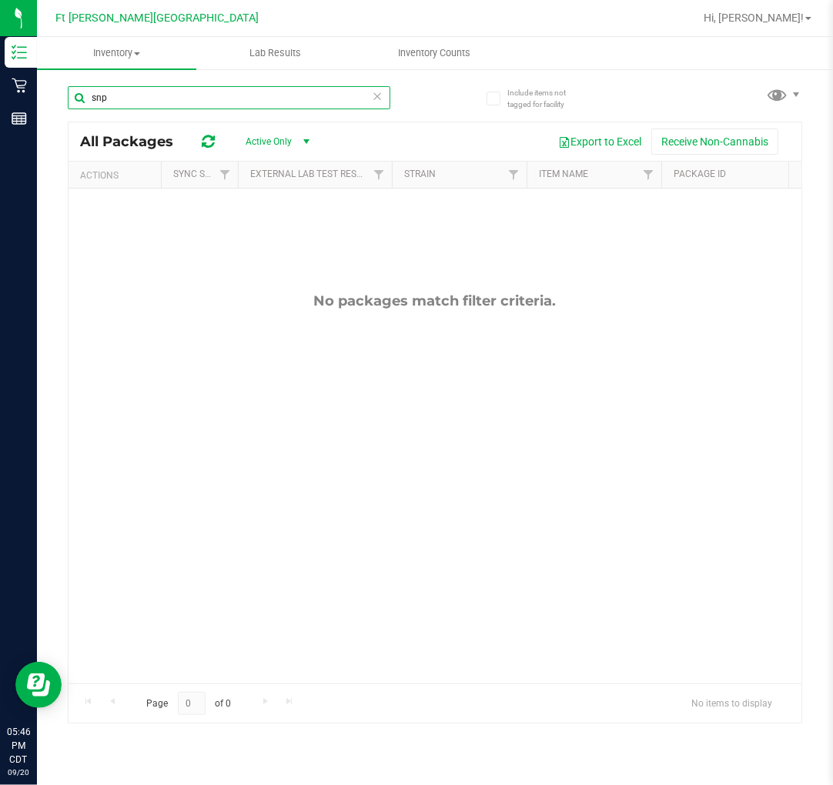
drag, startPoint x: 154, startPoint y: 101, endPoint x: 59, endPoint y: 108, distance: 94.9
click at [59, 108] on div "Include items not tagged for facility snp All Packages Active Only Active Only …" at bounding box center [435, 302] width 796 height 469
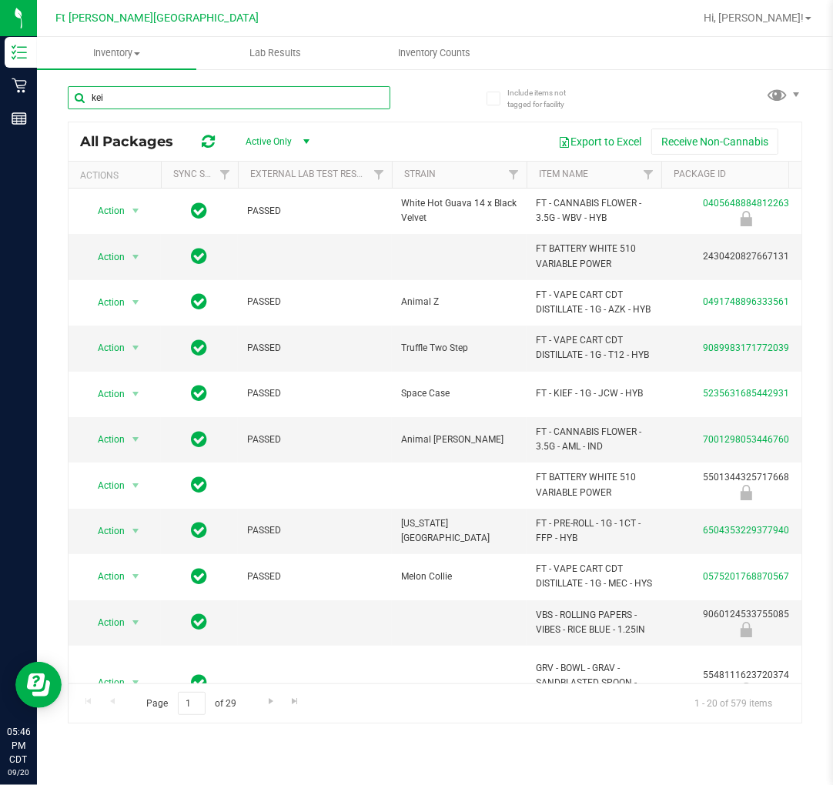
type input "keif"
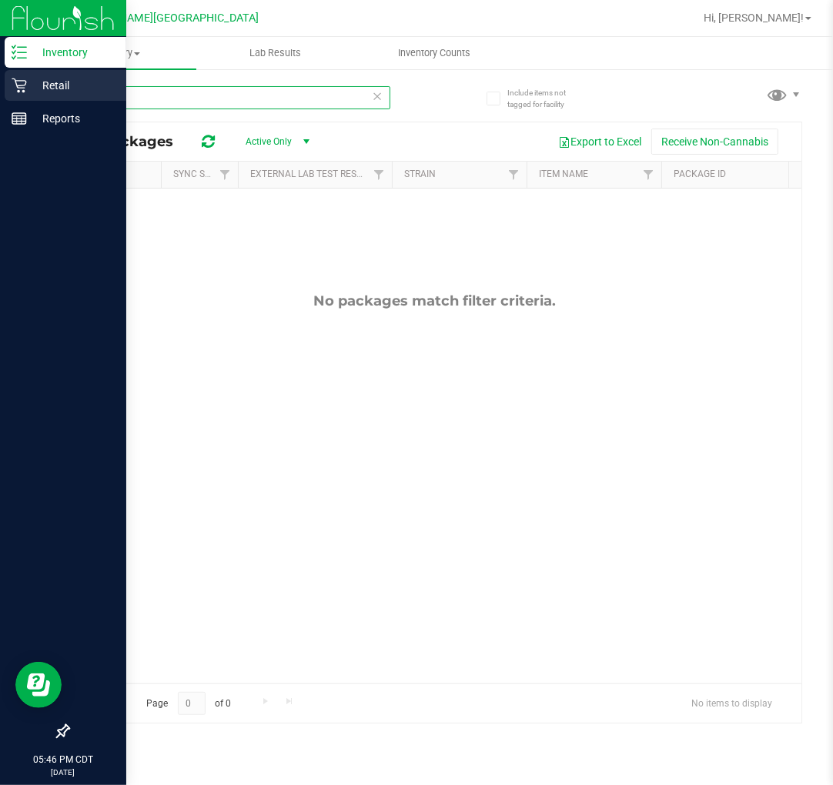
drag, startPoint x: 124, startPoint y: 92, endPoint x: 25, endPoint y: 98, distance: 99.5
click at [25, 98] on div "Inventory Retail Reports 05:46 PM CDT [DATE] 09/20 [GEOGRAPHIC_DATA][PERSON_NAM…" at bounding box center [416, 392] width 833 height 785
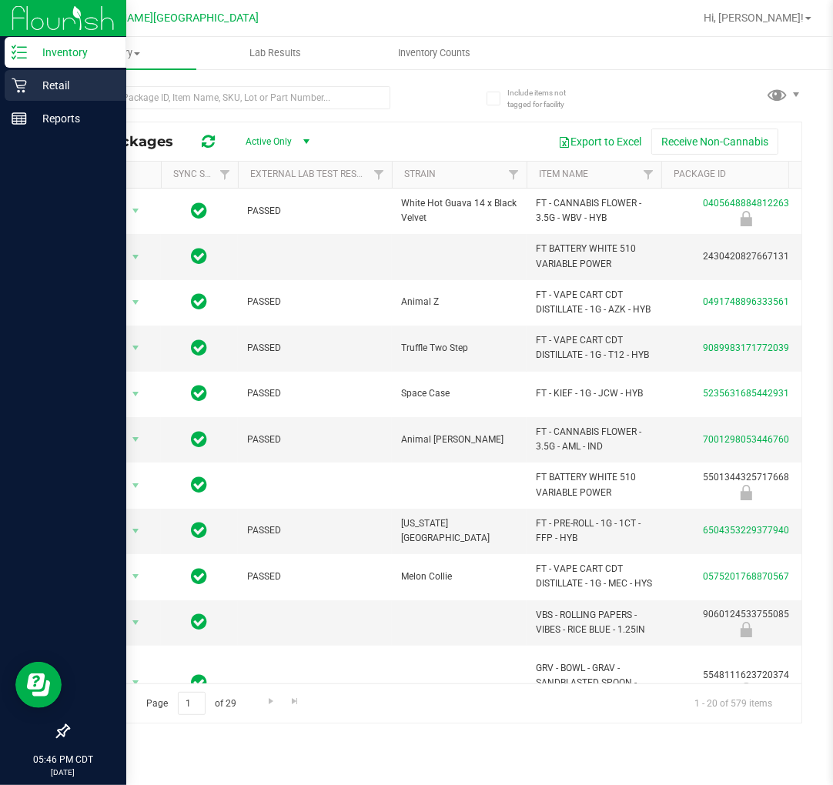
click at [18, 85] on icon at bounding box center [19, 85] width 15 height 15
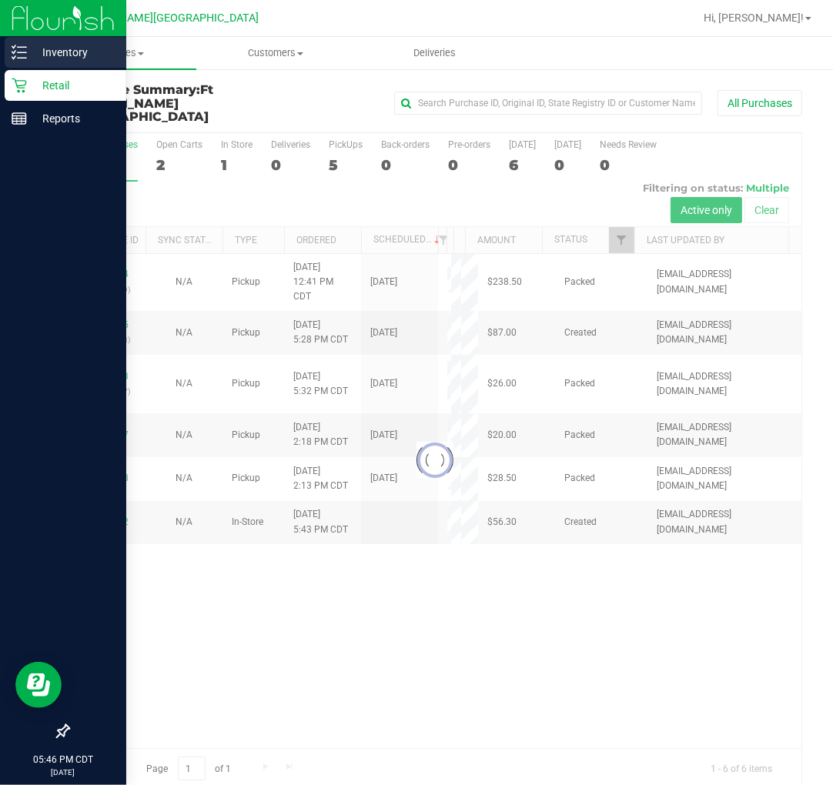
click at [28, 45] on p "Inventory" at bounding box center [73, 52] width 92 height 18
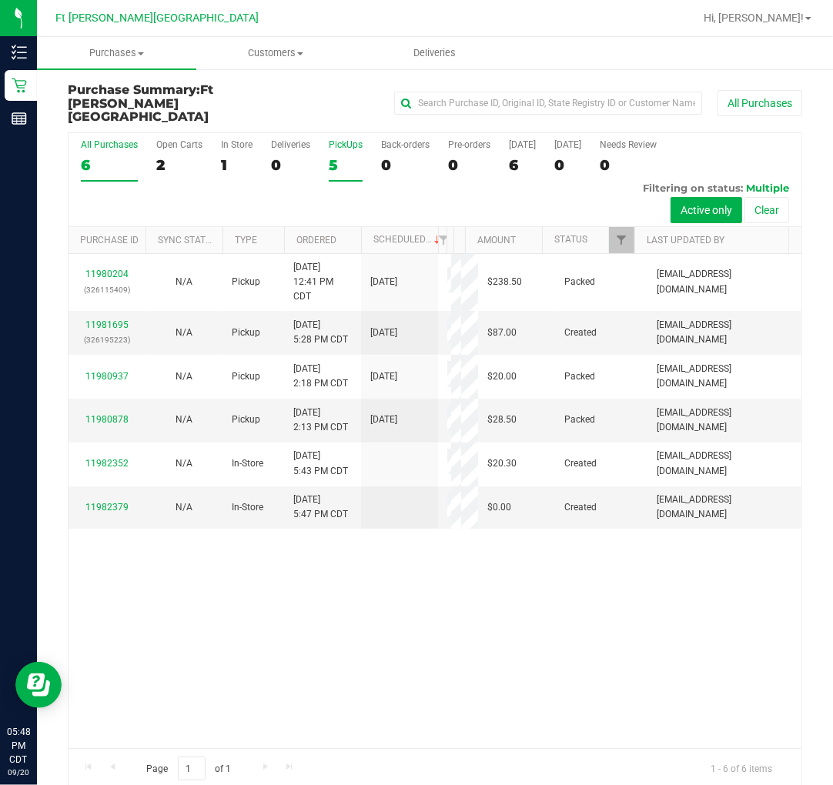
click at [342, 156] on div "5" at bounding box center [346, 165] width 34 height 18
click at [0, 0] on input "PickUps 5" at bounding box center [0, 0] width 0 height 0
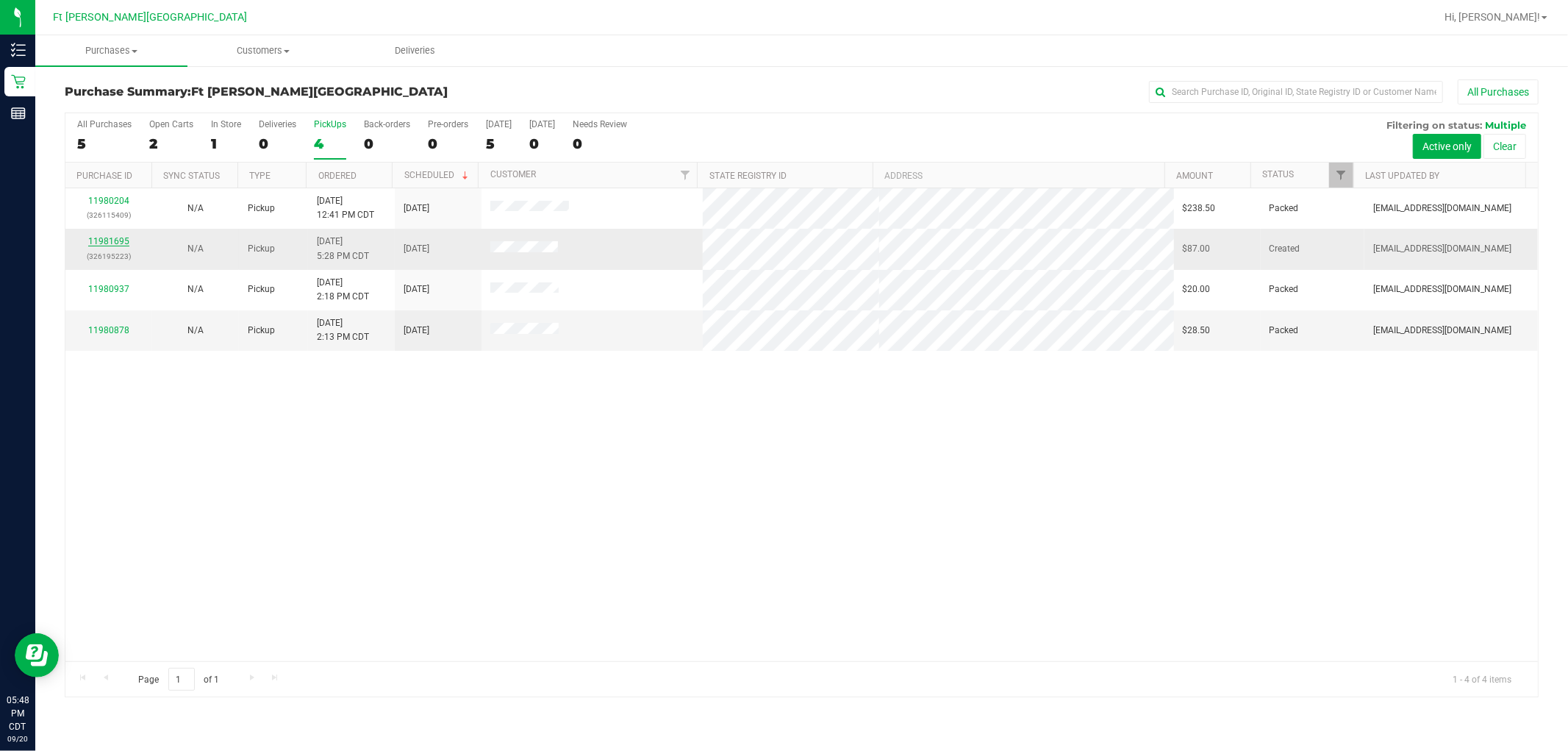
click at [119, 237] on link "11981695" at bounding box center [108, 241] width 41 height 11
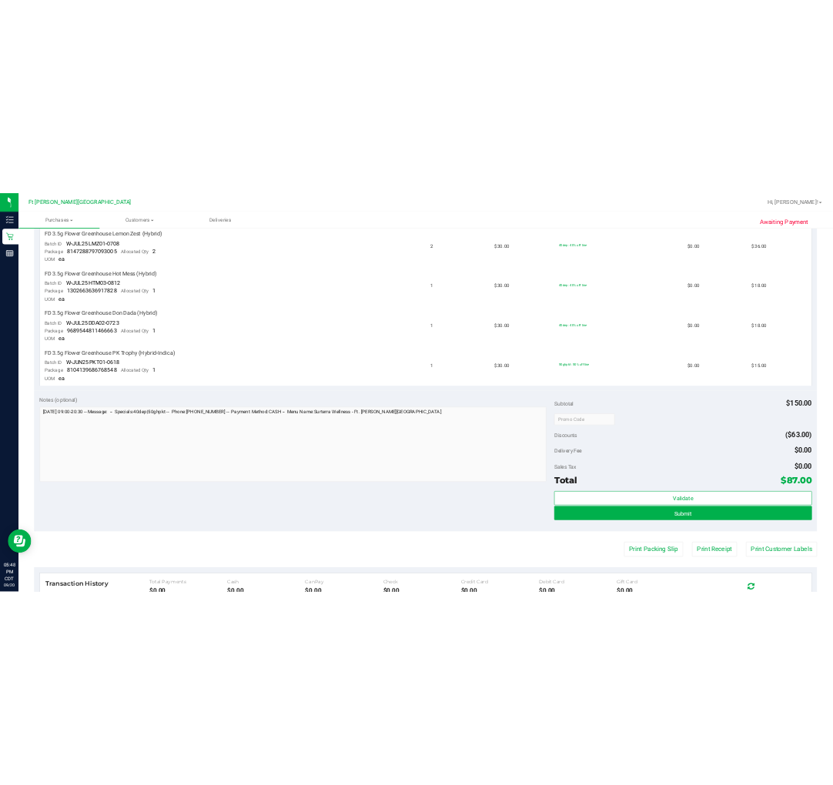
scroll to position [512, 0]
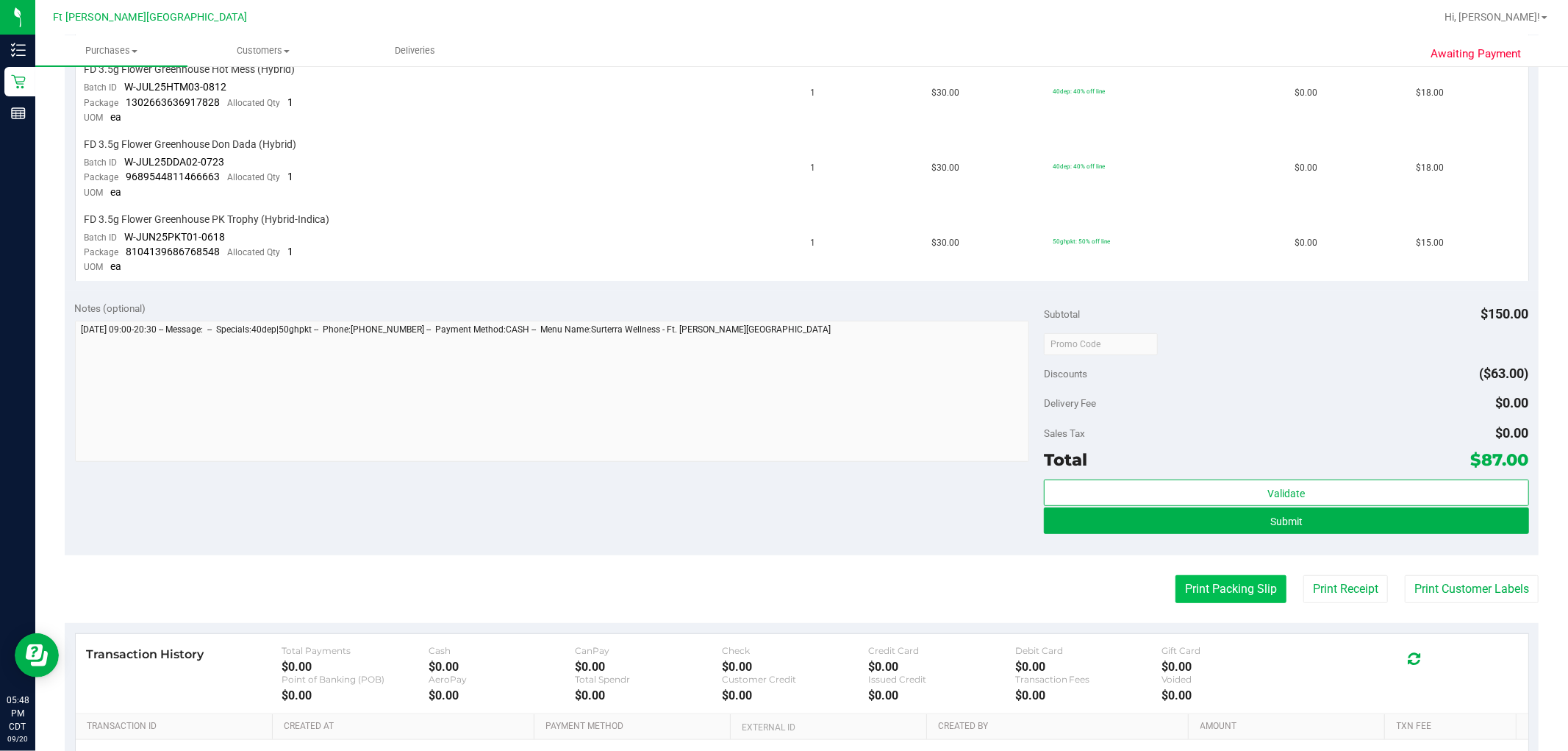
click at [795, 583] on button "Print Packing Slip" at bounding box center [1231, 589] width 111 height 28
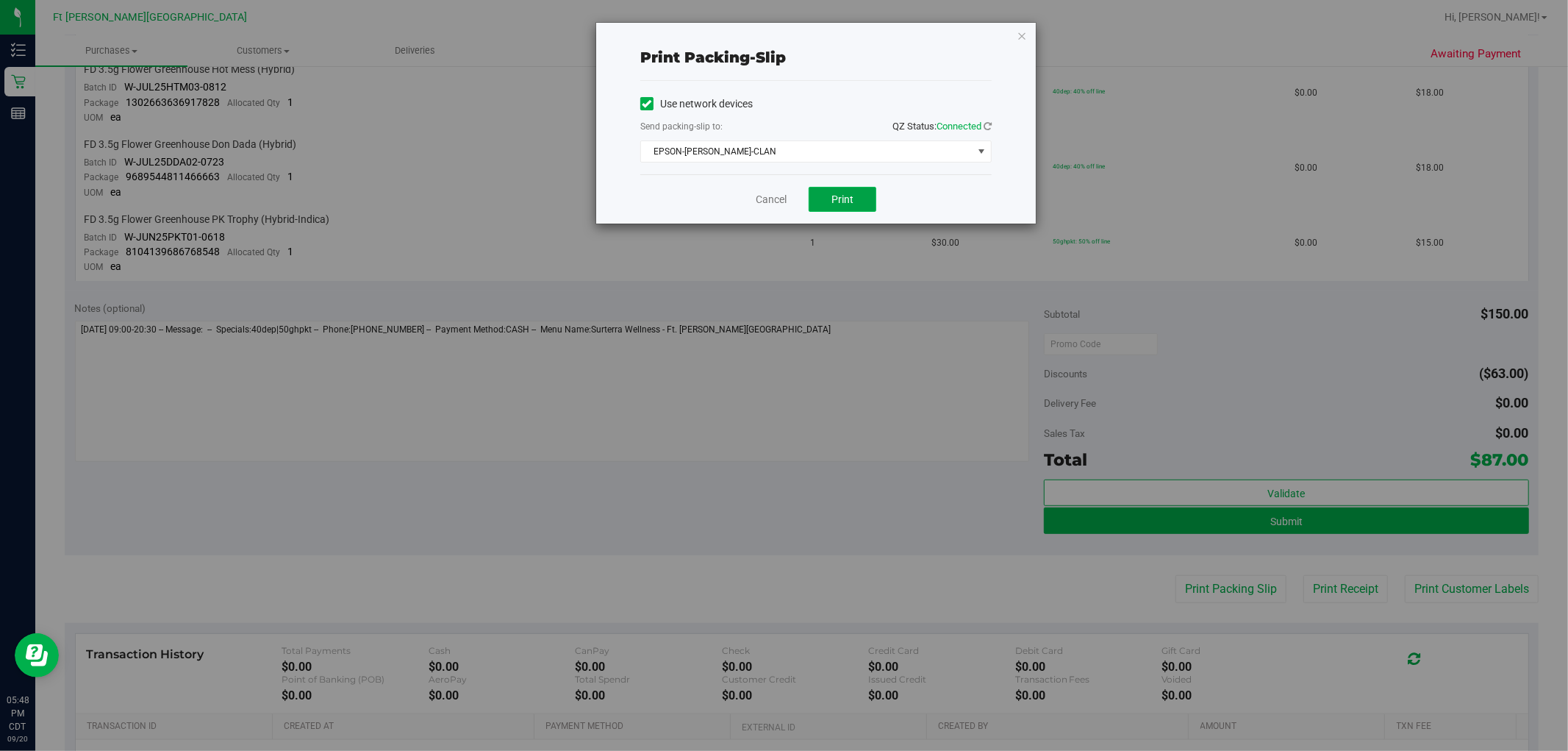
click at [795, 204] on button "Print" at bounding box center [842, 199] width 68 height 25
click at [770, 202] on link "Cancel" at bounding box center [771, 200] width 31 height 15
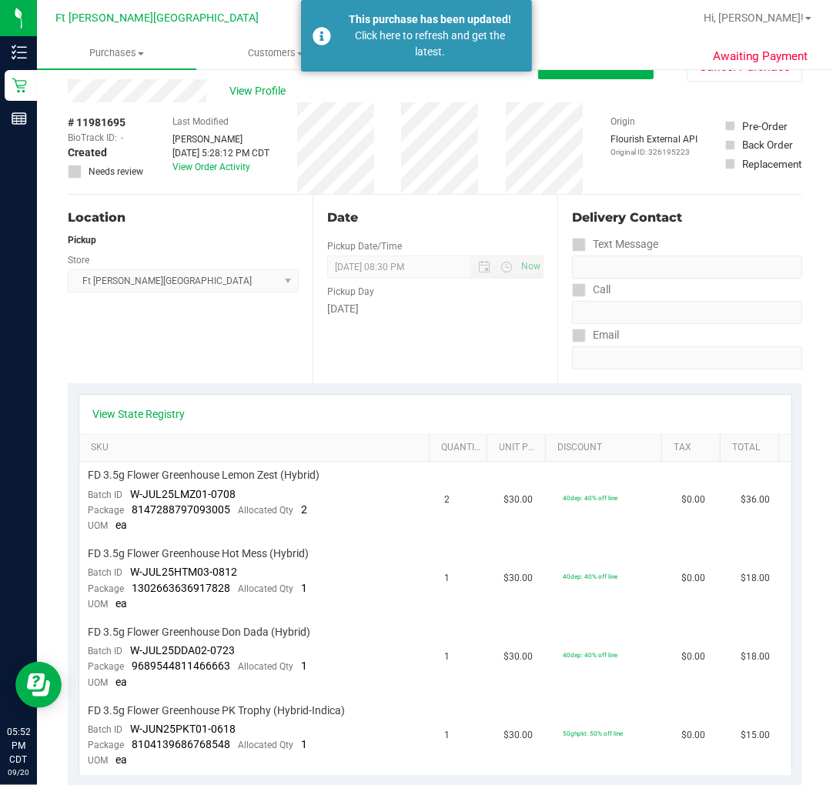
scroll to position [0, 0]
